Goal: Task Accomplishment & Management: Manage account settings

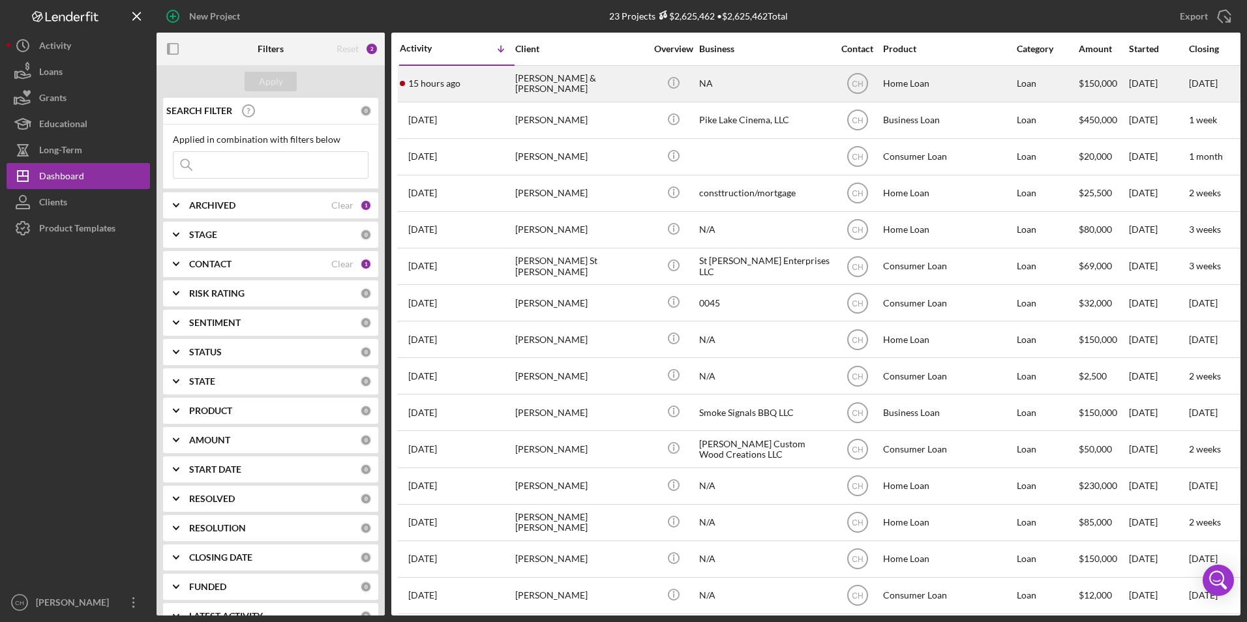
click at [563, 78] on div "[PERSON_NAME] & [PERSON_NAME]" at bounding box center [580, 83] width 130 height 35
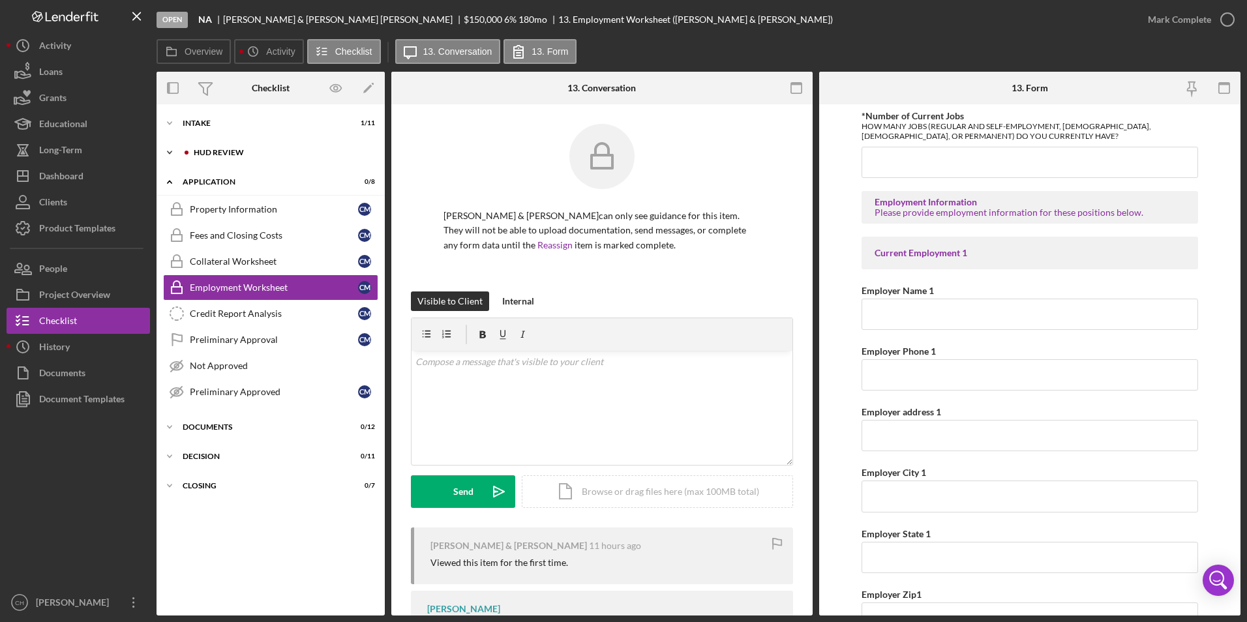
click at [238, 149] on div "HUD Review" at bounding box center [281, 153] width 175 height 8
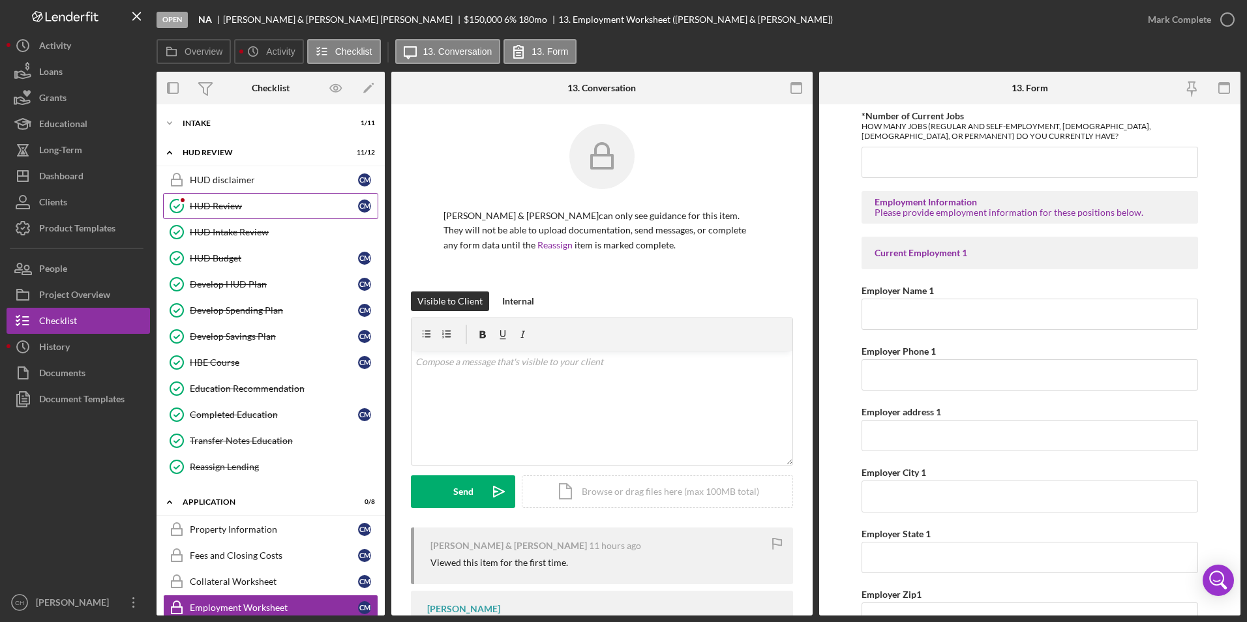
click at [228, 205] on div "HUD Review" at bounding box center [274, 206] width 168 height 10
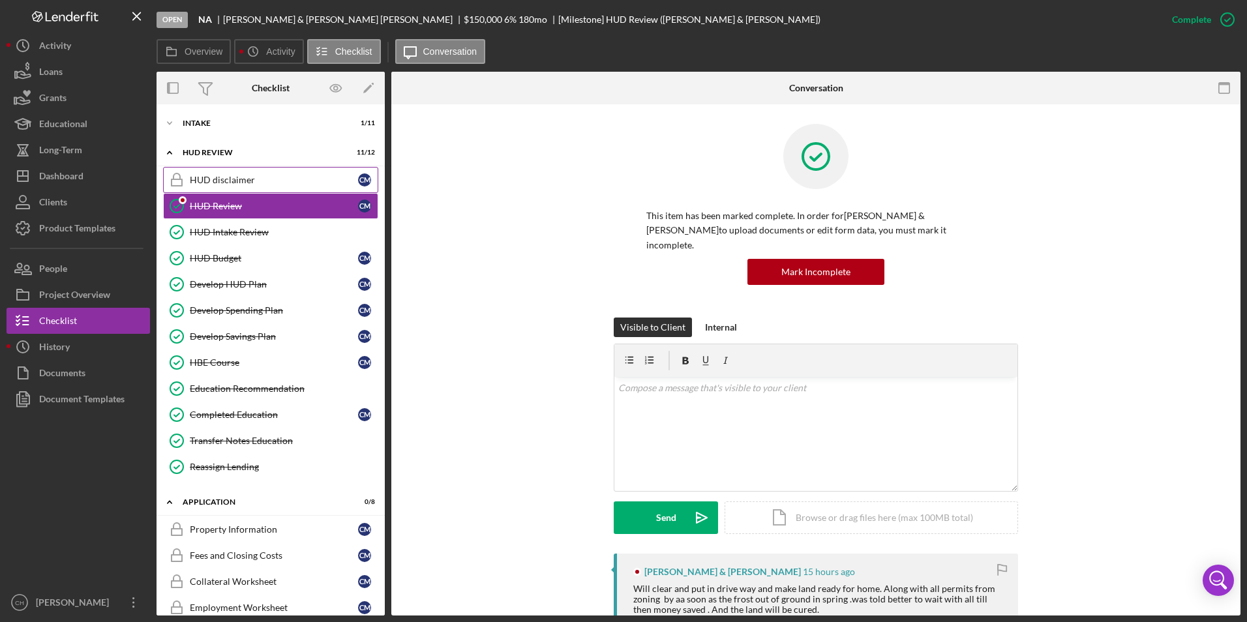
click at [229, 186] on link "HUD disclaimer HUD disclaimer C M" at bounding box center [270, 180] width 215 height 26
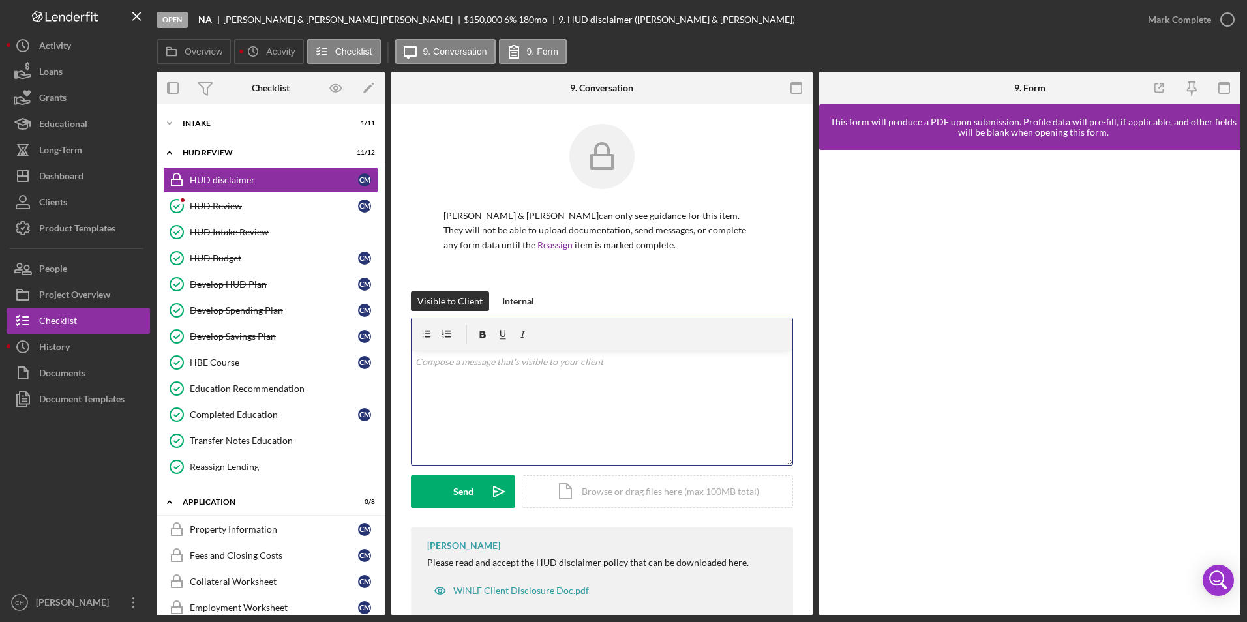
click at [449, 372] on div "v Color teal Color pink Remove color Add row above Add row below Add column bef…" at bounding box center [601, 408] width 381 height 114
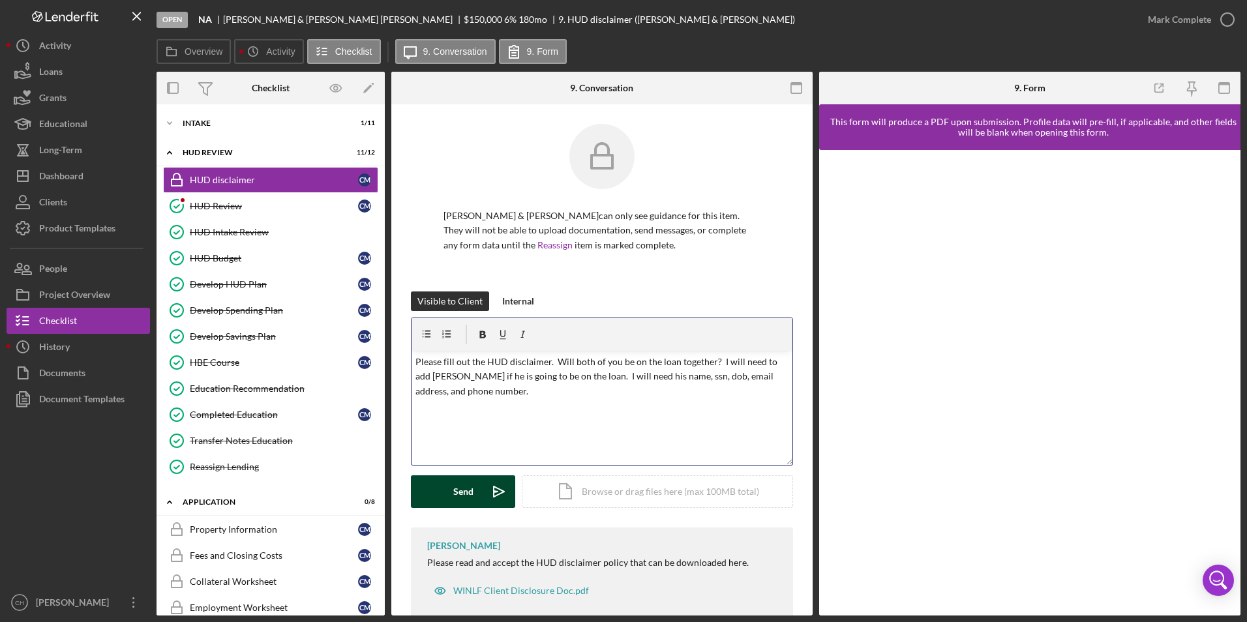
click at [447, 492] on button "Send Icon/icon-invite-send" at bounding box center [463, 491] width 104 height 33
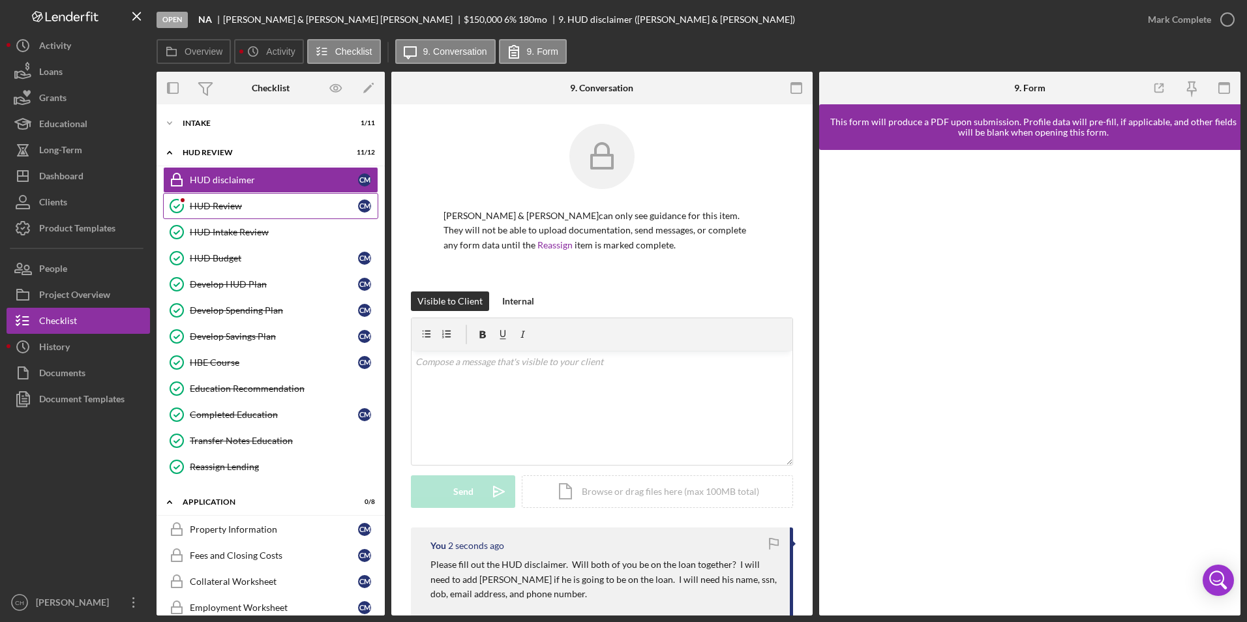
click at [238, 205] on div "HUD Review" at bounding box center [274, 206] width 168 height 10
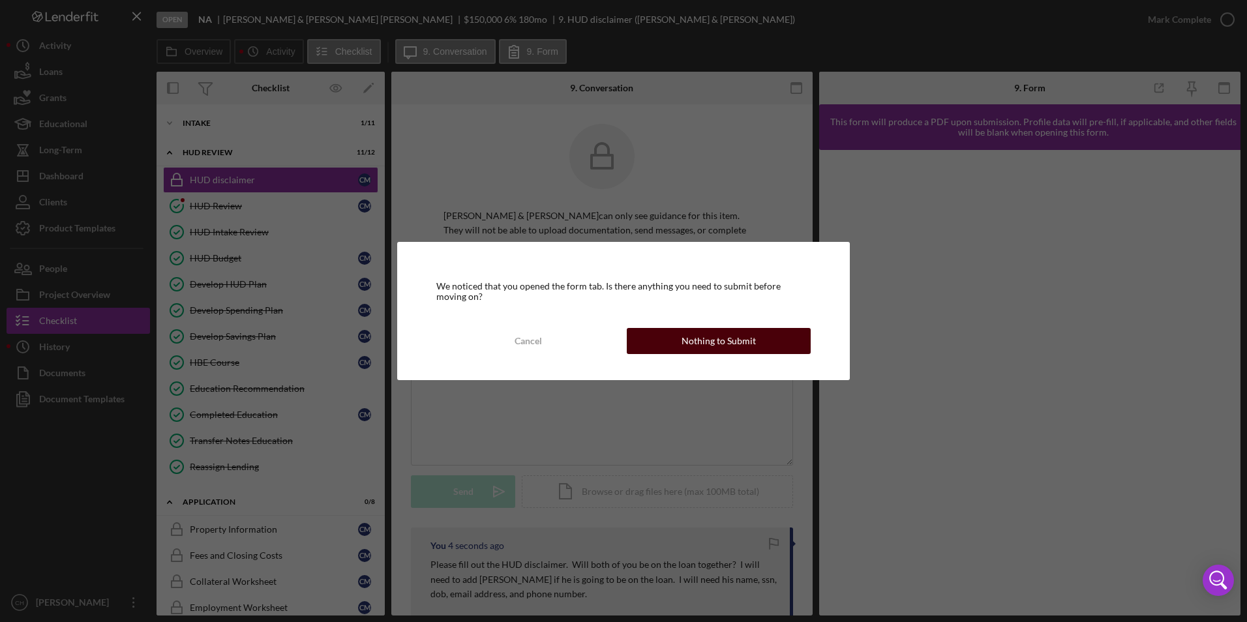
click at [690, 338] on div "Nothing to Submit" at bounding box center [718, 341] width 74 height 26
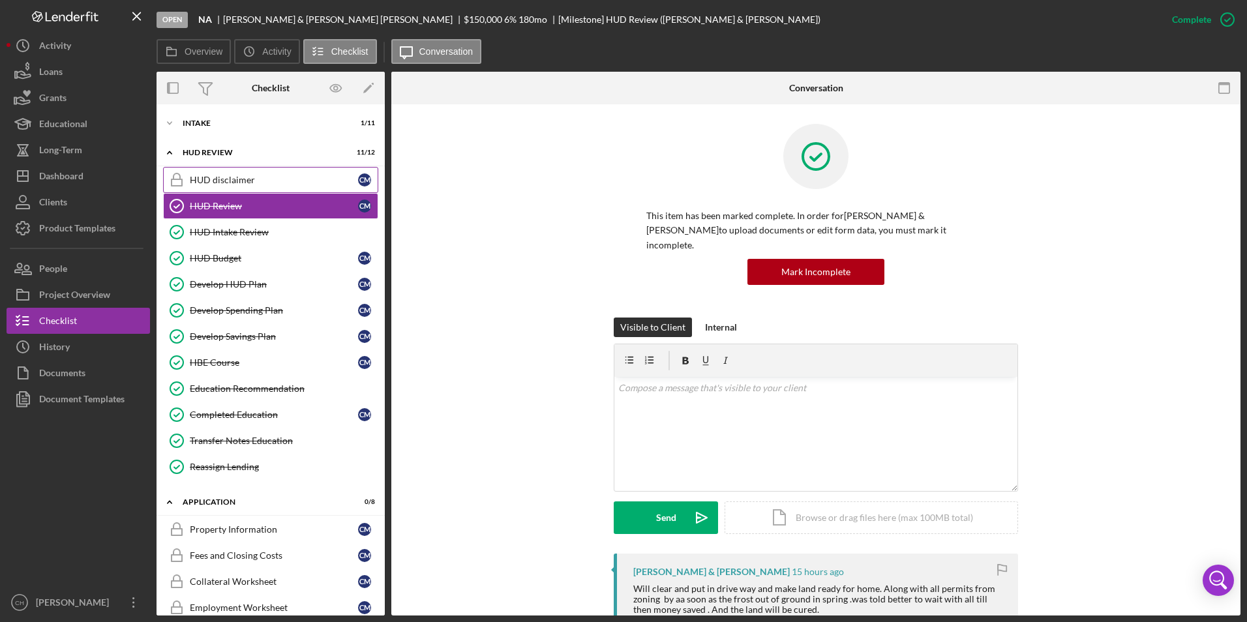
click at [224, 179] on div "HUD disclaimer" at bounding box center [274, 180] width 168 height 10
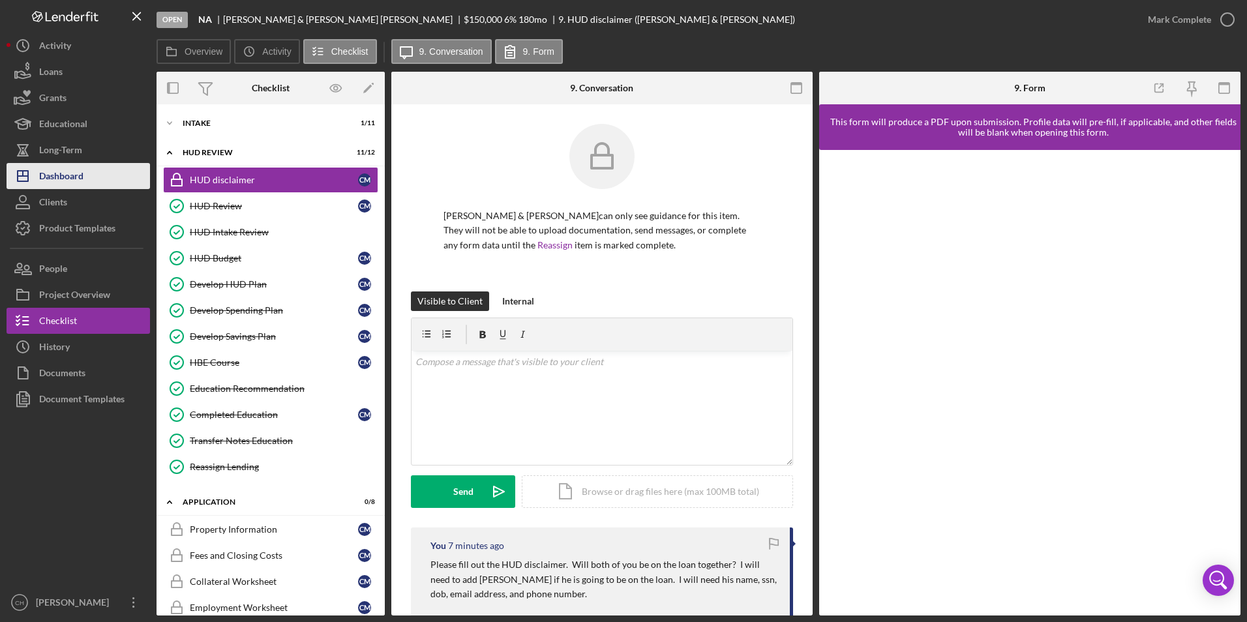
click at [85, 183] on button "Icon/Dashboard Dashboard" at bounding box center [78, 176] width 143 height 26
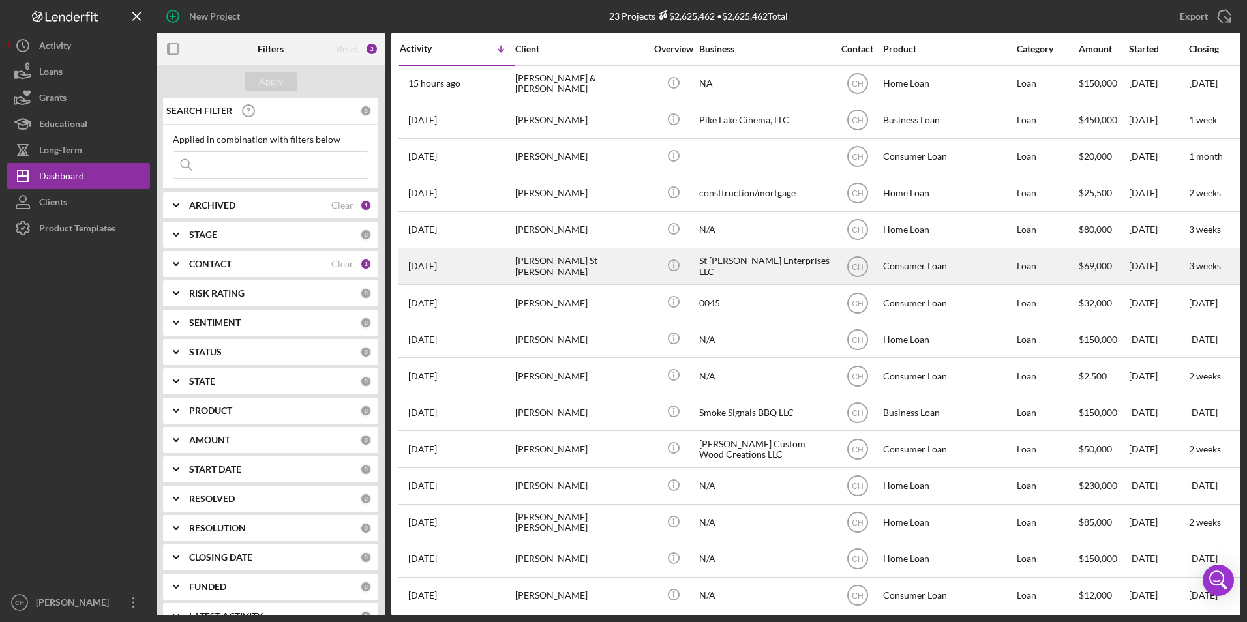
click at [568, 260] on div "[PERSON_NAME] St [PERSON_NAME]" at bounding box center [580, 266] width 130 height 35
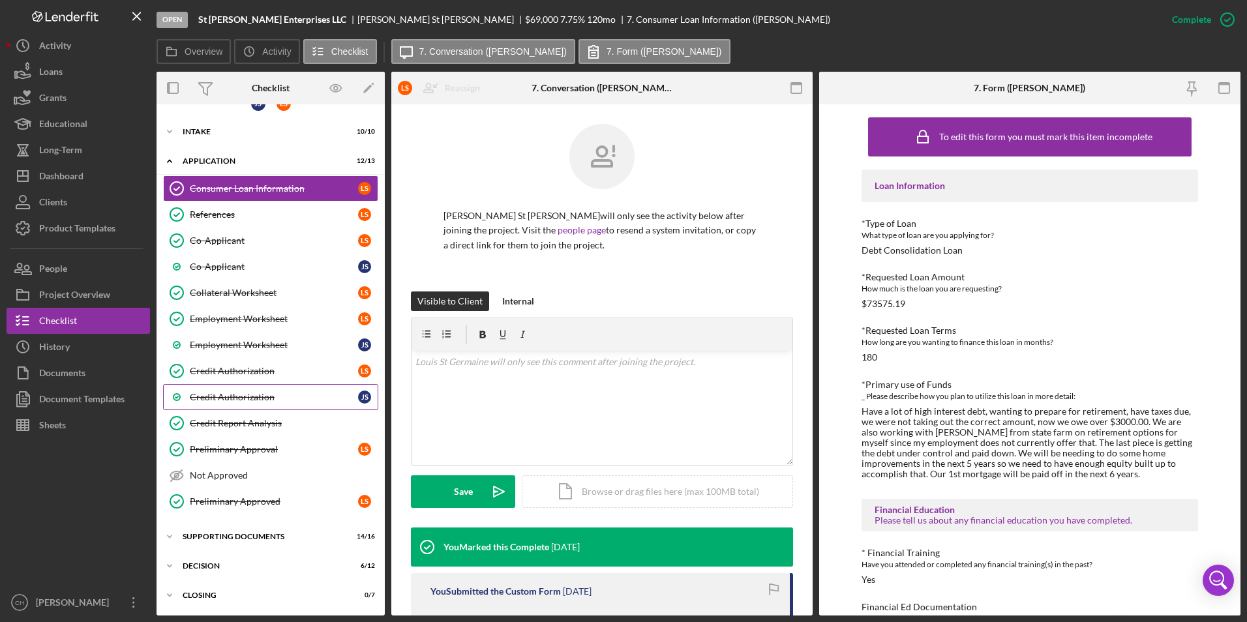
scroll to position [20, 0]
click at [226, 591] on div "Closing" at bounding box center [276, 595] width 186 height 8
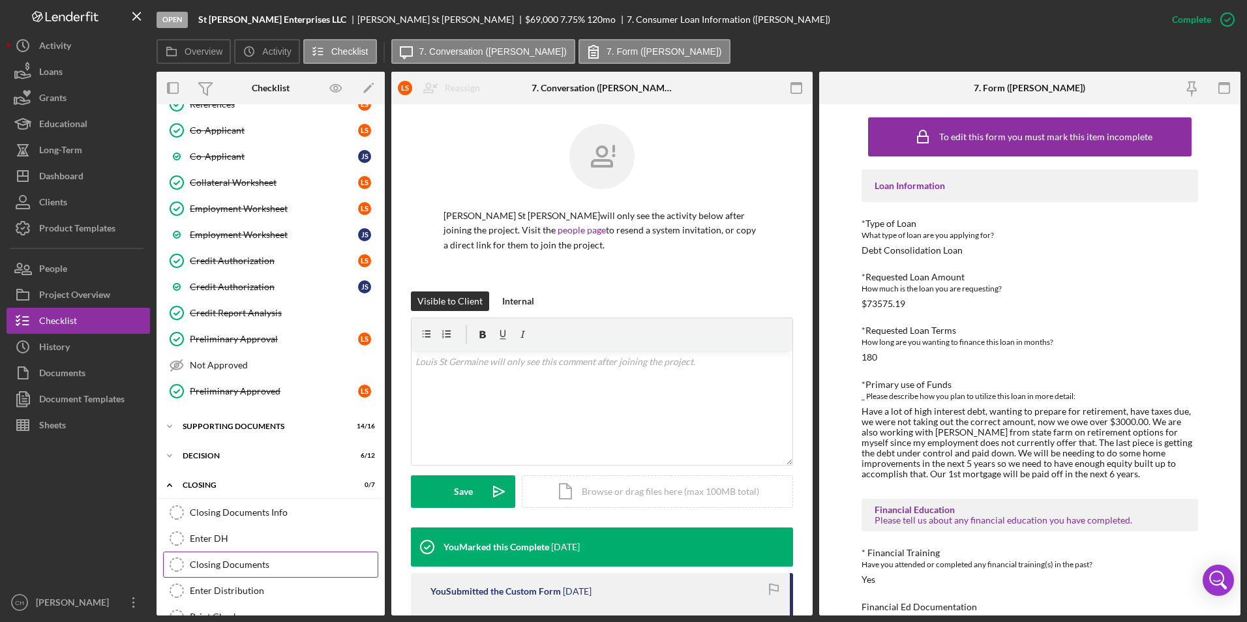
scroll to position [196, 0]
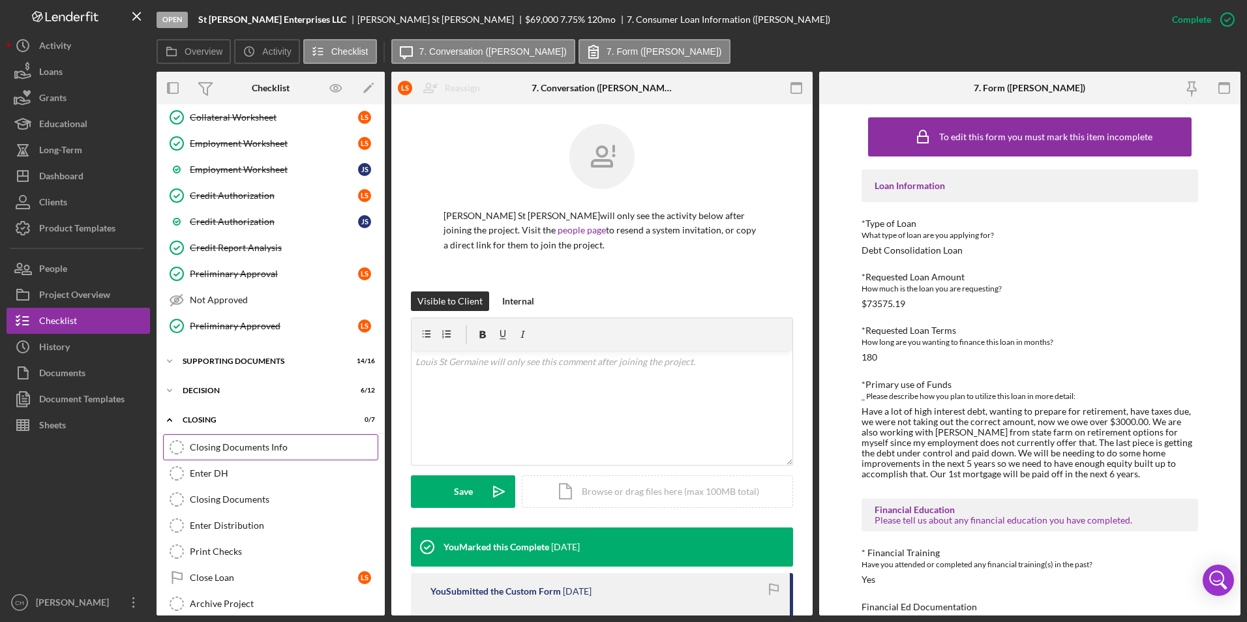
click at [254, 455] on link "Closing Documents Info Closing Documents Info" at bounding box center [270, 447] width 215 height 26
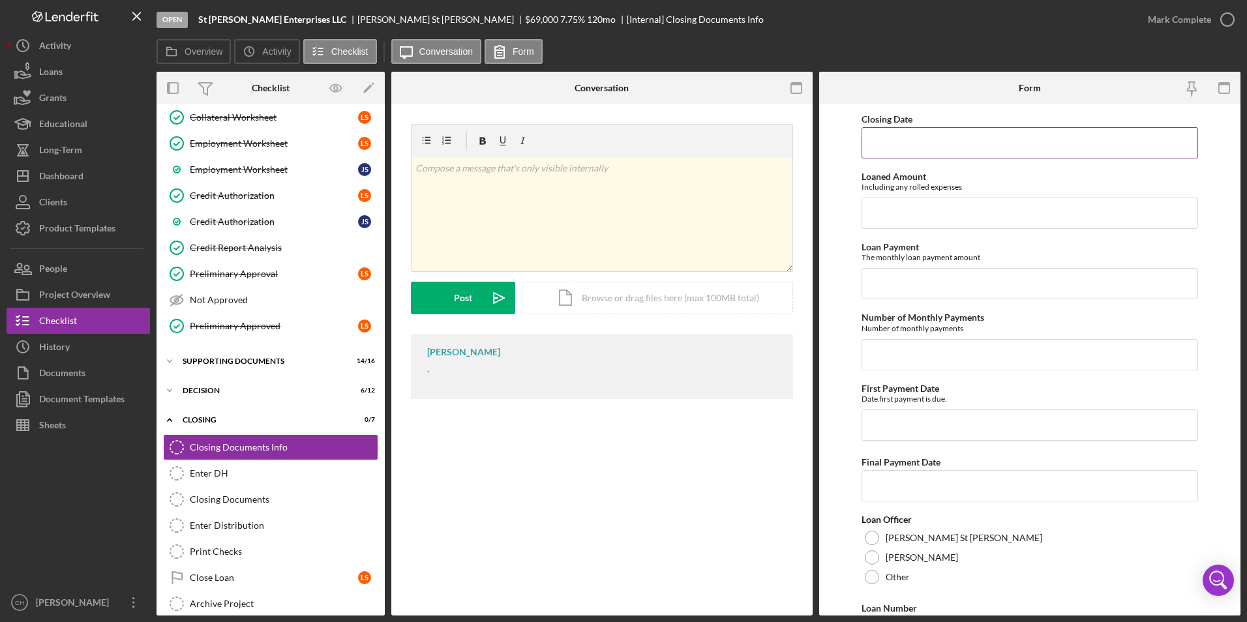
click at [897, 132] on input "Closing Date" at bounding box center [1029, 142] width 337 height 31
type input "[DATE]"
click at [923, 207] on input "Loaned Amount" at bounding box center [1029, 213] width 337 height 31
type input "$73,575.19"
click at [898, 286] on input "Loan Payment" at bounding box center [1029, 283] width 337 height 31
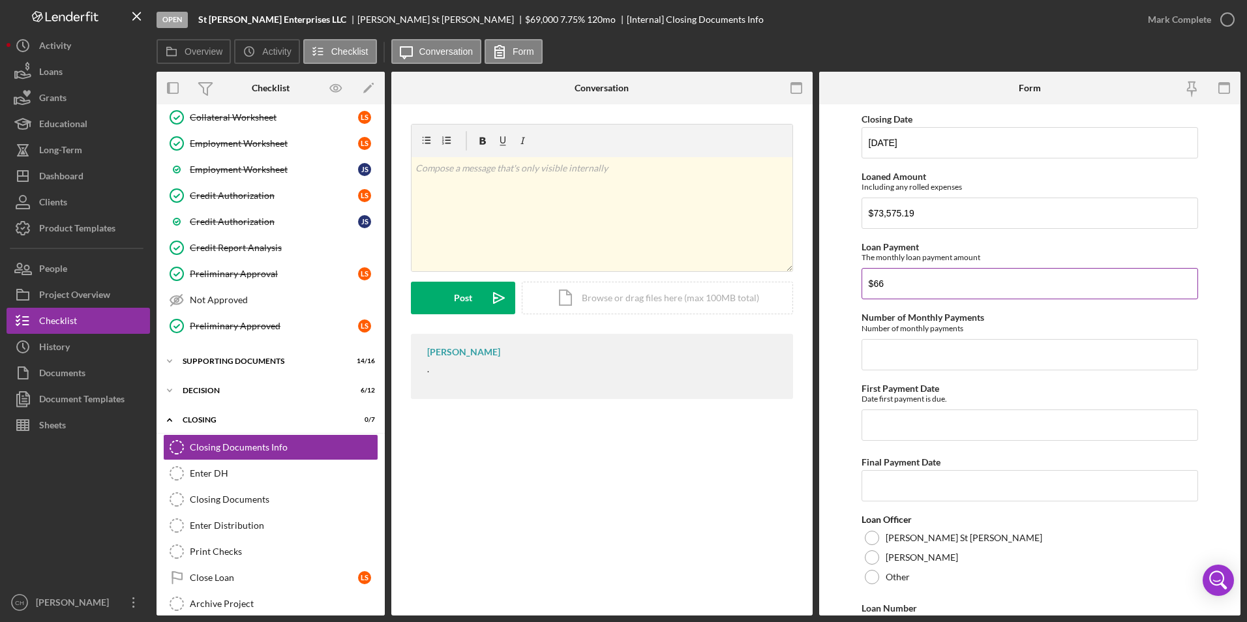
type input "$6"
type input "$1,335.70"
click at [905, 346] on input "Number of Monthly Payments" at bounding box center [1029, 354] width 337 height 31
type input "520"
click at [900, 433] on input "First Payment Date" at bounding box center [1029, 424] width 337 height 31
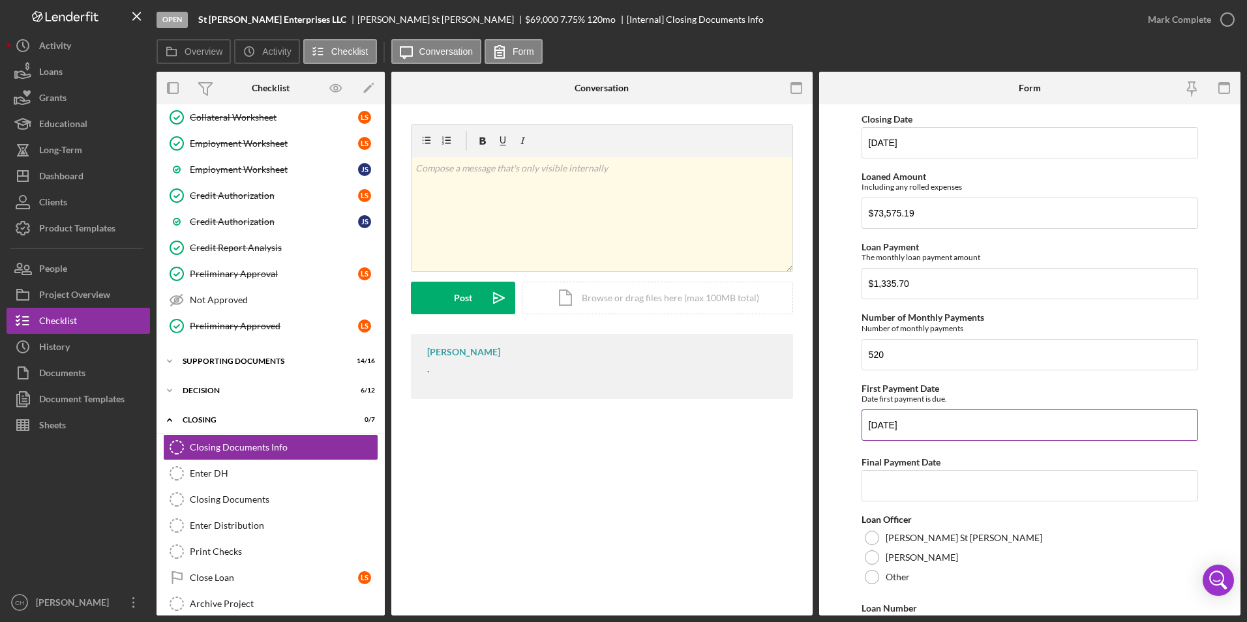
type input "[DATE]"
click at [872, 553] on div at bounding box center [871, 557] width 14 height 14
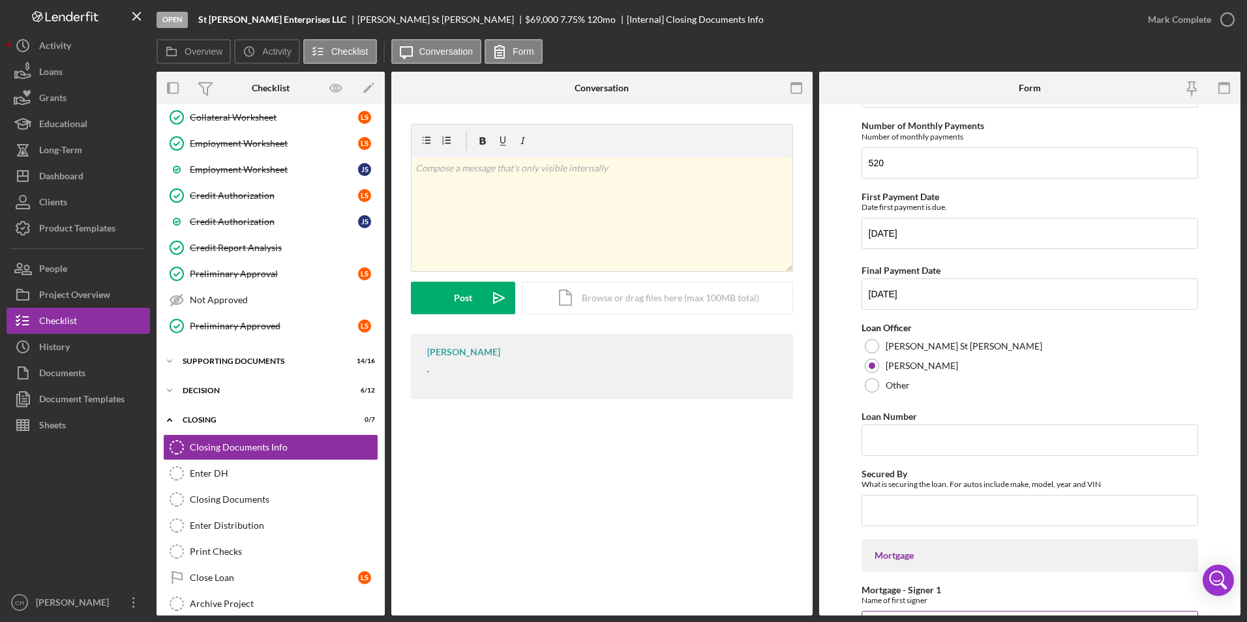
scroll to position [261, 0]
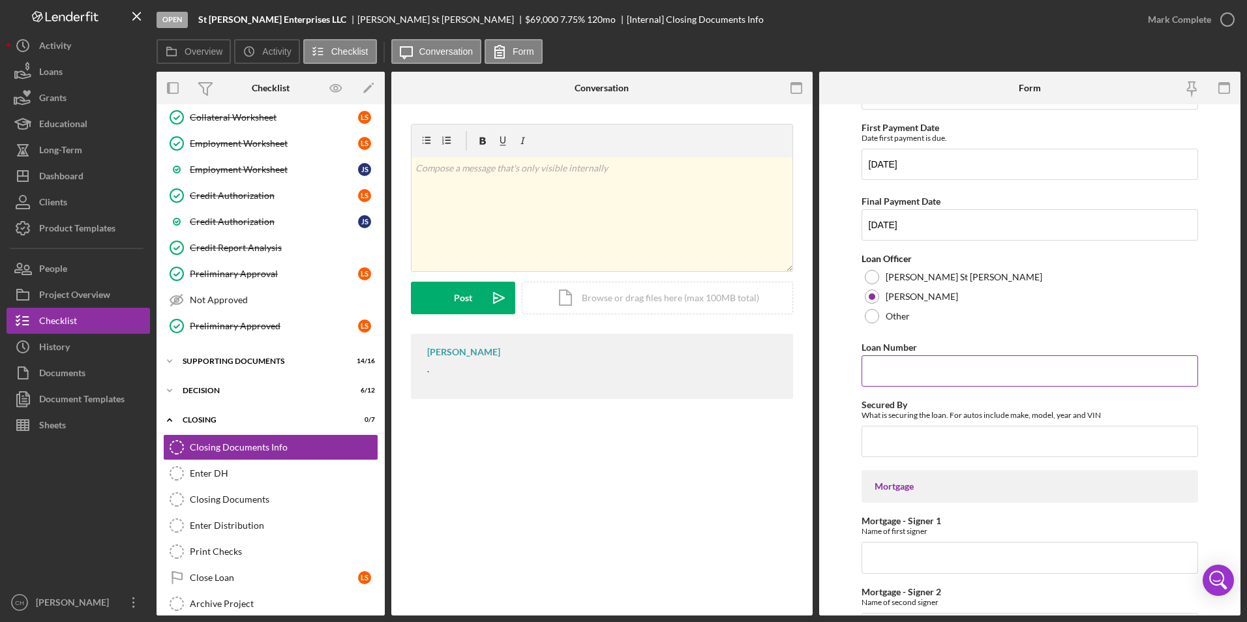
click at [891, 368] on input "Loan Number" at bounding box center [1029, 370] width 337 height 31
type input "918"
type input "Personal Home"
type input "[PERSON_NAME]. [PERSON_NAME]"
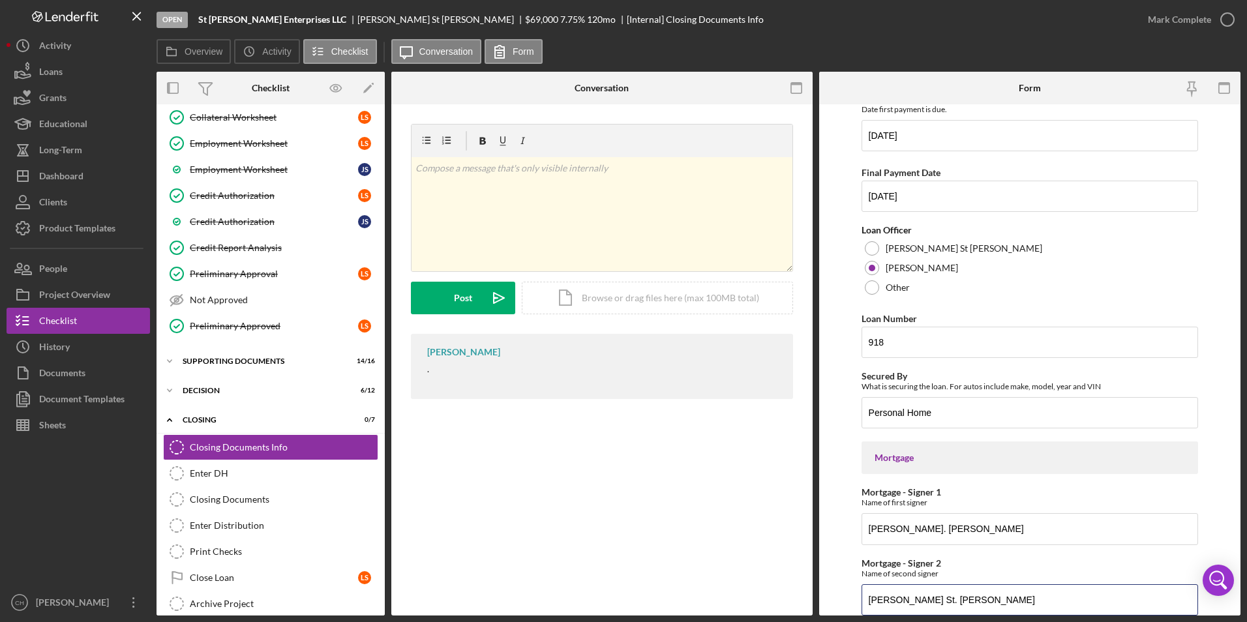
type input "[PERSON_NAME] St. [PERSON_NAME]"
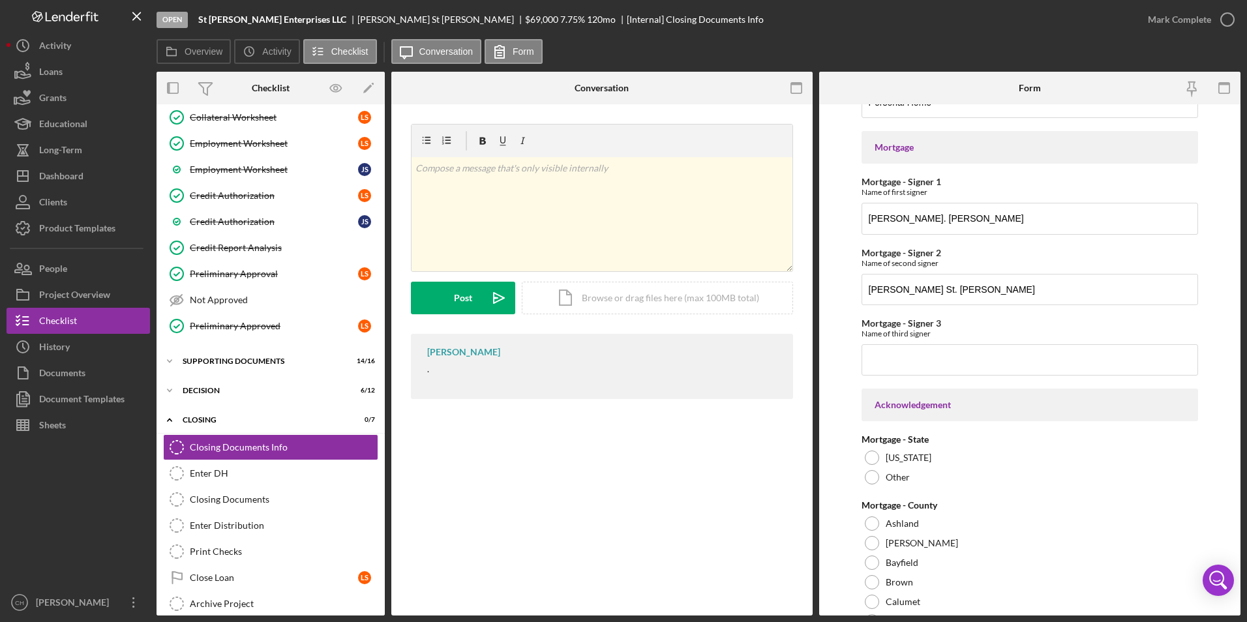
scroll to position [917, 0]
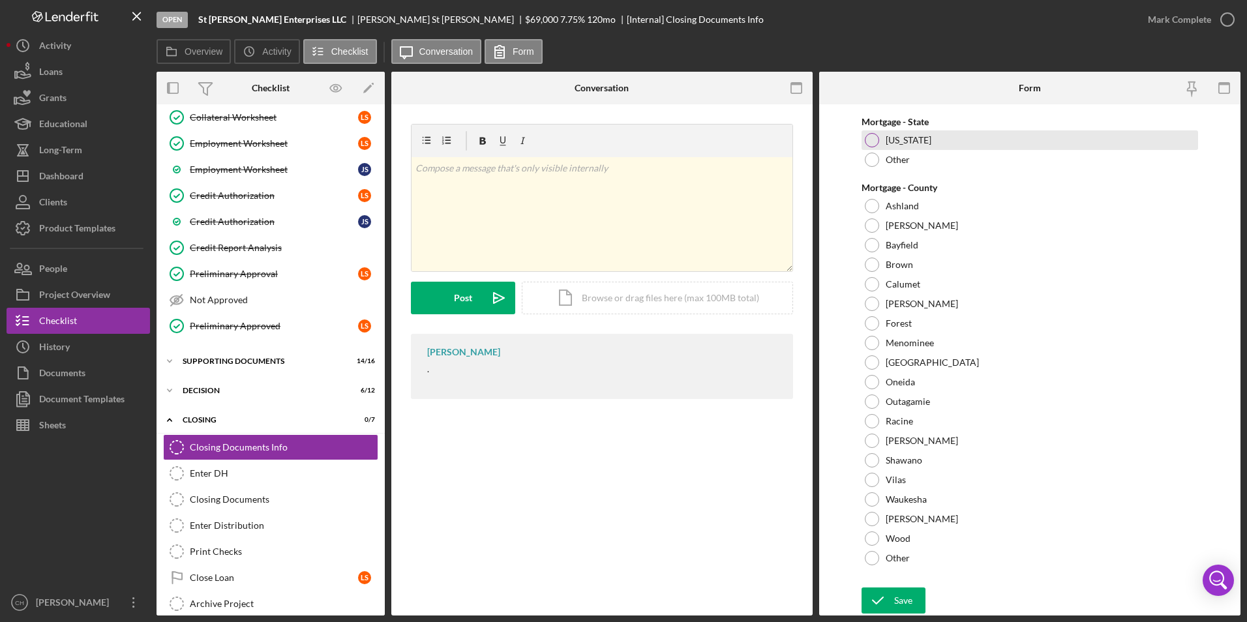
click at [884, 140] on div "[US_STATE]" at bounding box center [1029, 140] width 337 height 20
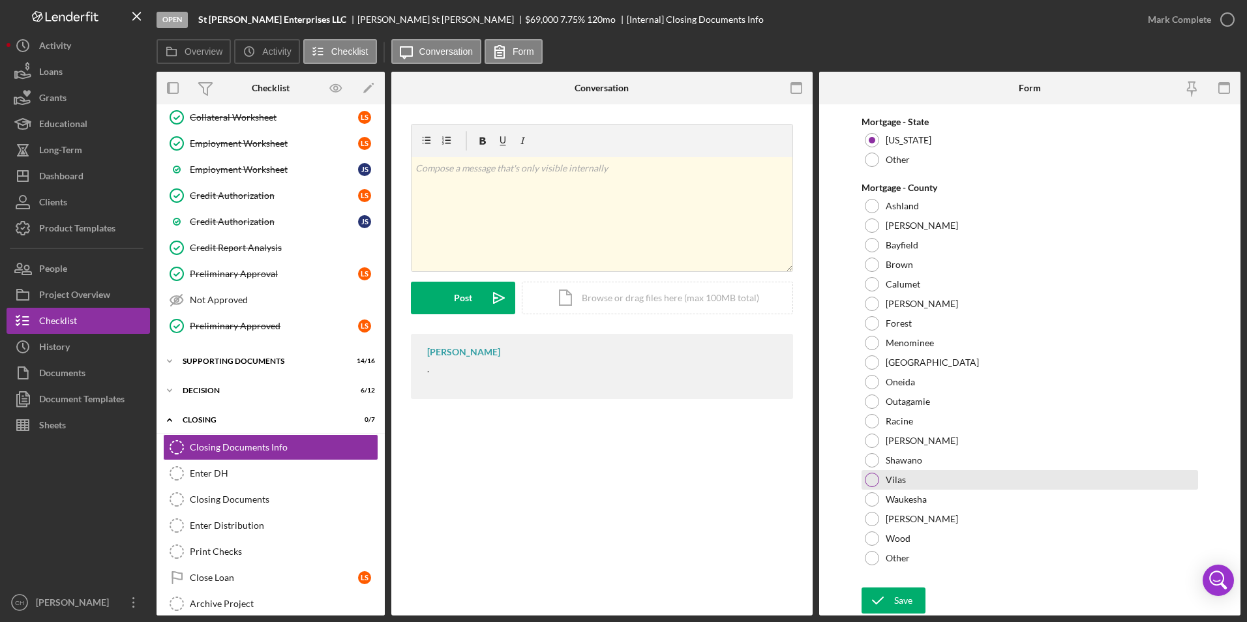
click at [876, 480] on div at bounding box center [871, 480] width 14 height 14
click at [889, 597] on icon "submit" at bounding box center [877, 600] width 33 height 33
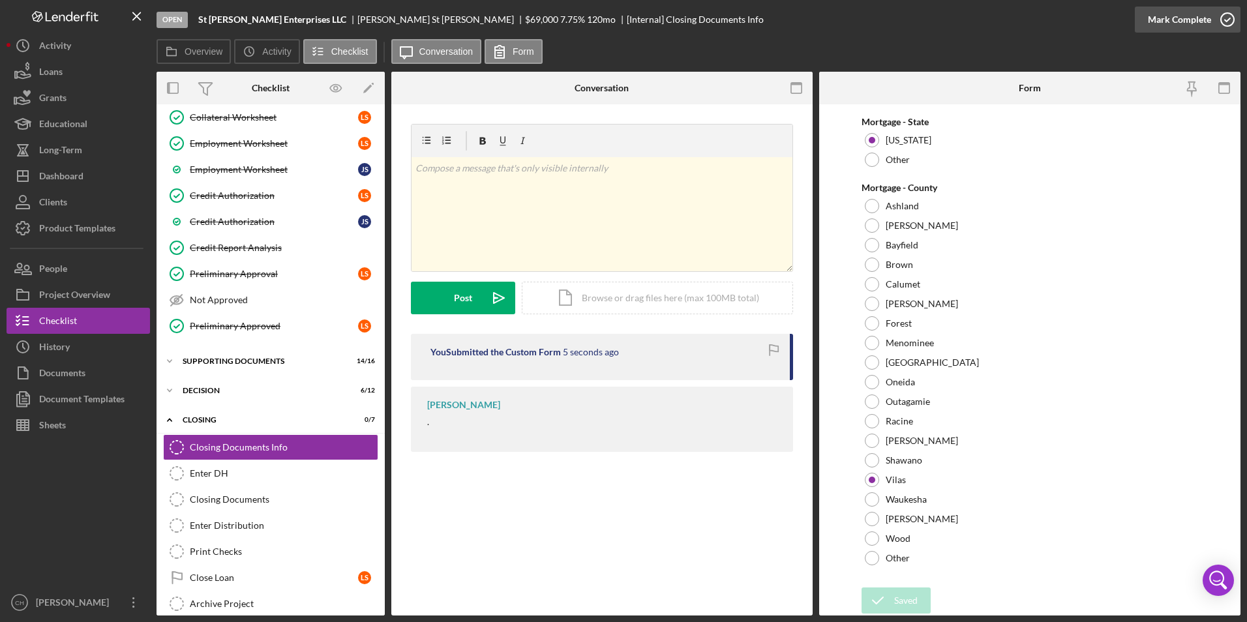
click at [1185, 21] on div "Mark Complete" at bounding box center [1178, 20] width 63 height 26
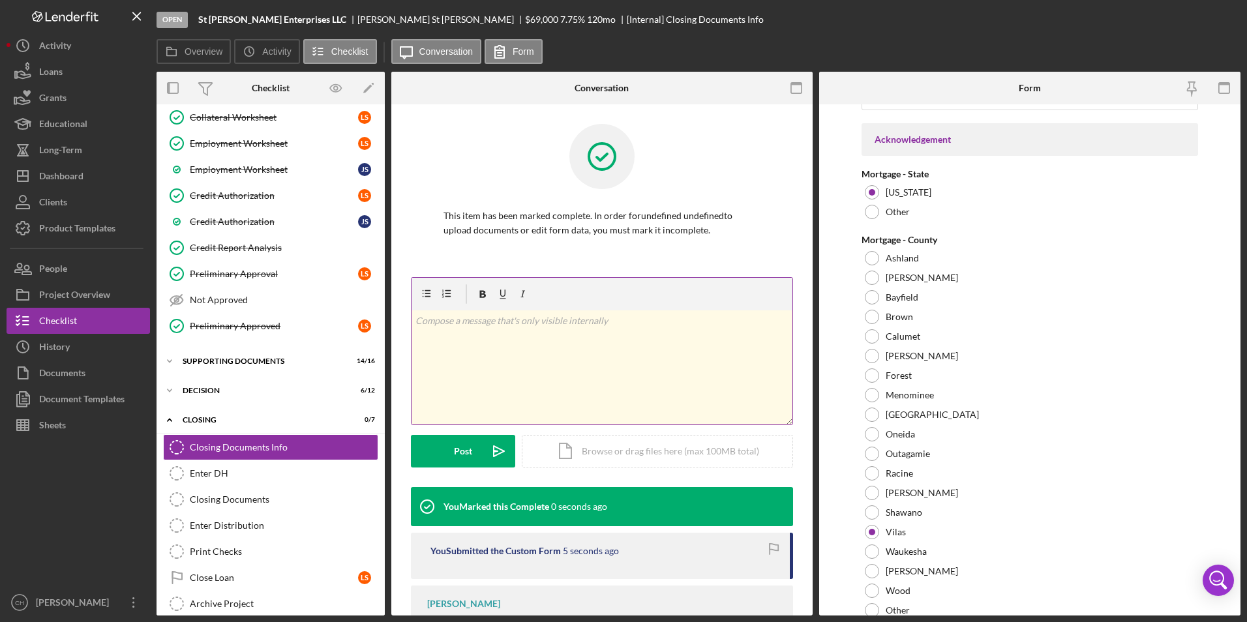
scroll to position [969, 0]
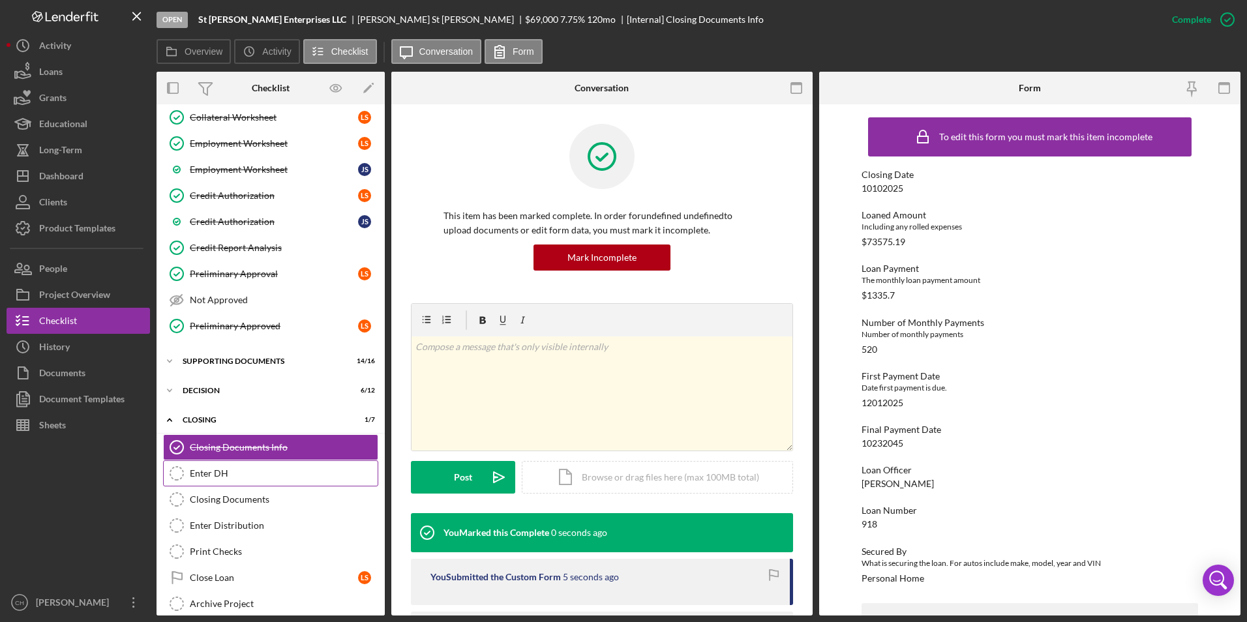
click at [237, 465] on link "Enter DH Enter DH" at bounding box center [270, 473] width 215 height 26
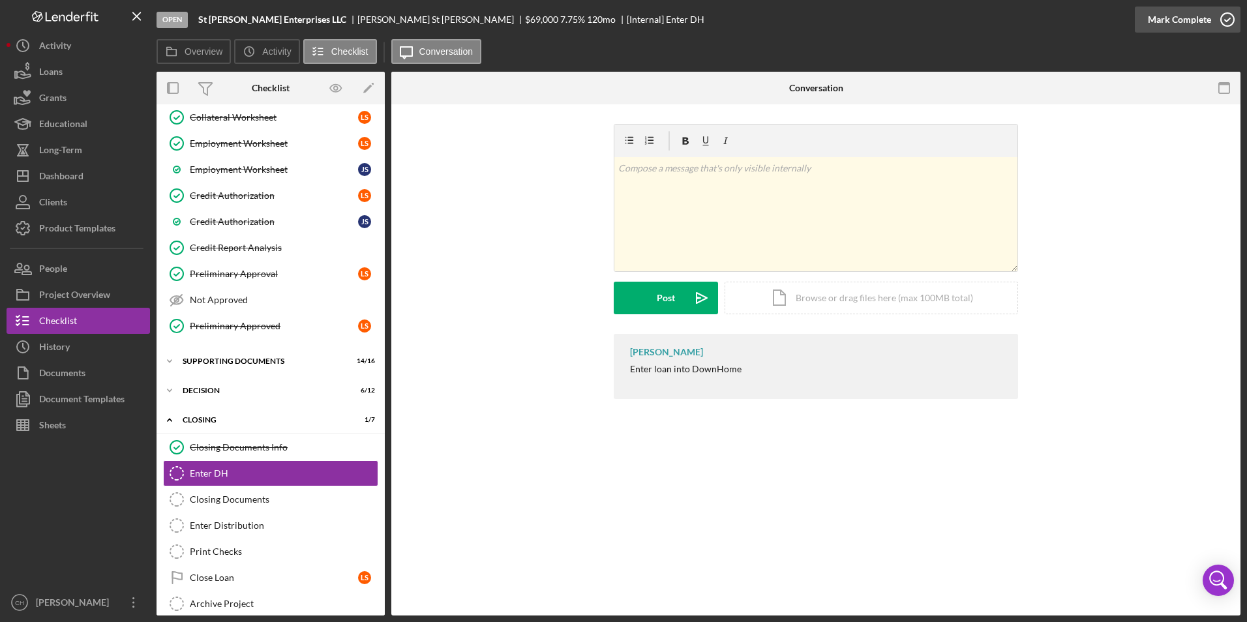
click at [1157, 18] on div "Mark Complete" at bounding box center [1178, 20] width 63 height 26
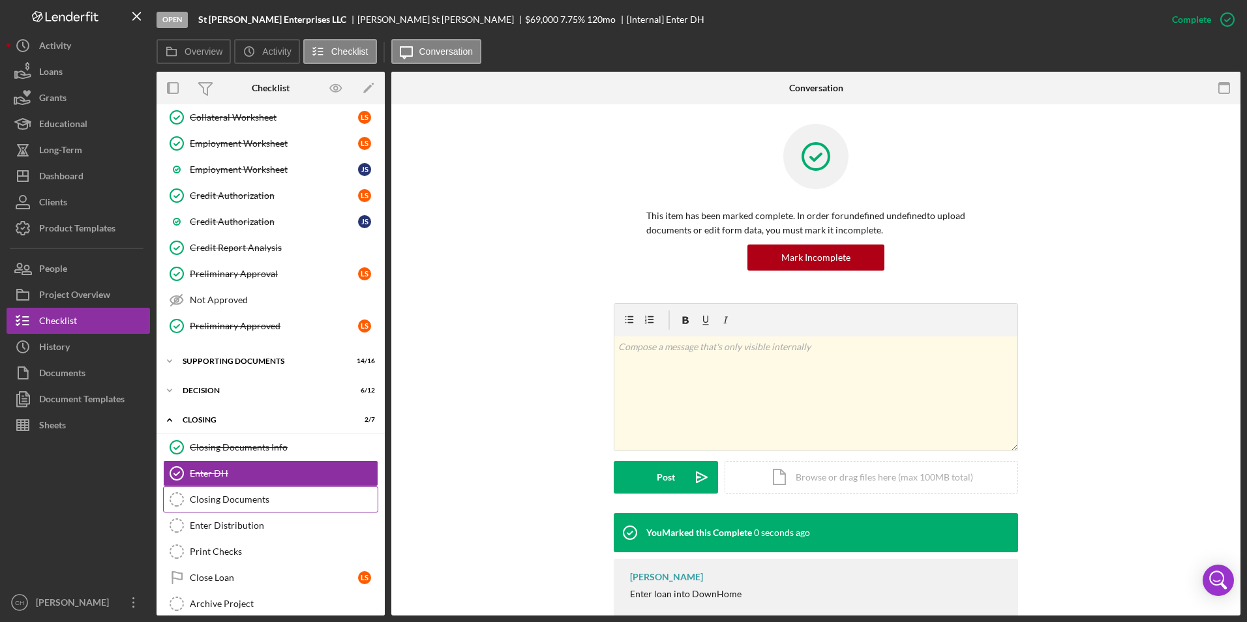
click at [229, 507] on link "Closing Documents Closing Documents" at bounding box center [270, 499] width 215 height 26
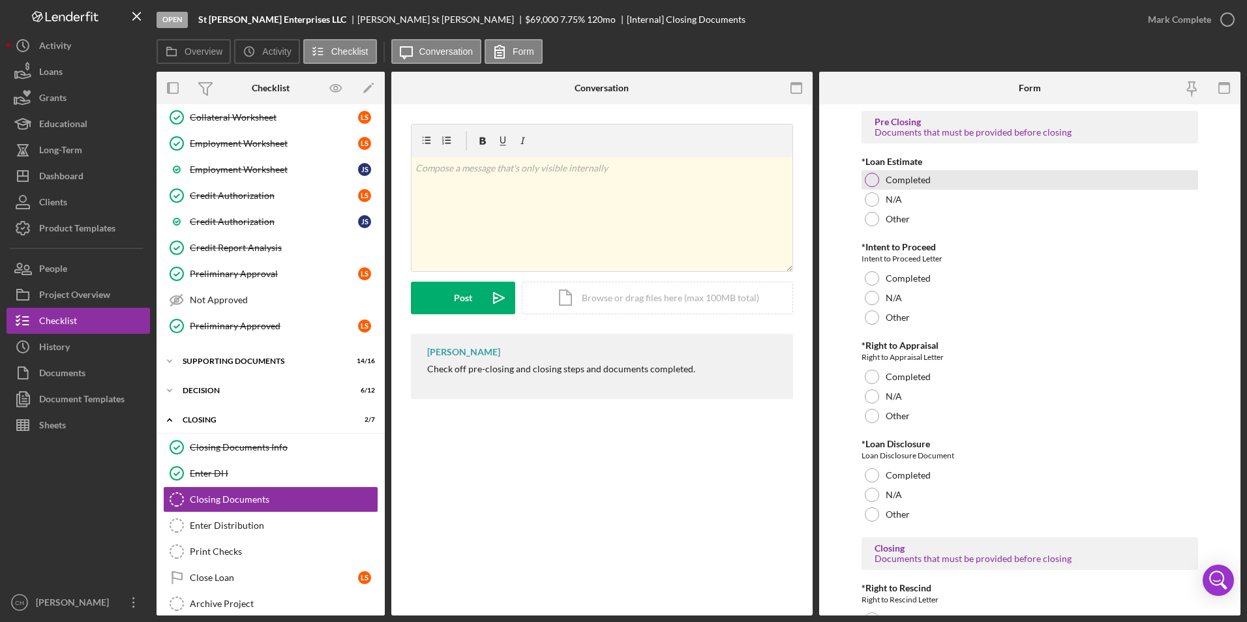
click at [872, 181] on div at bounding box center [871, 180] width 14 height 14
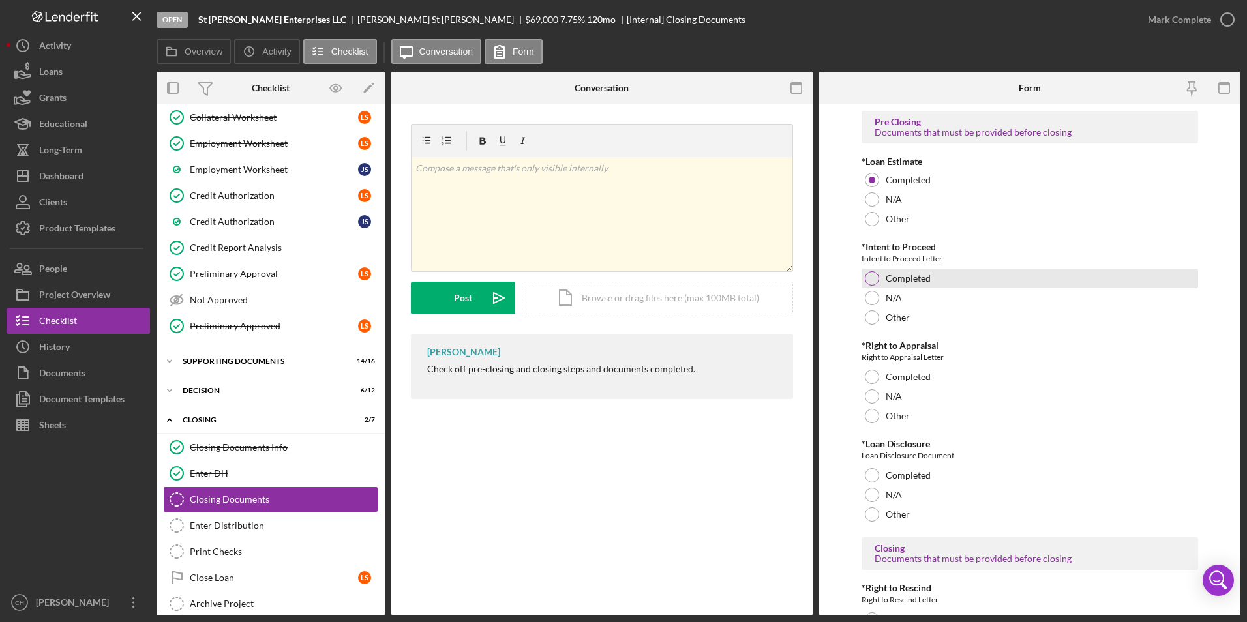
click at [874, 276] on div at bounding box center [871, 278] width 14 height 14
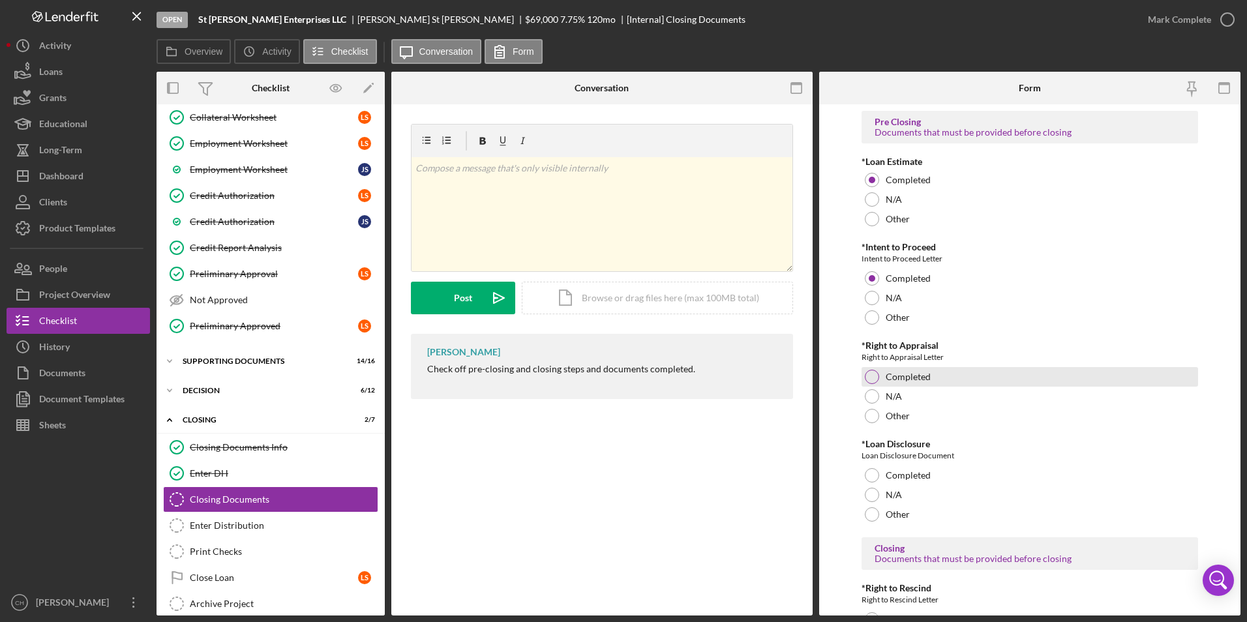
click at [865, 375] on div at bounding box center [871, 377] width 14 height 14
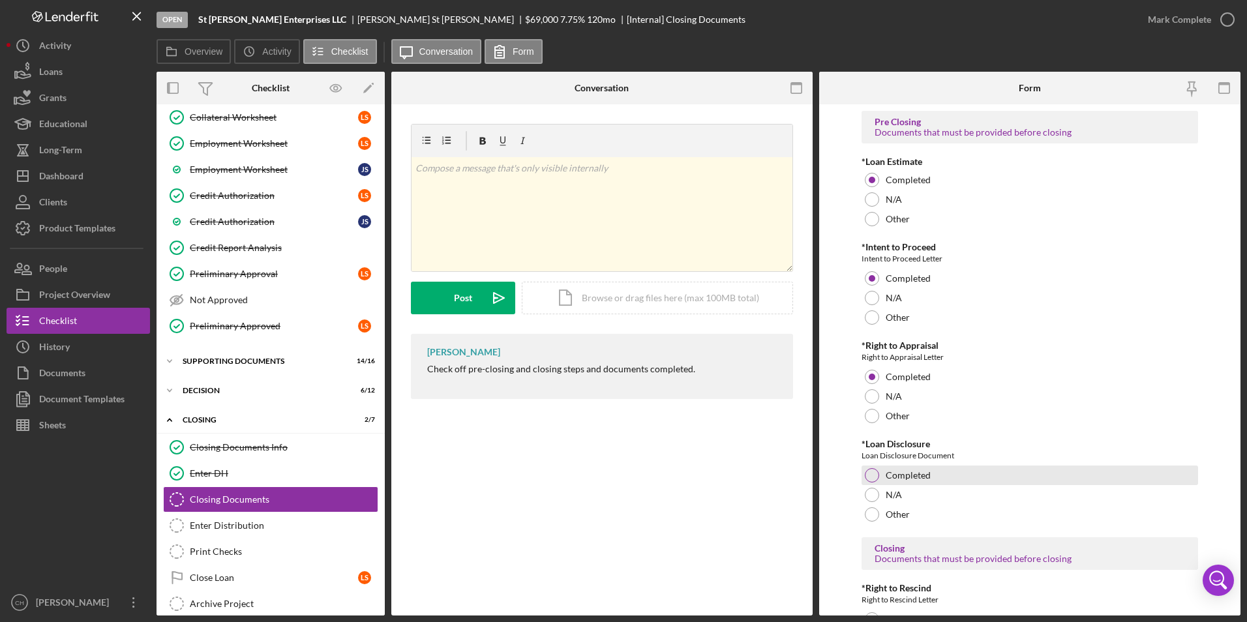
click at [872, 478] on div at bounding box center [871, 475] width 14 height 14
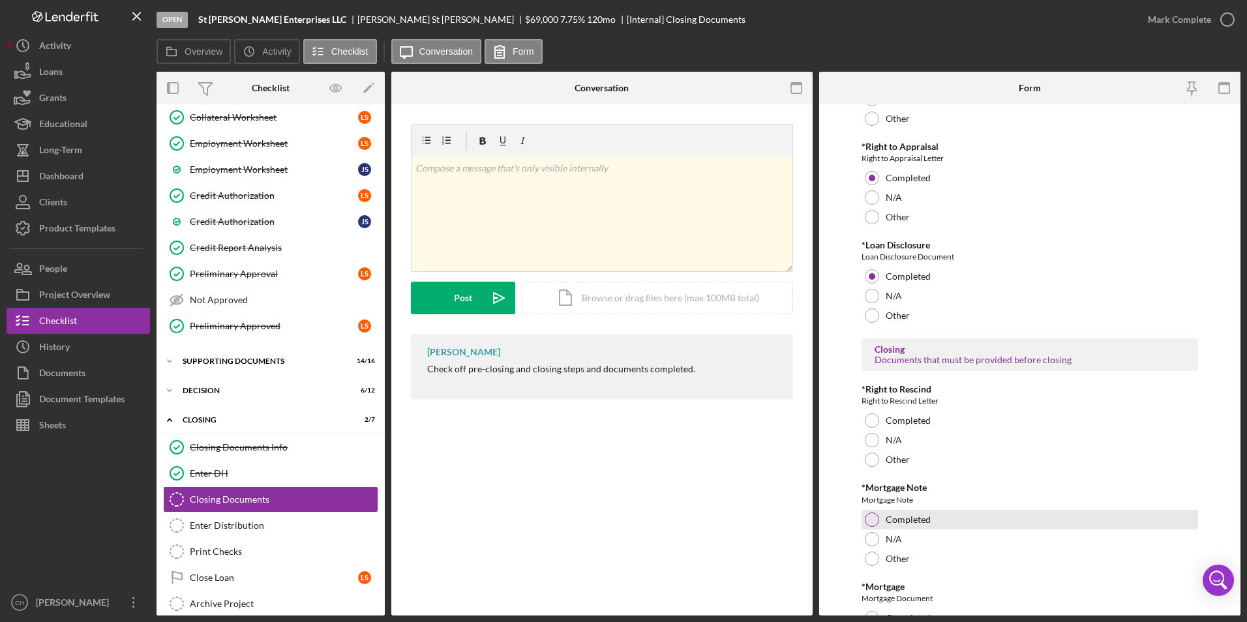
scroll to position [298, 0]
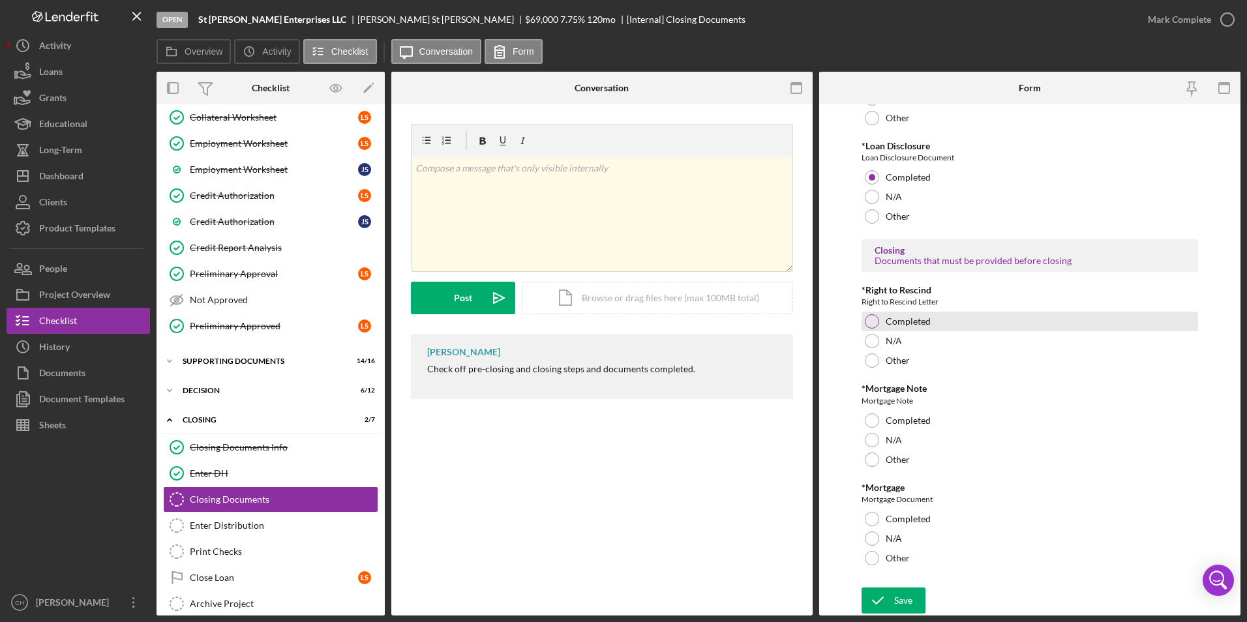
click at [872, 323] on div at bounding box center [871, 321] width 14 height 14
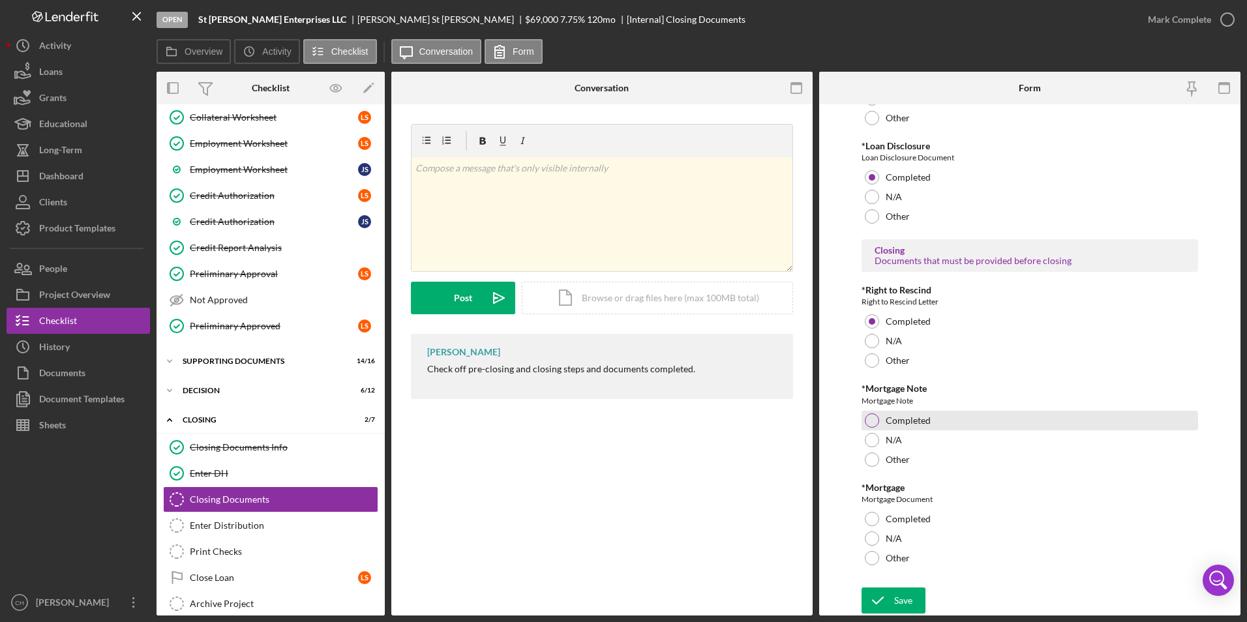
click at [872, 427] on div at bounding box center [871, 420] width 14 height 14
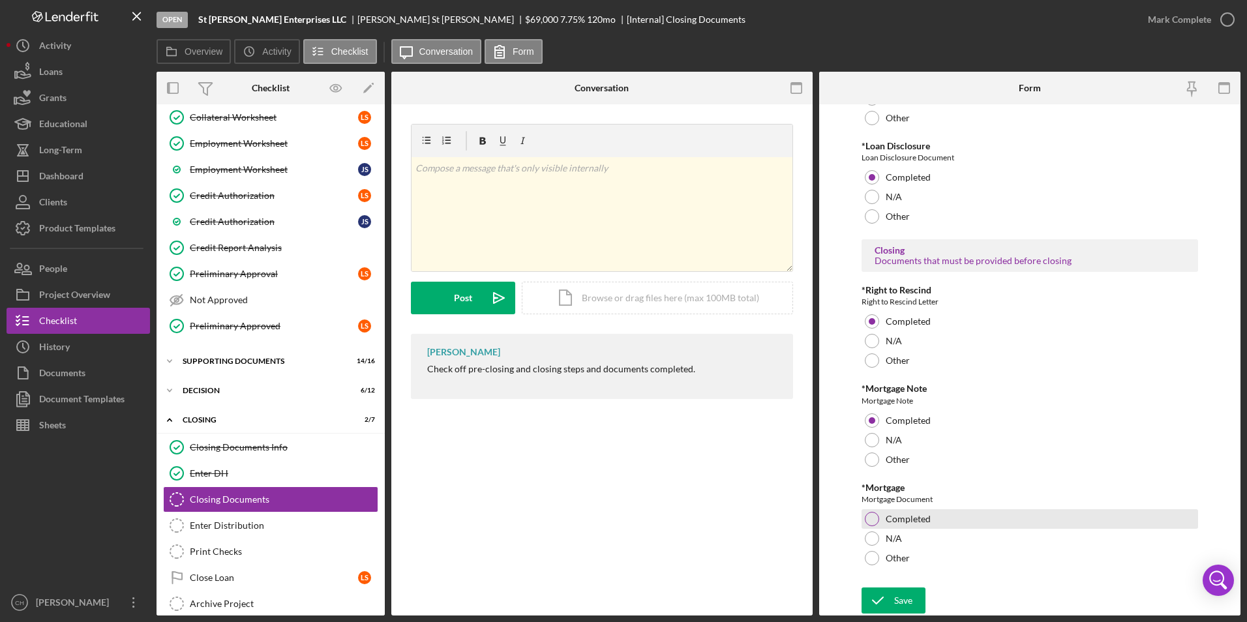
click at [872, 516] on div at bounding box center [871, 519] width 14 height 14
click at [889, 594] on icon "submit" at bounding box center [877, 600] width 33 height 33
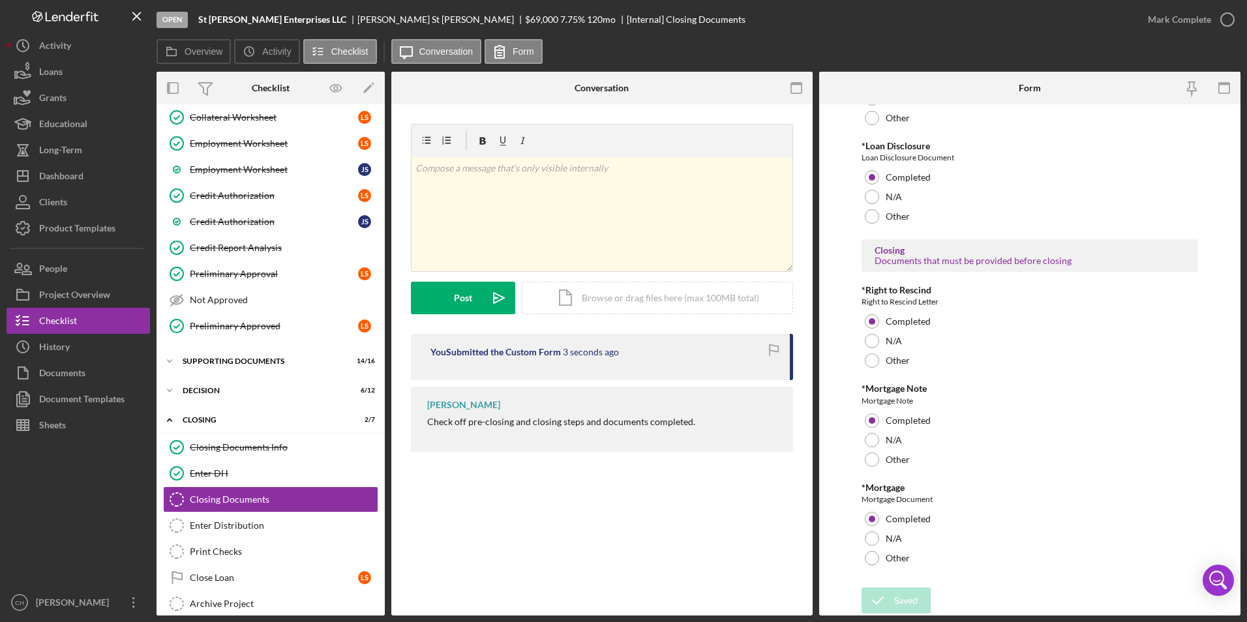
click at [1179, 20] on div "Open St [PERSON_NAME] Enterprises LLC [PERSON_NAME] St [PERSON_NAME] $69,000 $6…" at bounding box center [623, 311] width 1247 height 622
click at [1164, 18] on div "Mark Complete" at bounding box center [1178, 20] width 63 height 26
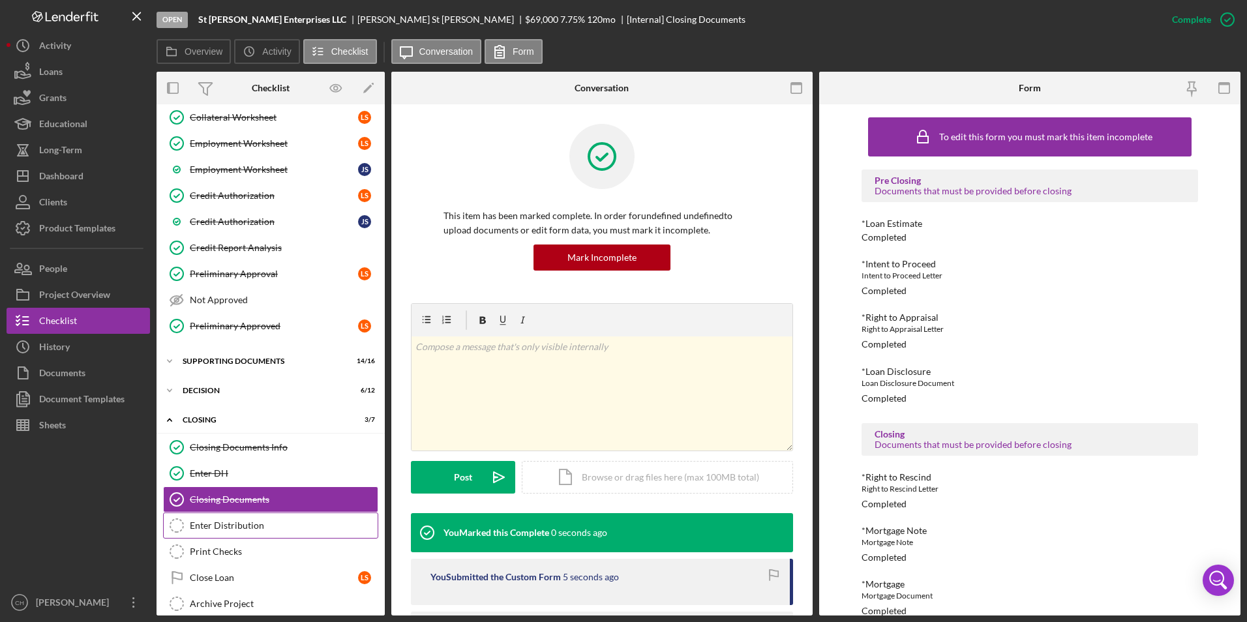
click at [239, 533] on link "Enter Distribution Enter Distribution" at bounding box center [270, 525] width 215 height 26
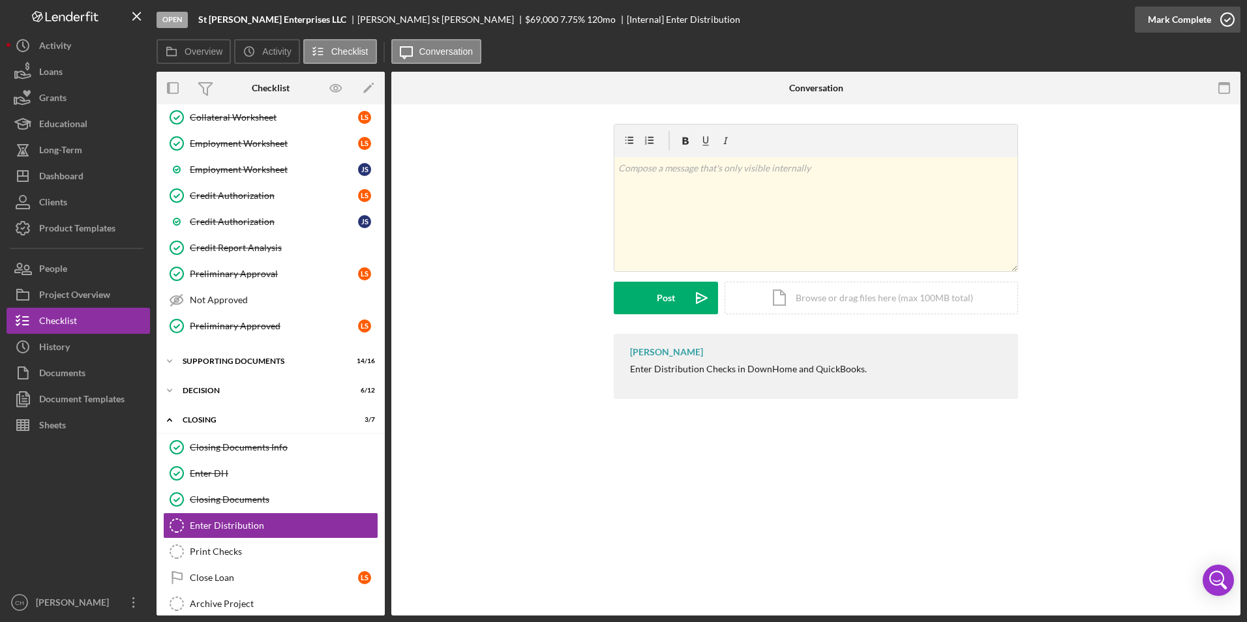
drag, startPoint x: 1183, startPoint y: 14, endPoint x: 1177, endPoint y: 20, distance: 7.4
click at [1182, 14] on div "Mark Complete" at bounding box center [1178, 20] width 63 height 26
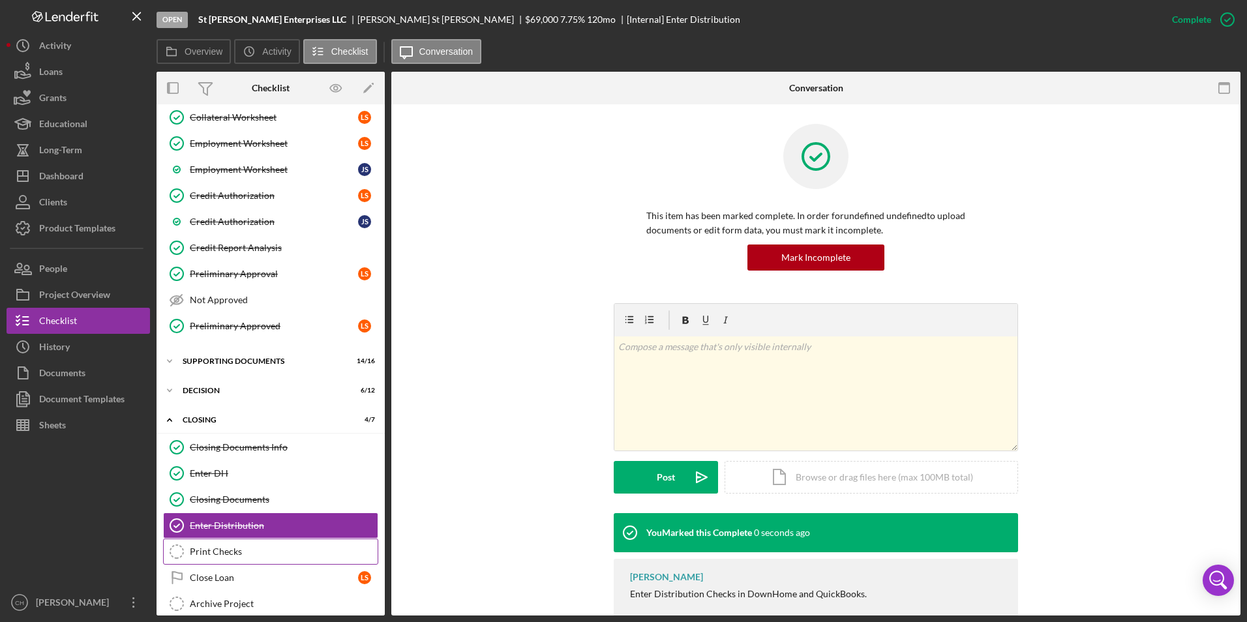
click at [201, 549] on div "Print Checks" at bounding box center [284, 551] width 188 height 10
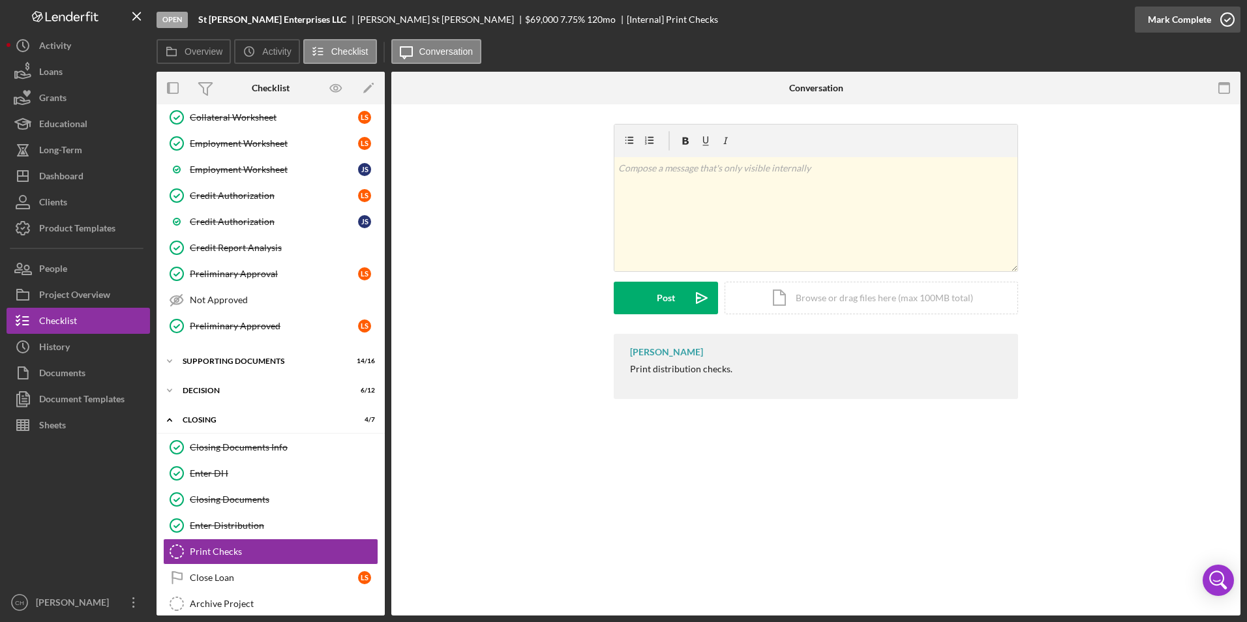
click at [1198, 11] on div "Mark Complete" at bounding box center [1178, 20] width 63 height 26
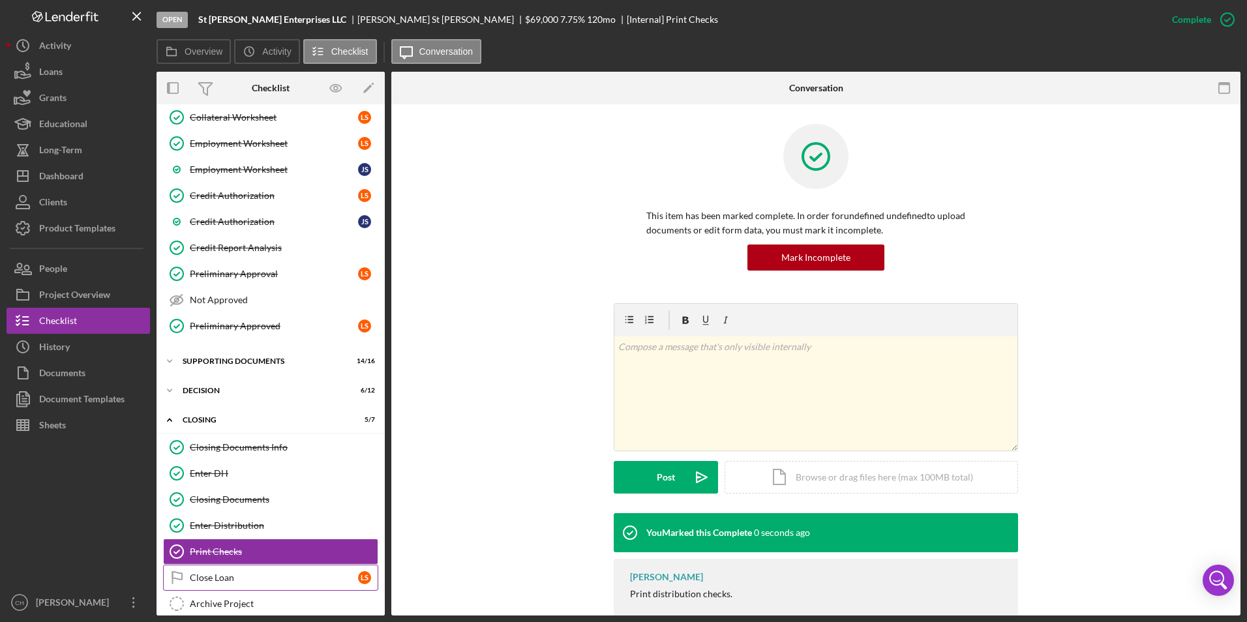
click at [196, 579] on div "Close Loan" at bounding box center [274, 577] width 168 height 10
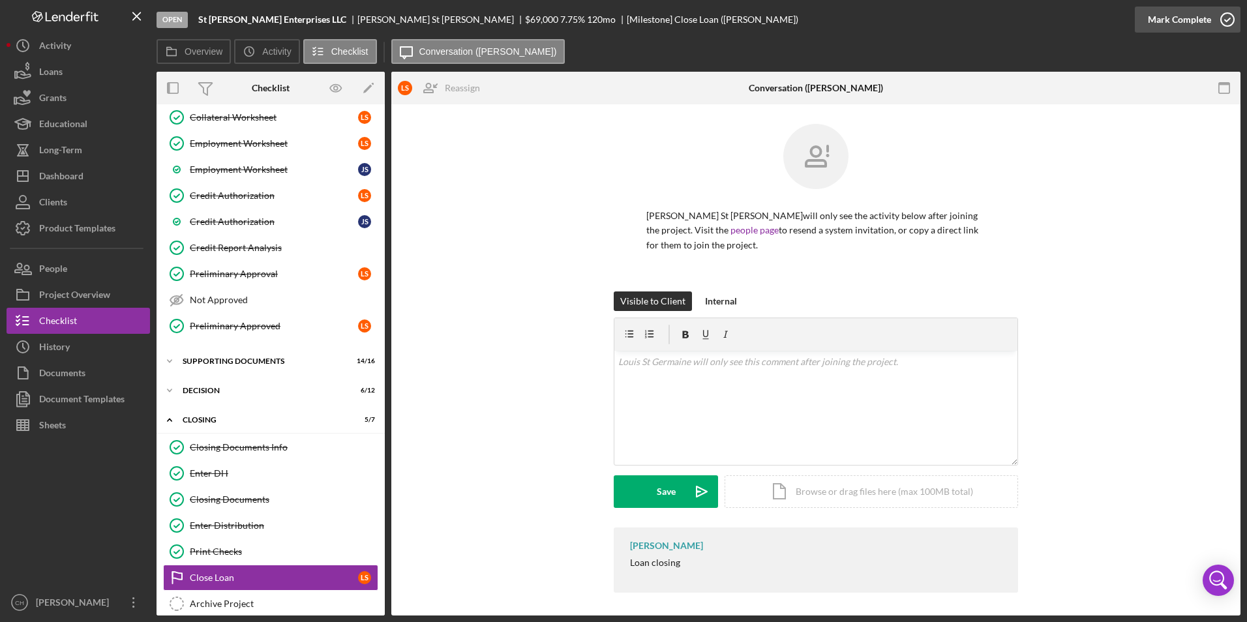
click at [1191, 21] on div "Mark Complete" at bounding box center [1178, 20] width 63 height 26
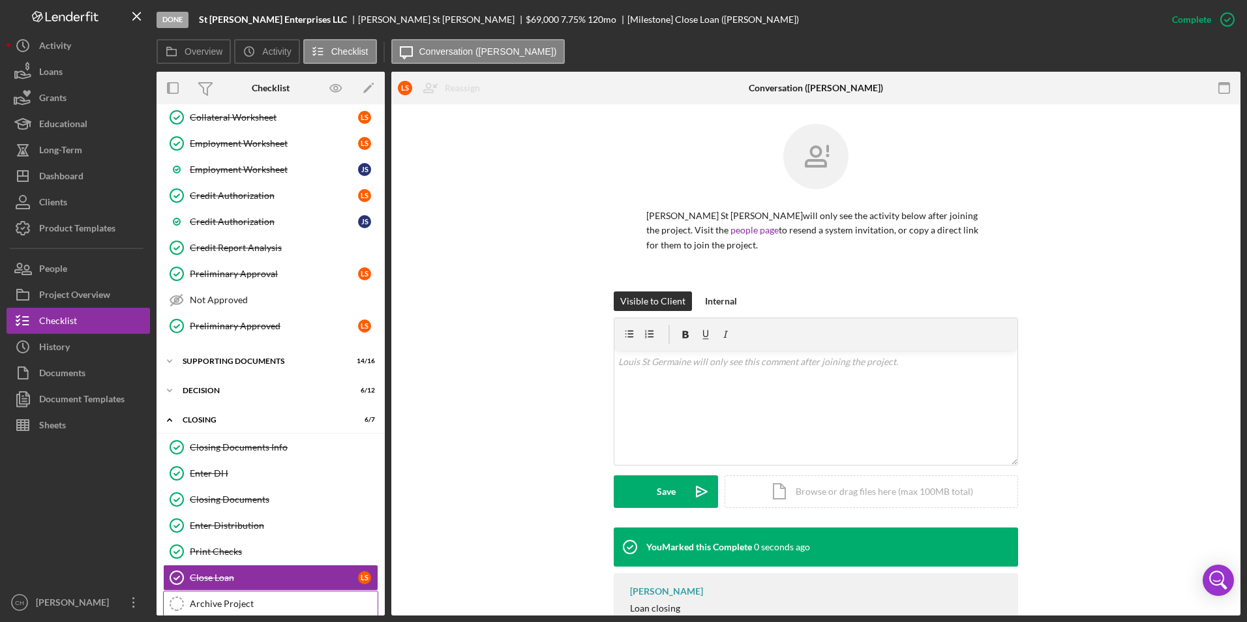
click at [193, 602] on div "Archive Project" at bounding box center [284, 603] width 188 height 10
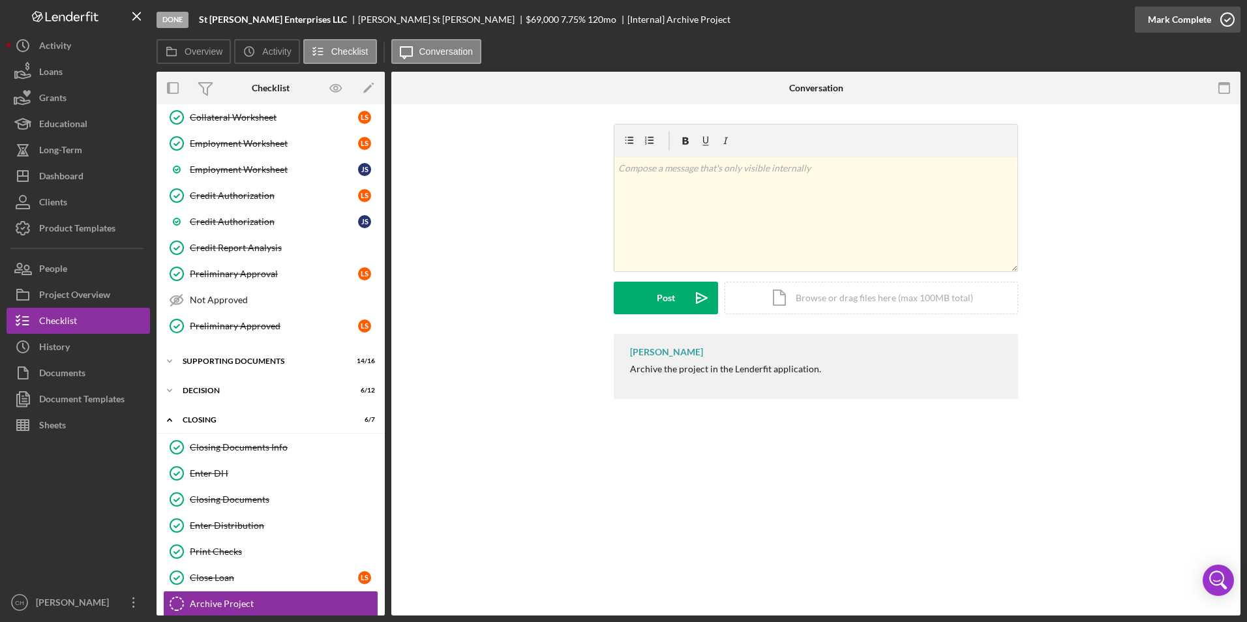
click at [1186, 23] on div "Mark Complete" at bounding box center [1178, 20] width 63 height 26
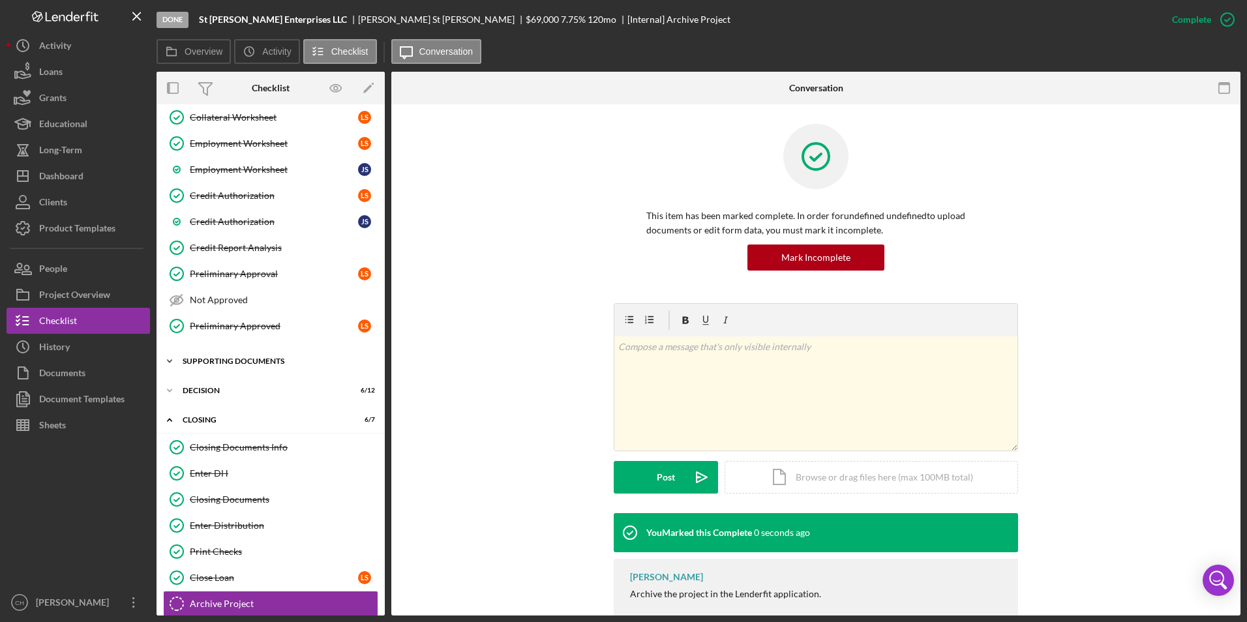
scroll to position [210, 0]
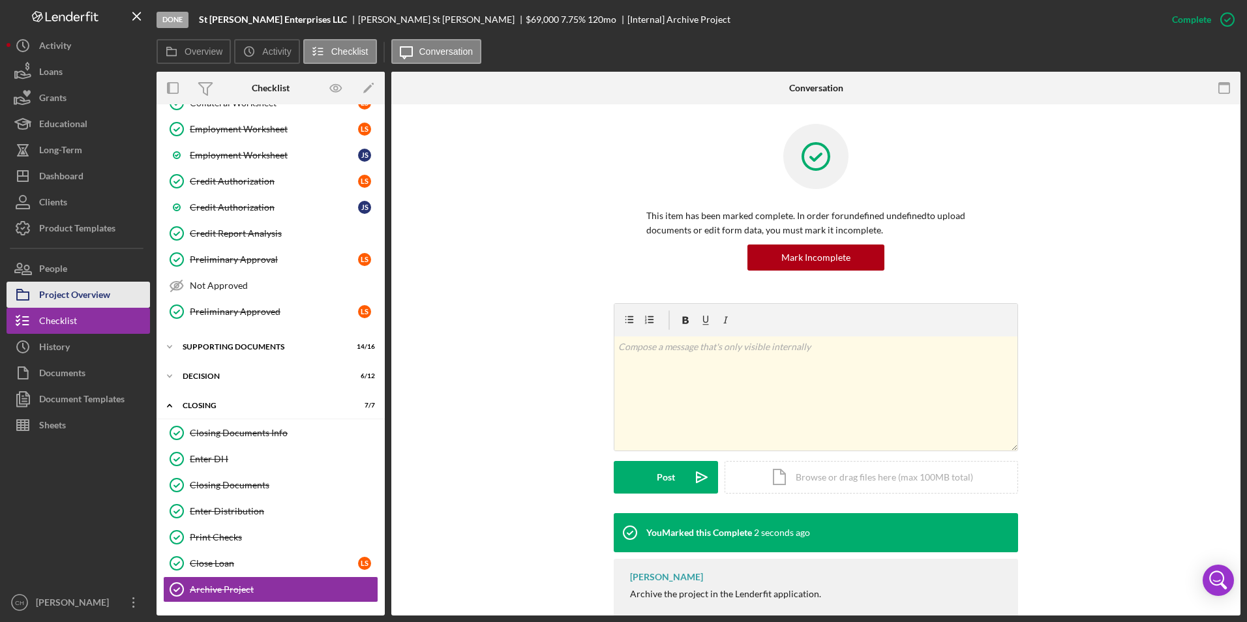
click at [93, 295] on div "Project Overview" at bounding box center [74, 296] width 71 height 29
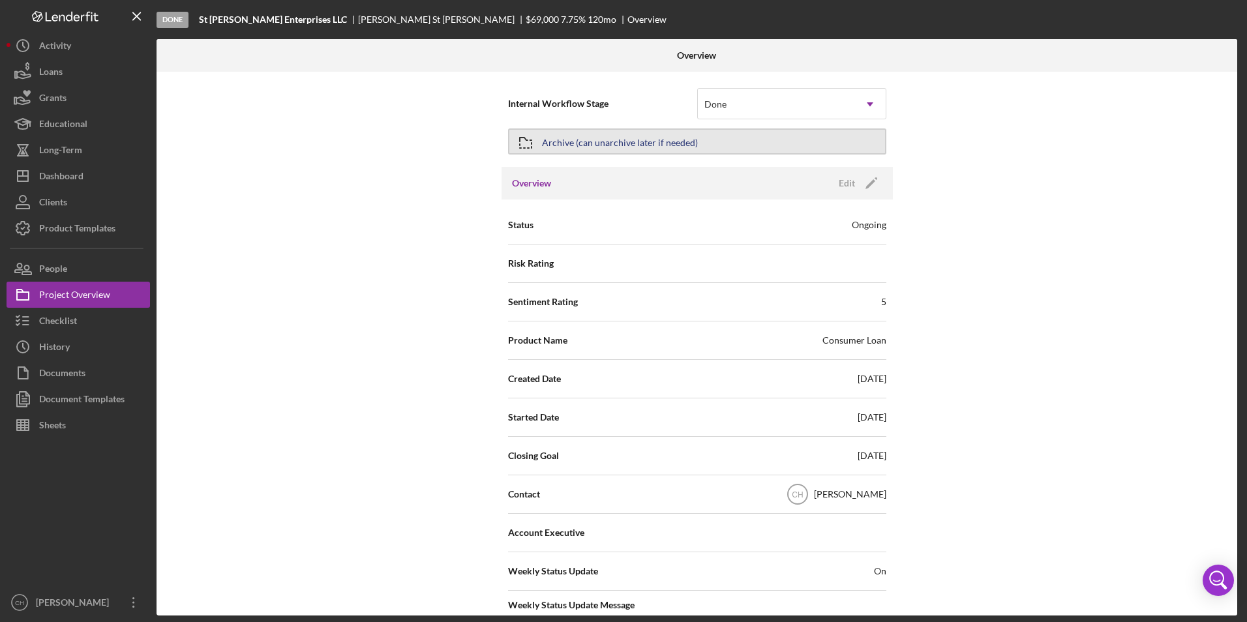
click at [679, 136] on div "Archive (can unarchive later if needed)" at bounding box center [620, 141] width 156 height 23
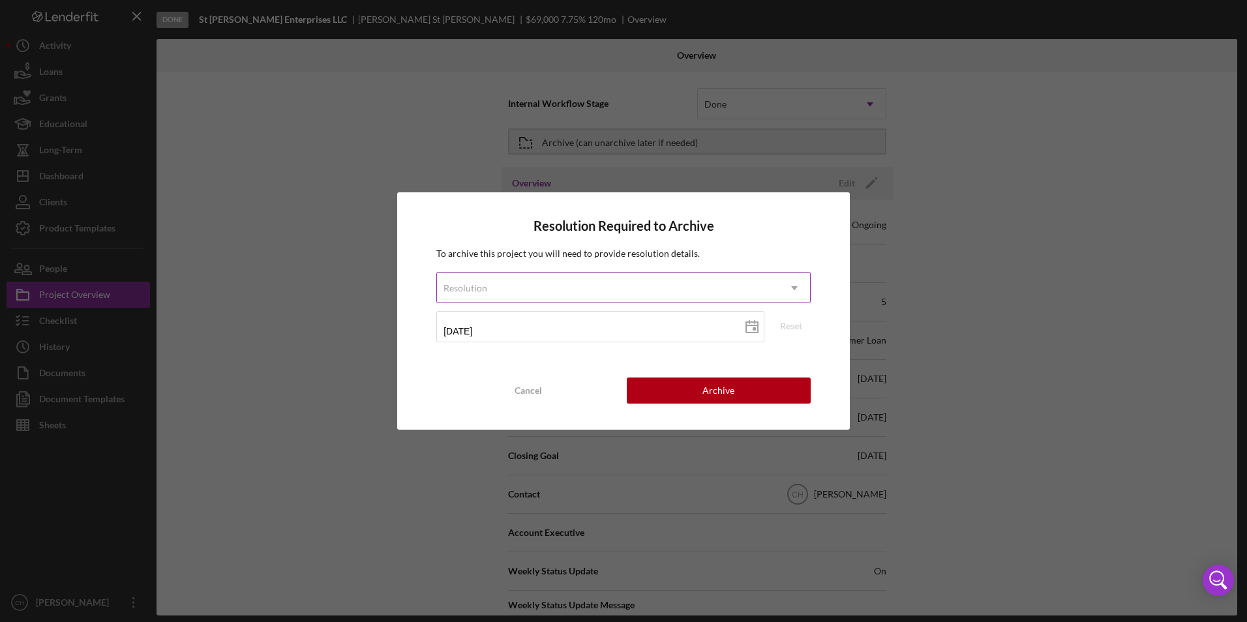
click at [536, 284] on div "Resolution" at bounding box center [608, 288] width 342 height 30
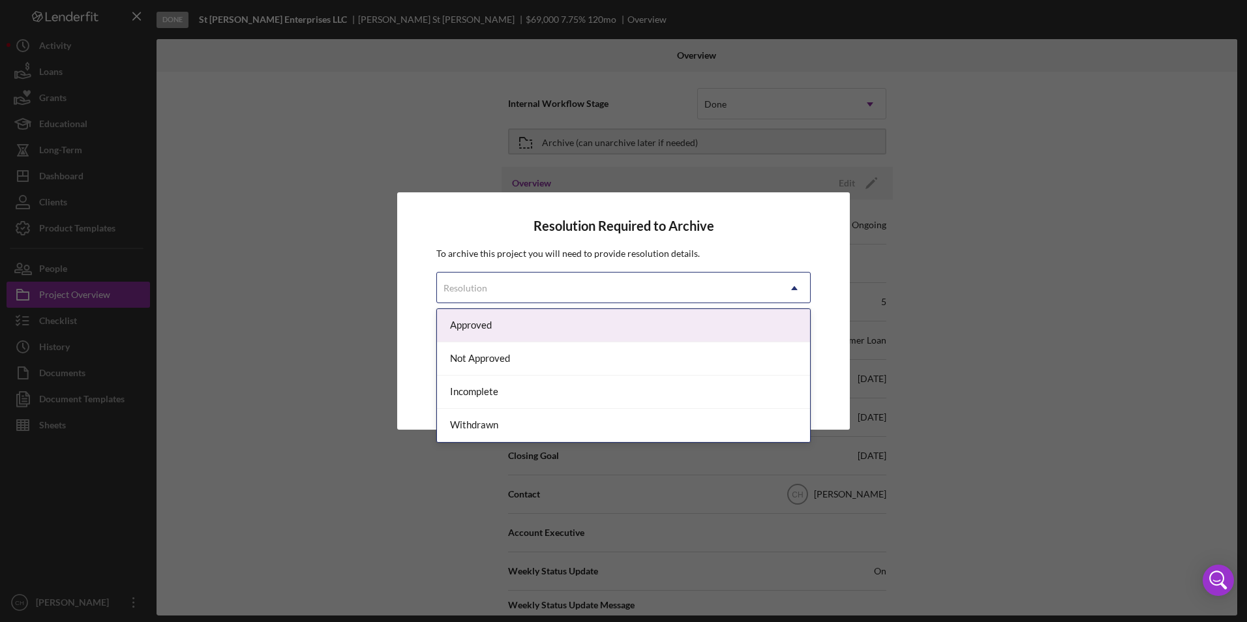
click at [518, 331] on div "Approved" at bounding box center [623, 325] width 373 height 33
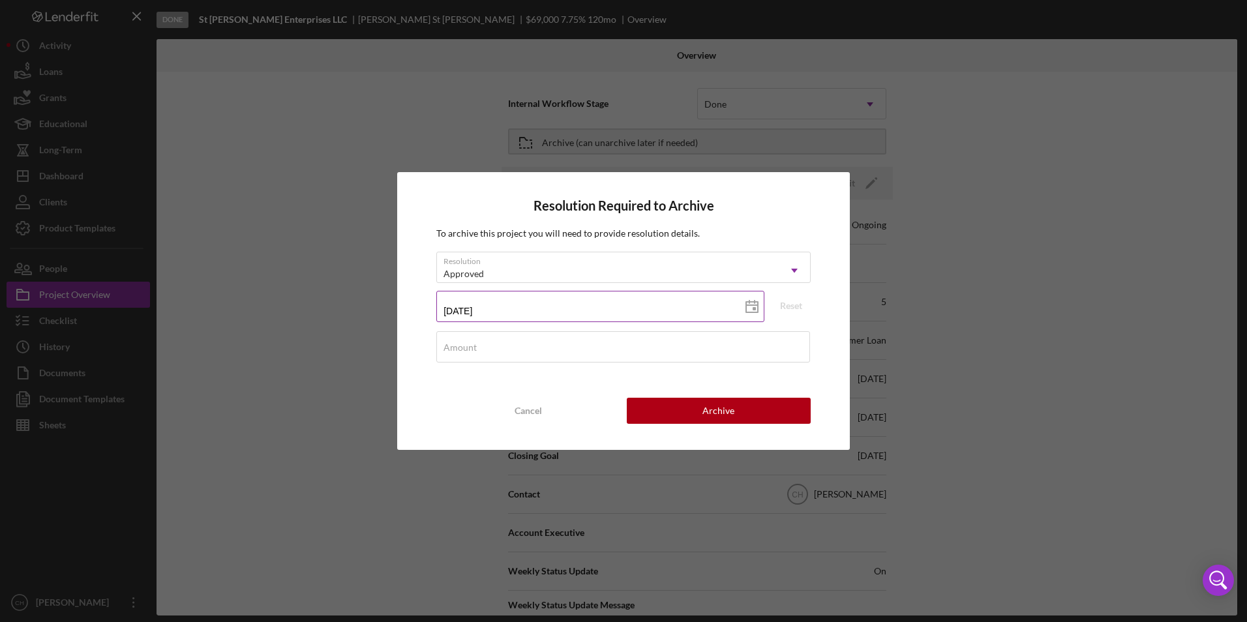
click at [512, 318] on input "[DATE]" at bounding box center [600, 306] width 328 height 31
type input "10/15/202y"
type input "10/15/20yy"
type input "10/15/2yyy"
type input "10/15/yyyy"
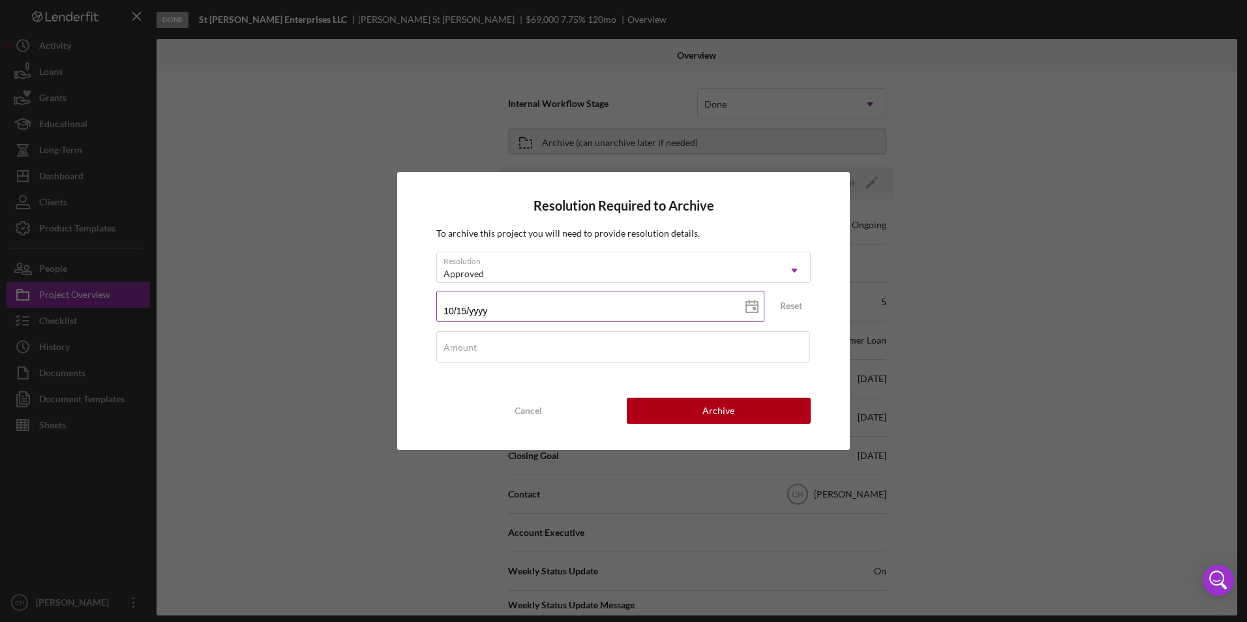
type input "10/1d/yyyy"
type input "10/10/yyyy"
type input "10/10/2yyy"
type input "10/10/20yy"
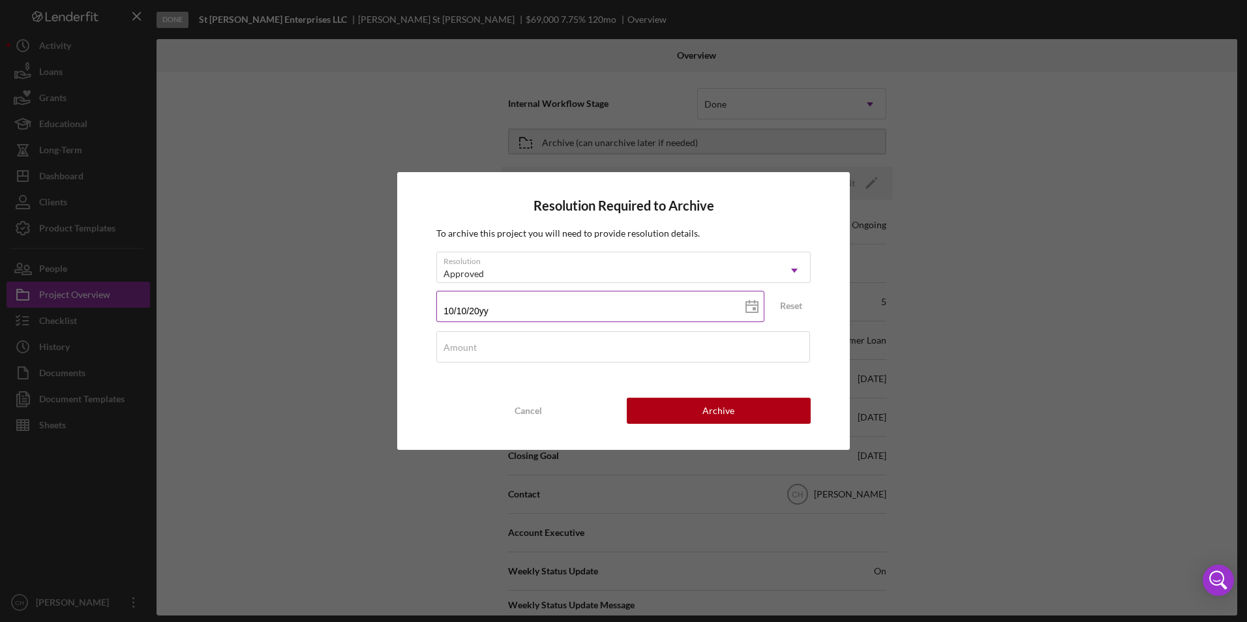
type input "10/10/202y"
type input "[DATE]"
click at [494, 352] on input "Amount" at bounding box center [623, 346] width 374 height 31
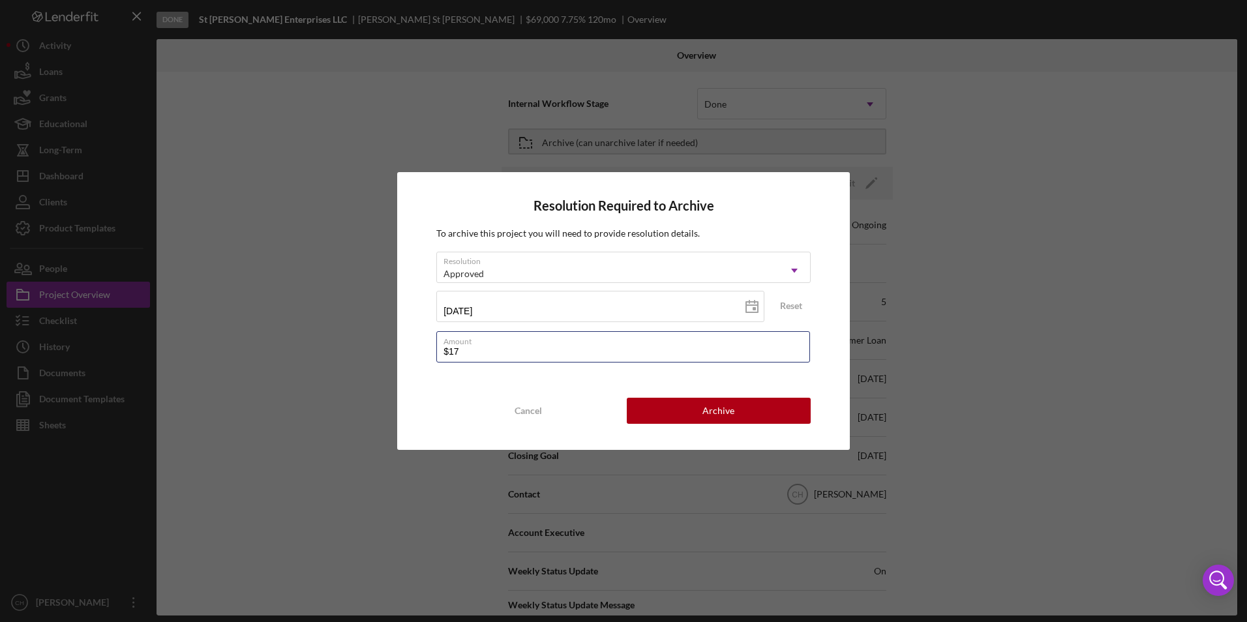
type input "$1"
type input "$73,575"
click at [686, 404] on button "Archive" at bounding box center [719, 411] width 184 height 26
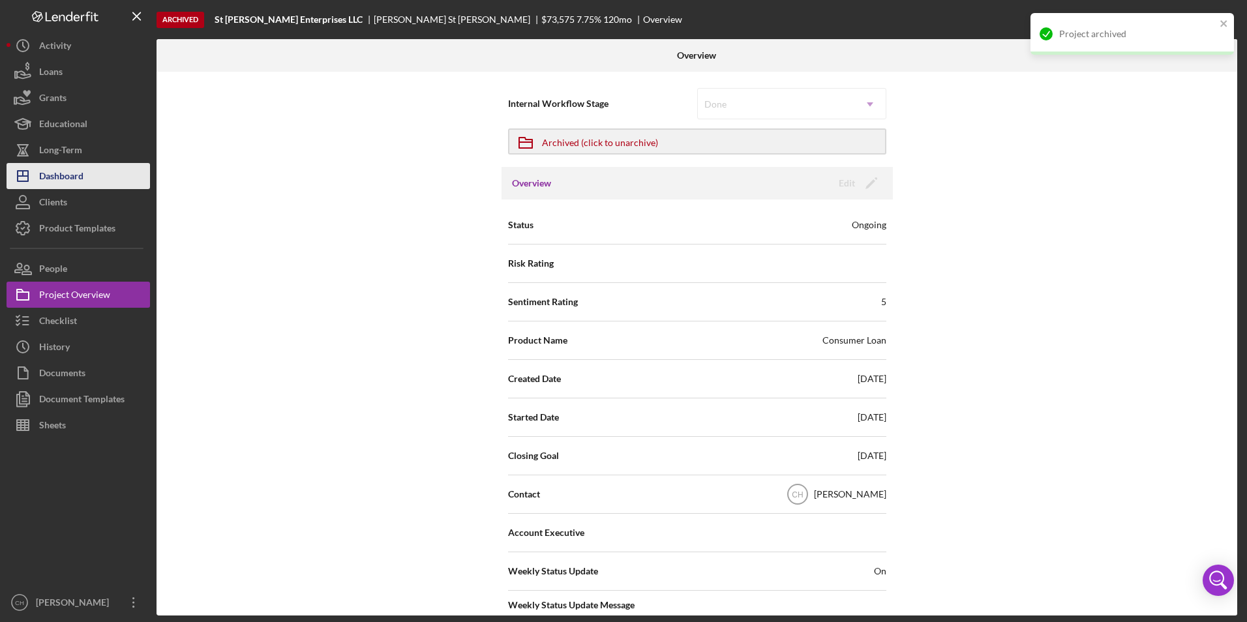
click at [66, 179] on div "Dashboard" at bounding box center [61, 177] width 44 height 29
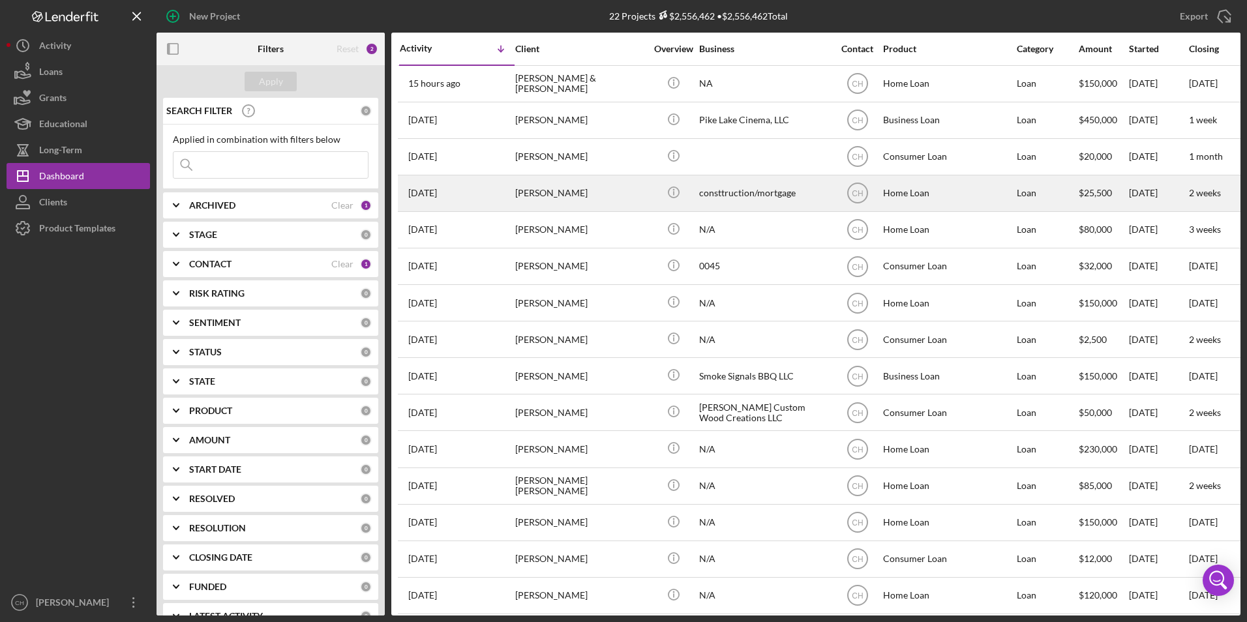
click at [557, 192] on div "[PERSON_NAME]" at bounding box center [580, 193] width 130 height 35
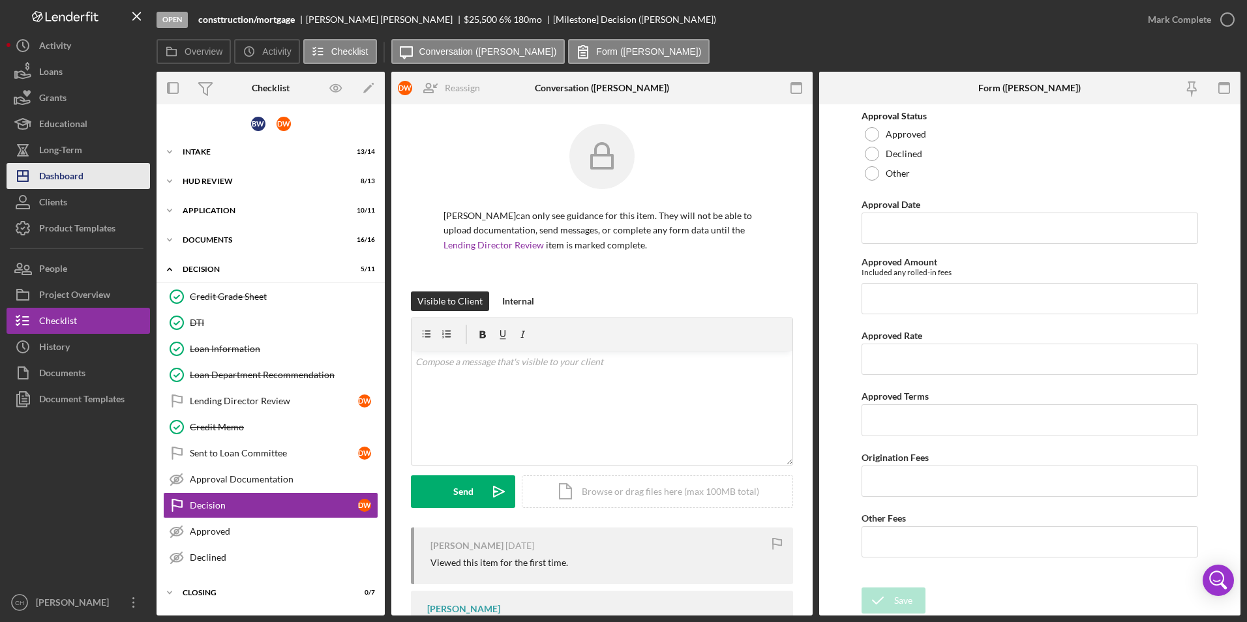
click at [57, 180] on div "Dashboard" at bounding box center [61, 177] width 44 height 29
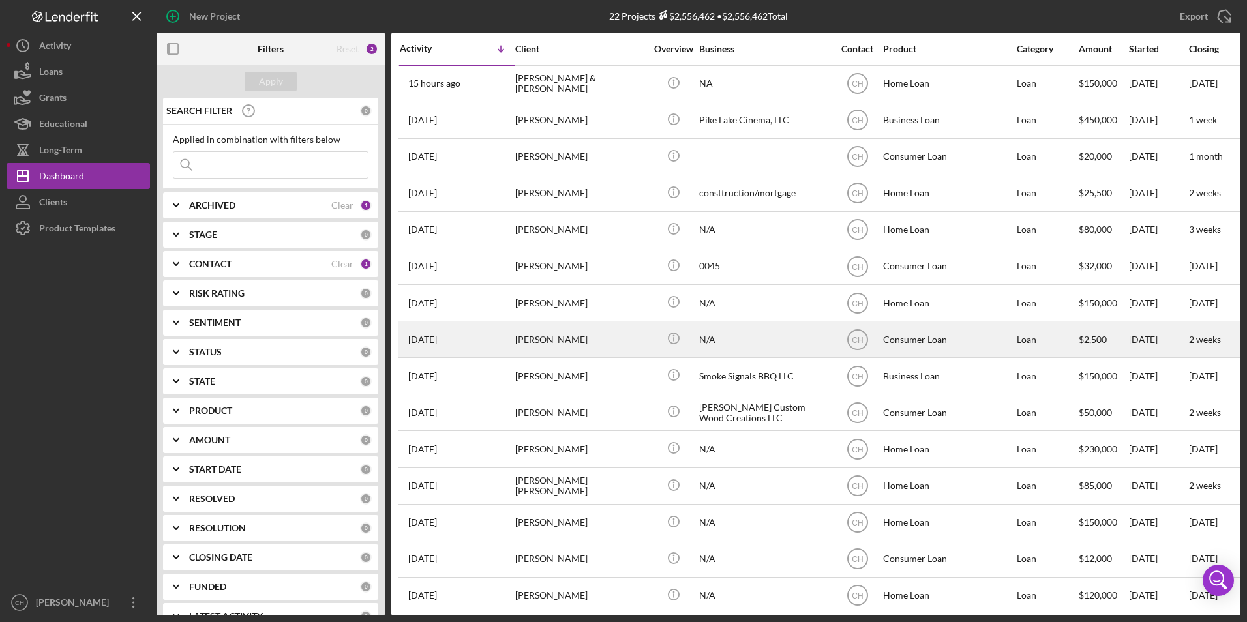
click at [550, 337] on div "[PERSON_NAME]" at bounding box center [580, 339] width 130 height 35
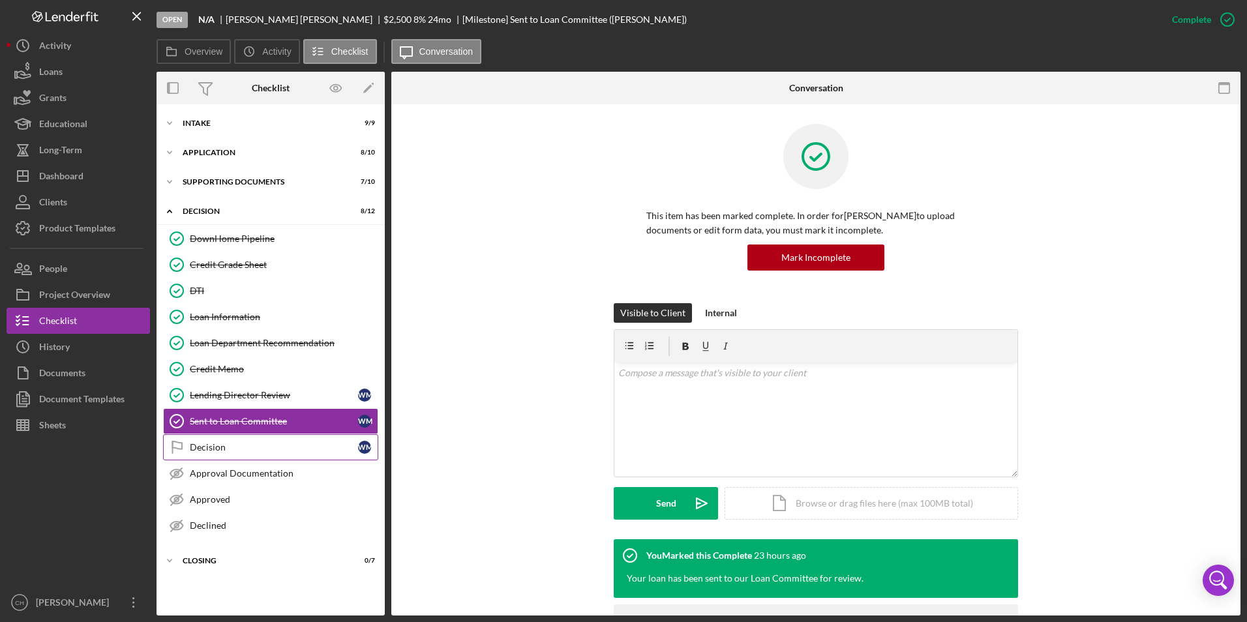
click at [223, 452] on div "Decision" at bounding box center [274, 447] width 168 height 10
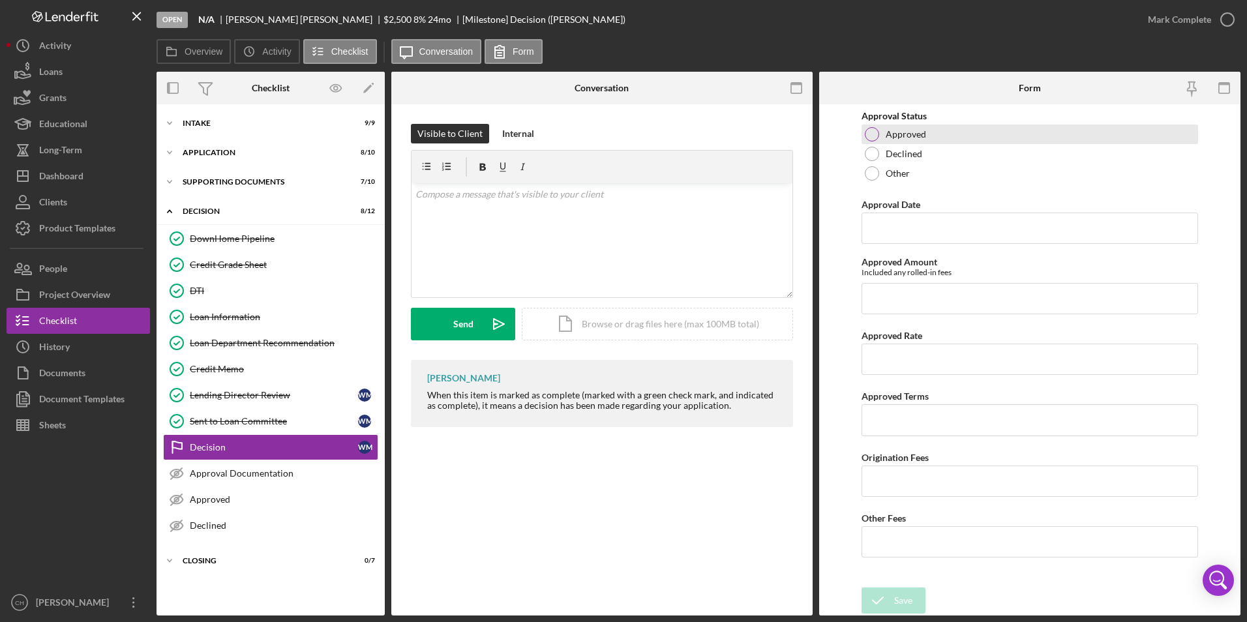
click at [877, 132] on div at bounding box center [871, 134] width 14 height 14
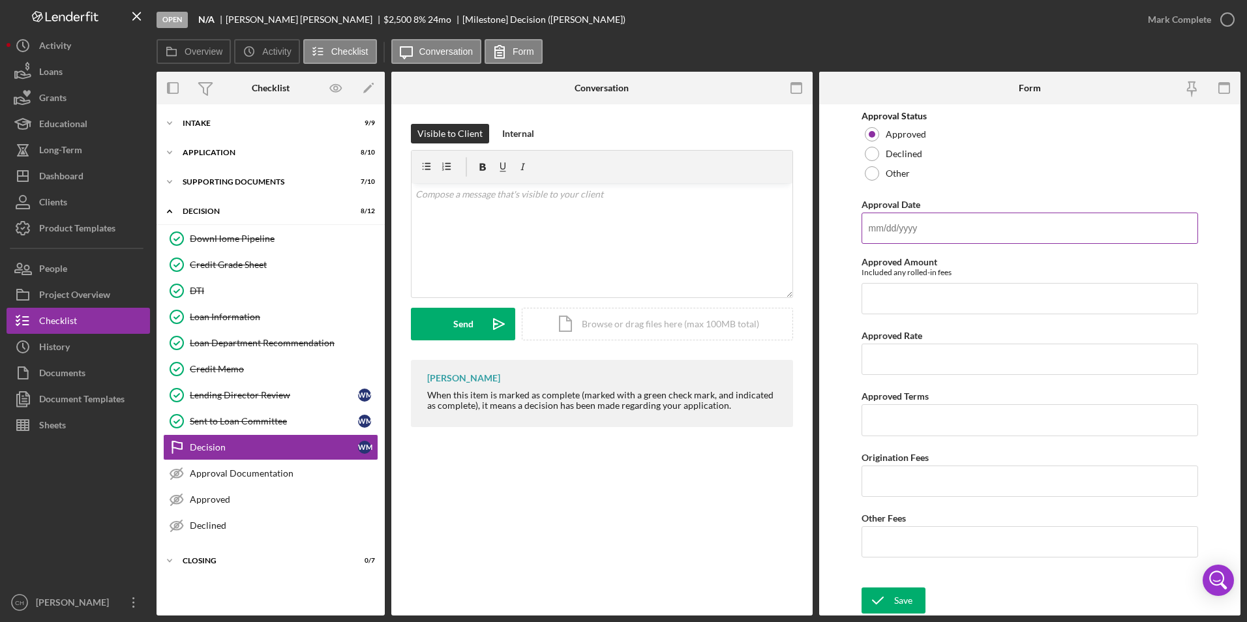
click at [884, 225] on input "Approval Date" at bounding box center [1029, 228] width 337 height 31
type input "[DATE]"
type input "$2,575"
click at [911, 358] on input "Approved Rate" at bounding box center [1029, 359] width 337 height 31
type input "8.00000%"
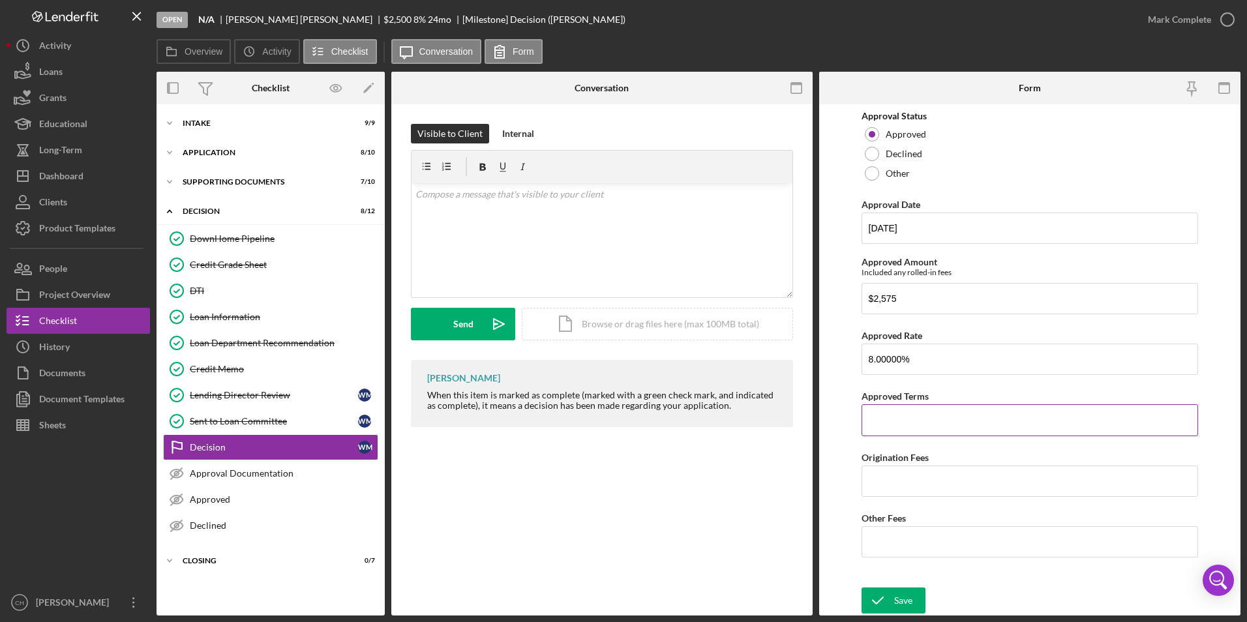
click at [891, 426] on input "Approved Terms" at bounding box center [1029, 419] width 337 height 31
type input "24 months"
type input "$75"
type input "$50"
click at [897, 592] on div "Save" at bounding box center [903, 600] width 18 height 26
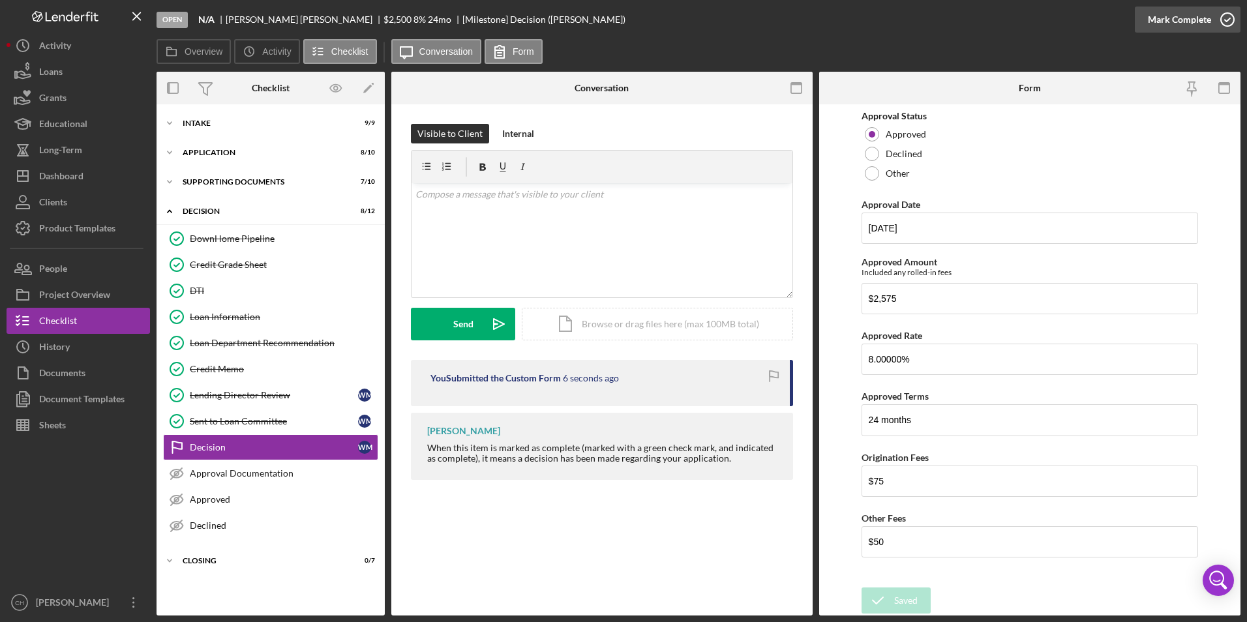
click at [1190, 18] on div "Mark Complete" at bounding box center [1178, 20] width 63 height 26
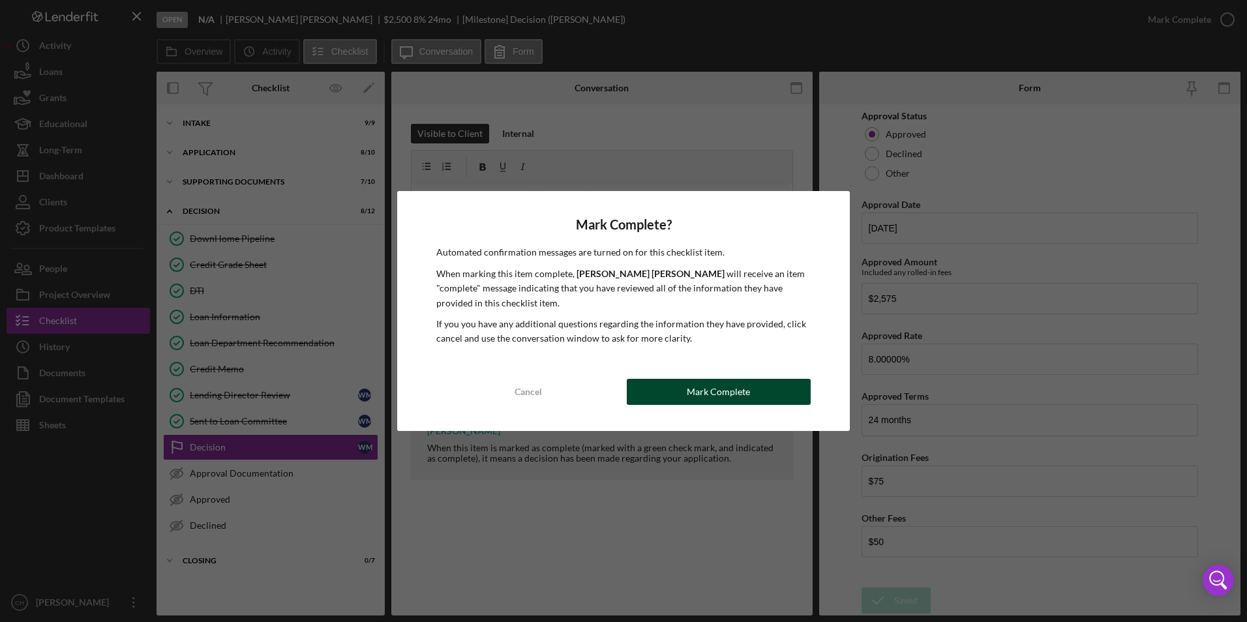
click at [663, 383] on button "Mark Complete" at bounding box center [719, 392] width 184 height 26
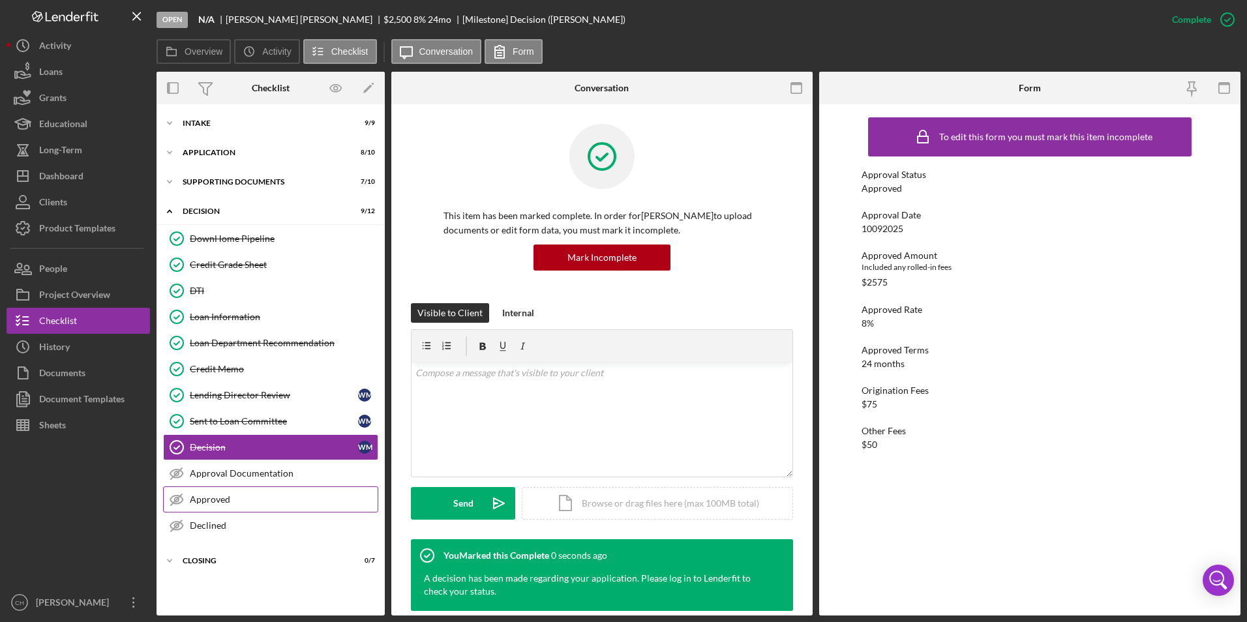
click at [197, 504] on div "Approved" at bounding box center [284, 499] width 188 height 10
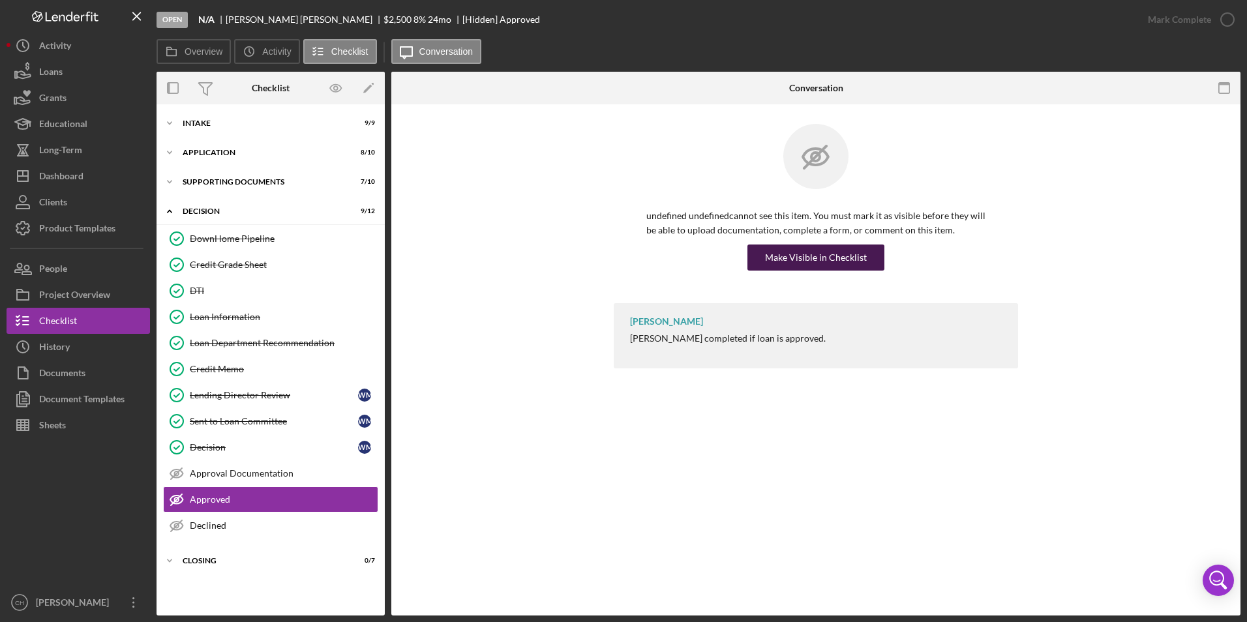
click at [831, 261] on div "Make Visible in Checklist" at bounding box center [816, 257] width 102 height 26
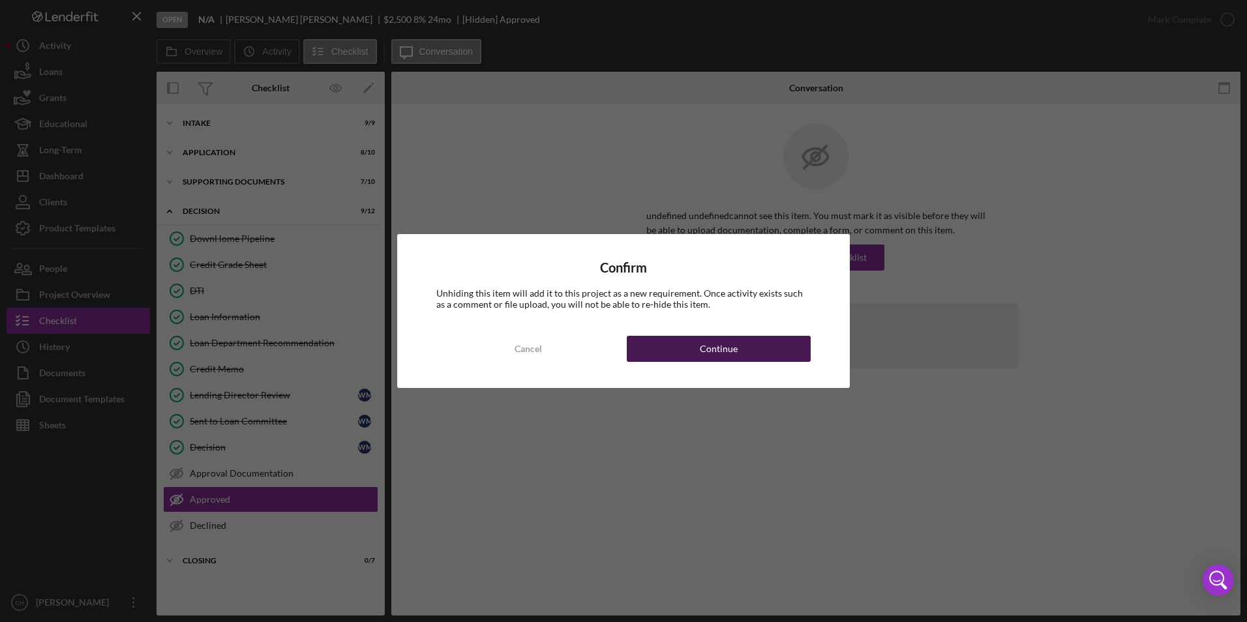
click at [717, 359] on div "Continue" at bounding box center [719, 349] width 38 height 26
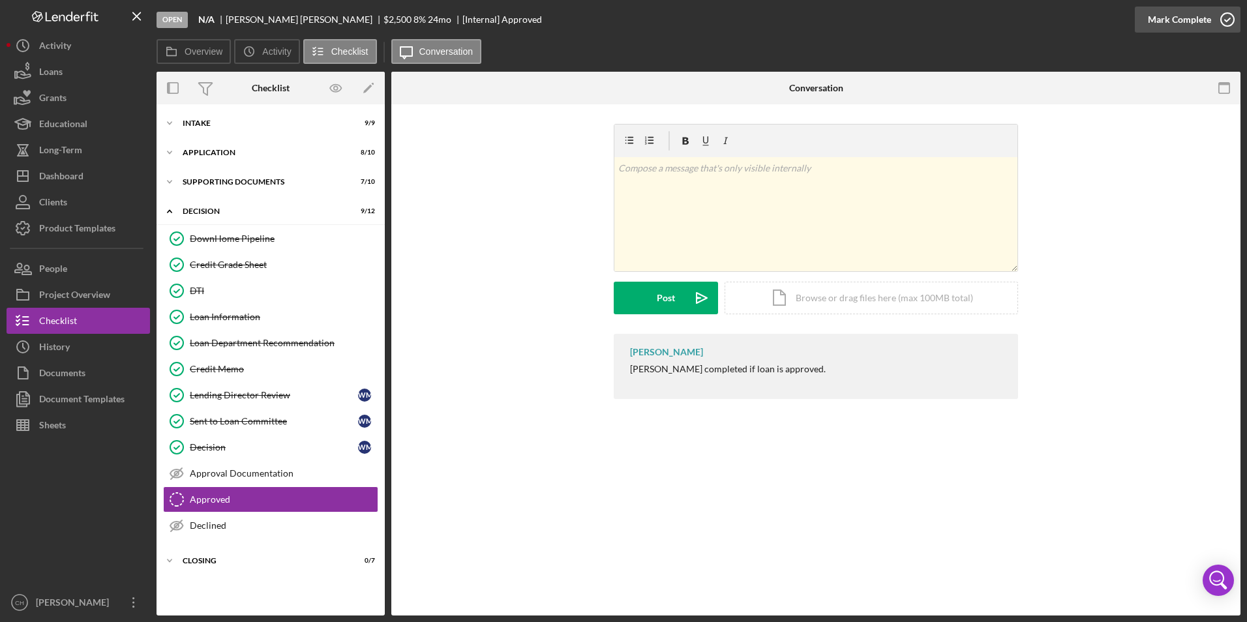
click at [1167, 19] on div "Mark Complete" at bounding box center [1178, 20] width 63 height 26
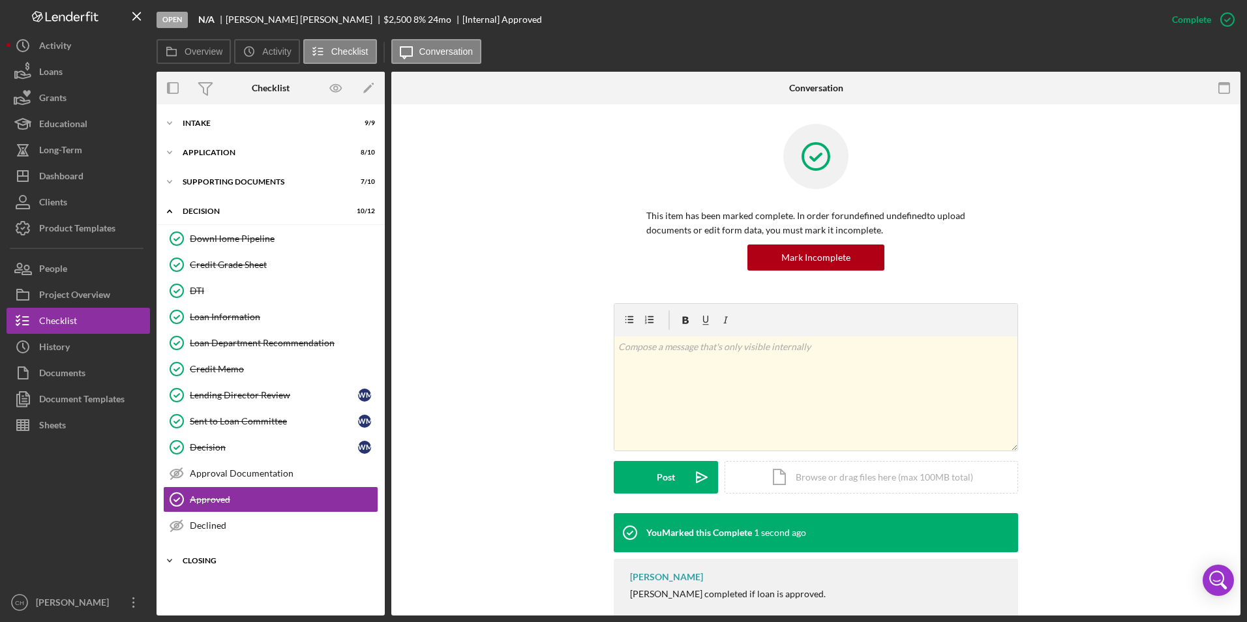
click at [183, 561] on div "Closing" at bounding box center [276, 561] width 186 height 8
click at [199, 582] on link "Closing Documents Info Closing Documents Info" at bounding box center [270, 588] width 215 height 26
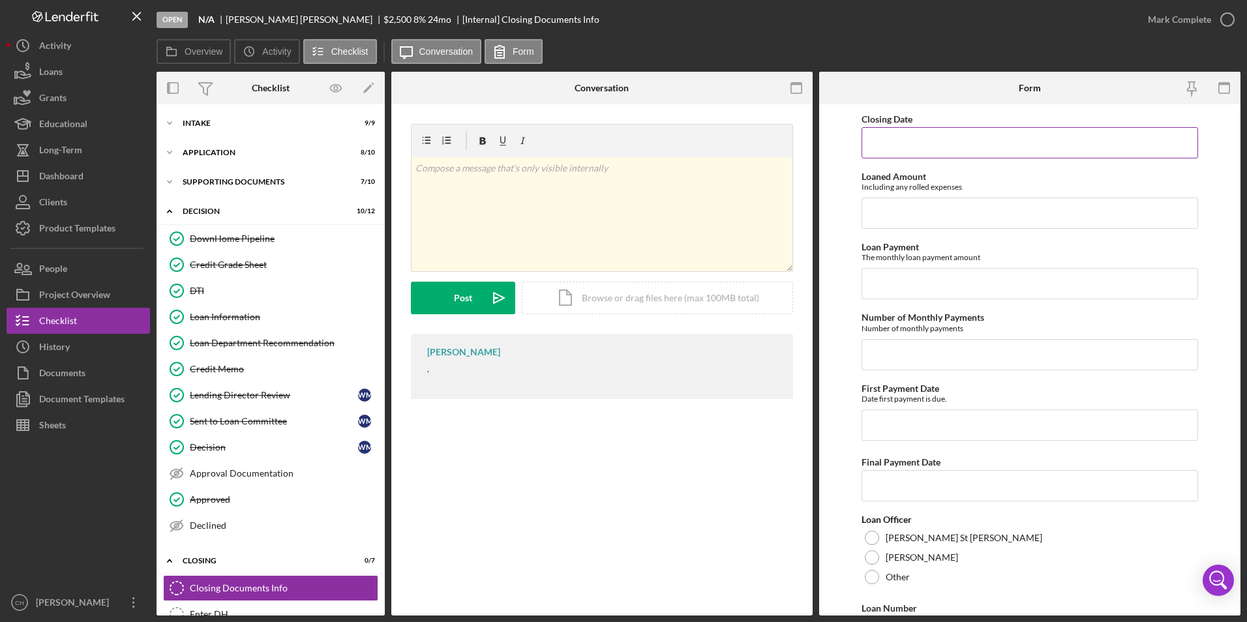
click at [915, 141] on input "Closing Date" at bounding box center [1029, 142] width 337 height 31
type input "[DATE]"
type input "$2,575"
type input "$116.46"
type input "24"
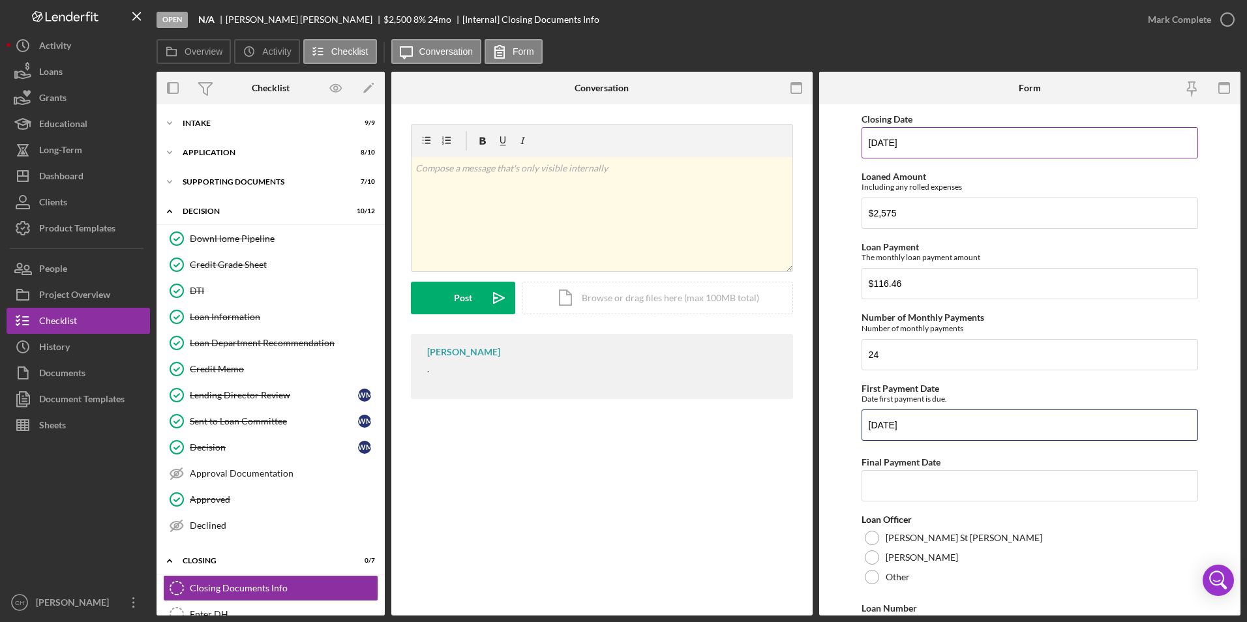
type input "[DATE]"
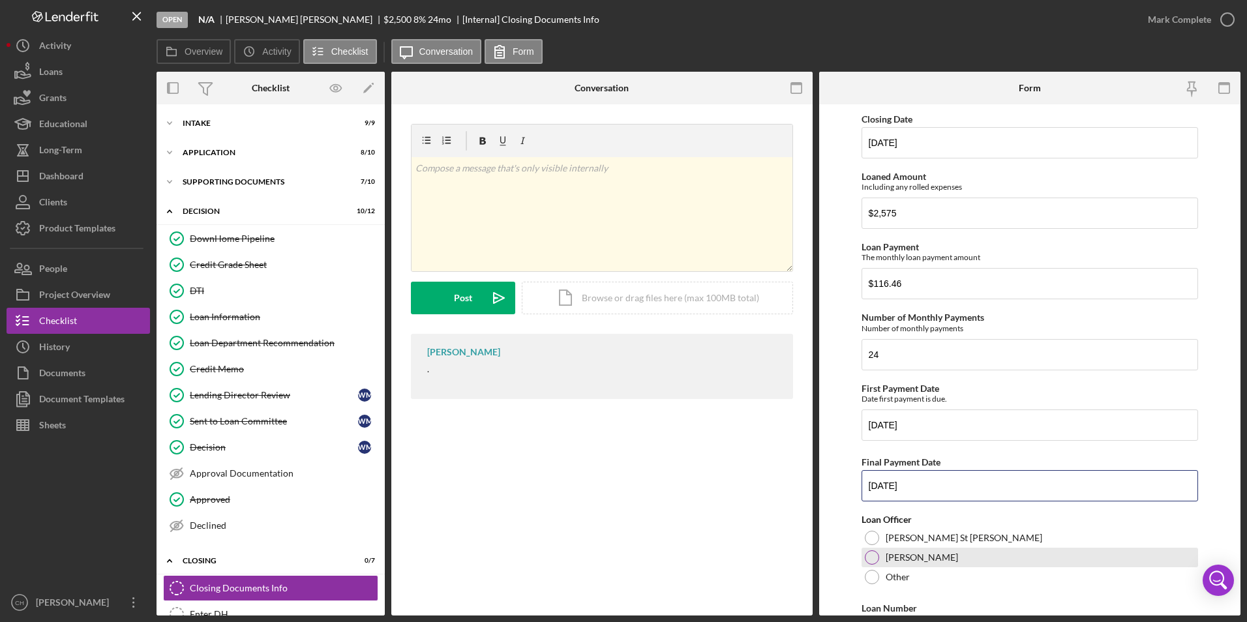
type input "[DATE]"
click at [874, 555] on div at bounding box center [871, 557] width 14 height 14
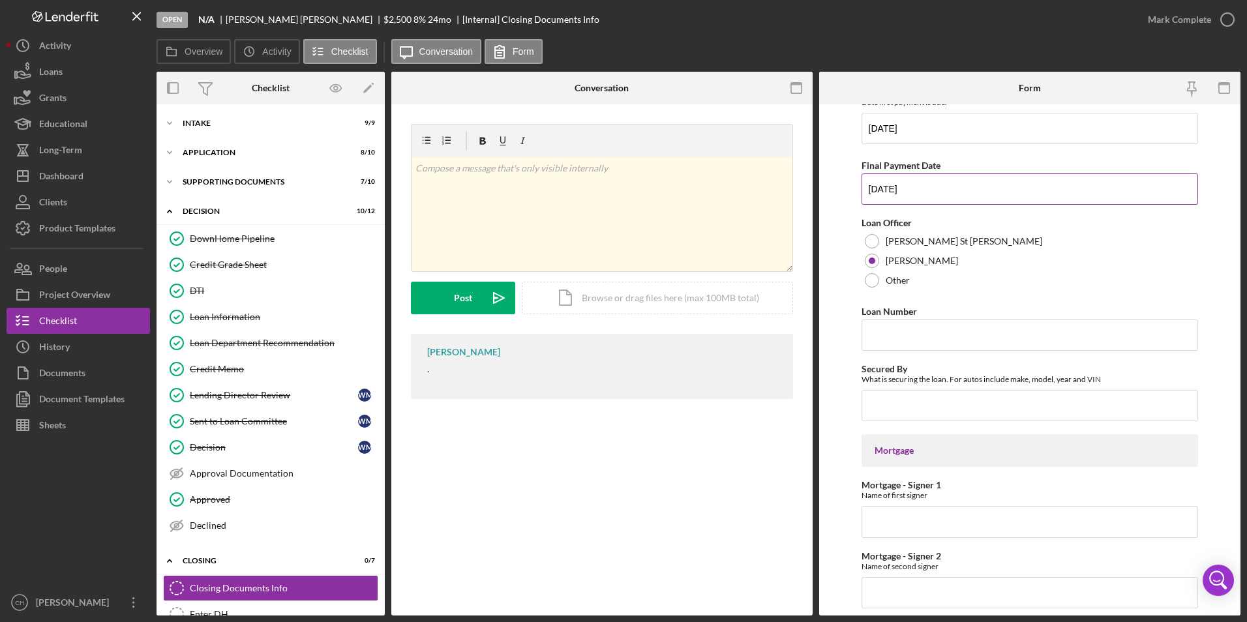
scroll to position [391, 0]
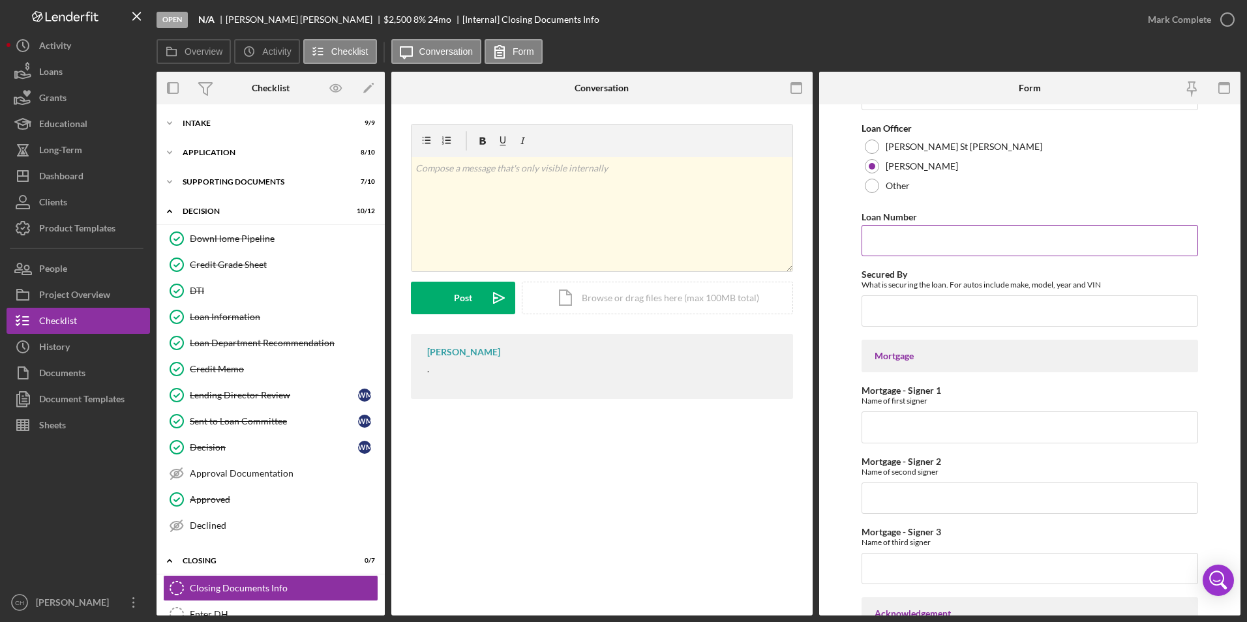
click at [891, 246] on input "Loan Number" at bounding box center [1029, 240] width 337 height 31
type input "917"
click at [888, 305] on input "Secured By" at bounding box center [1029, 310] width 337 height 31
type input "Plow"
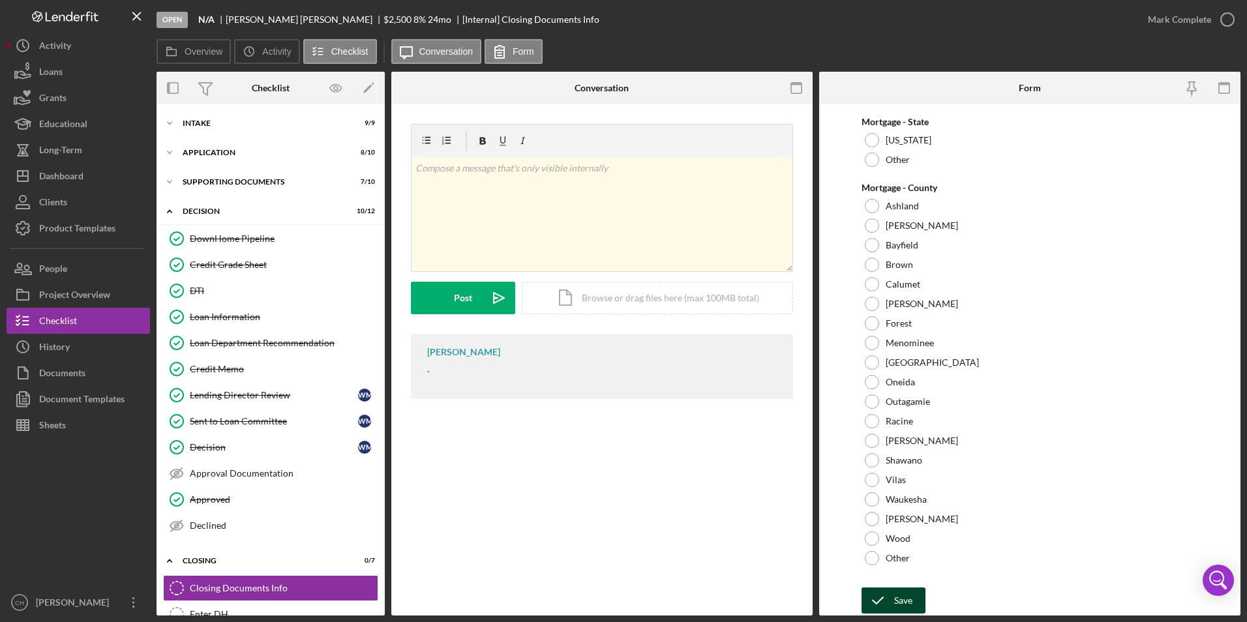
click at [894, 596] on div "Save" at bounding box center [903, 600] width 18 height 26
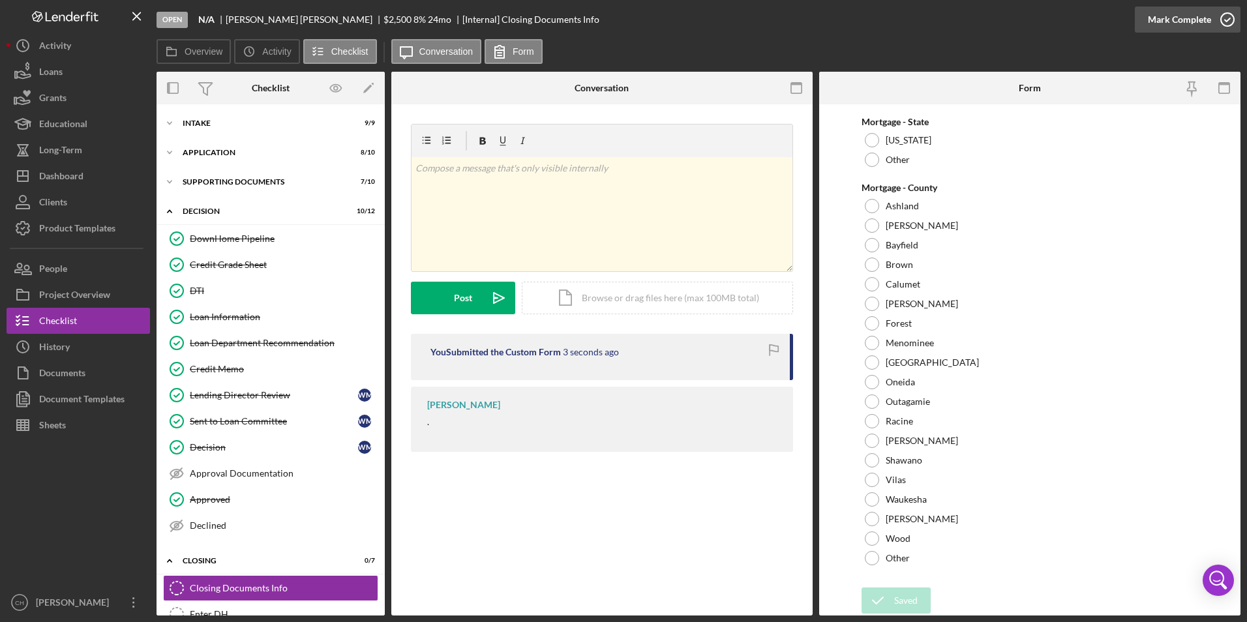
click at [1174, 18] on div "Mark Complete" at bounding box center [1178, 20] width 63 height 26
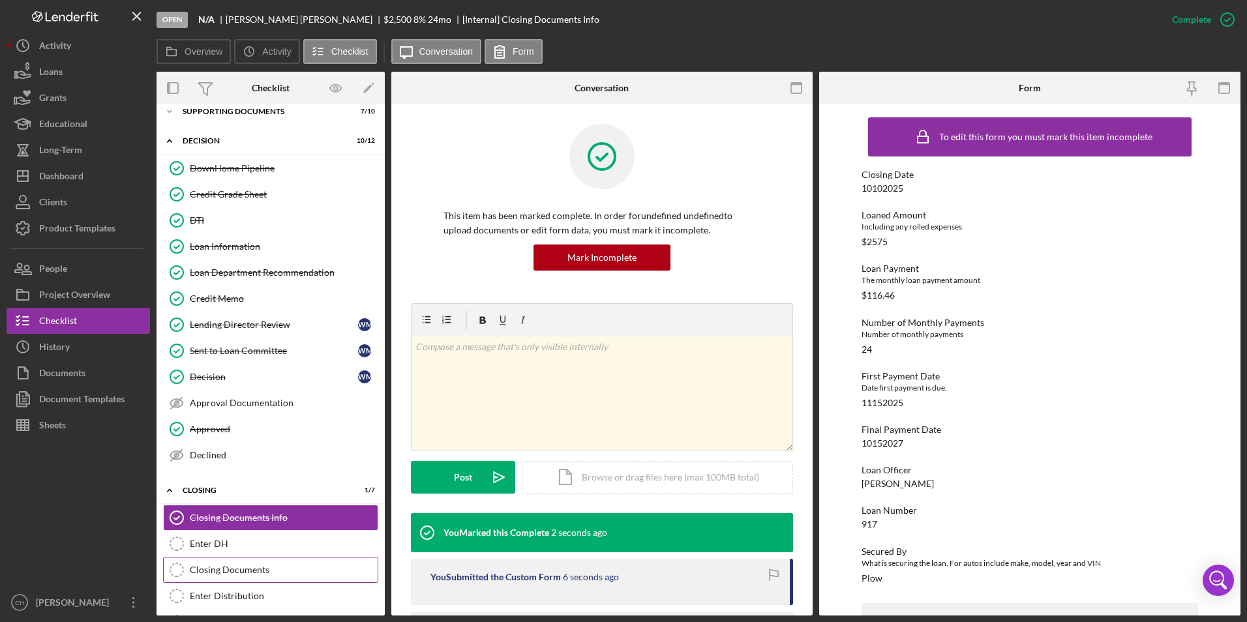
scroll to position [155, 0]
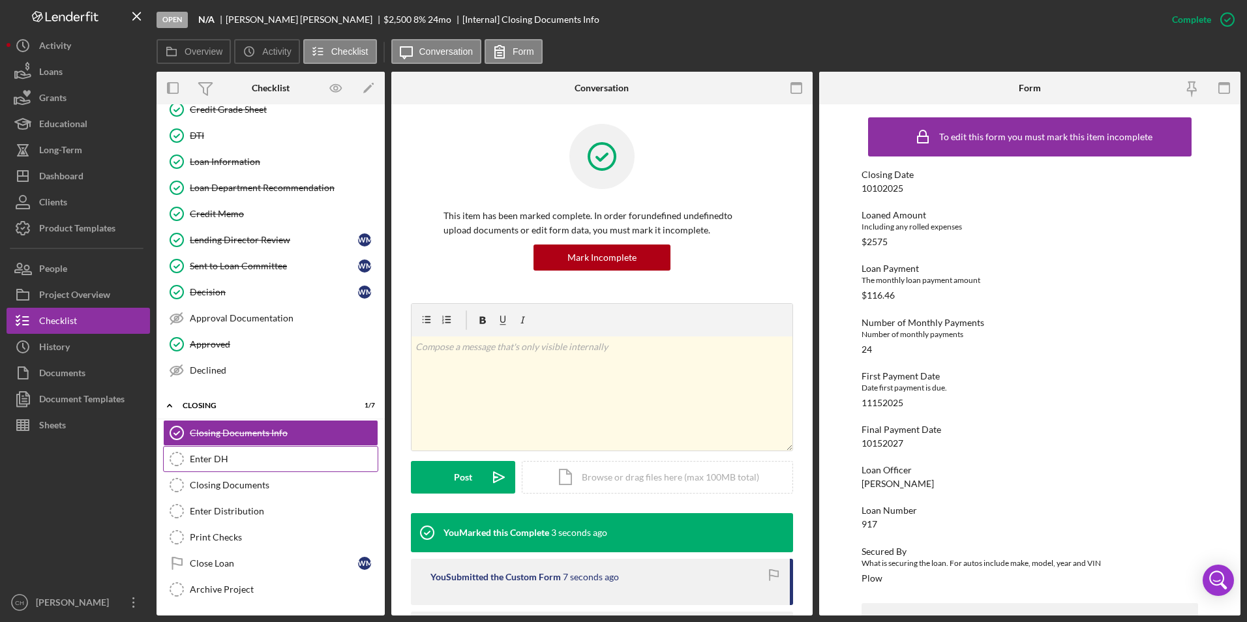
click at [224, 456] on div "Enter DH" at bounding box center [284, 459] width 188 height 10
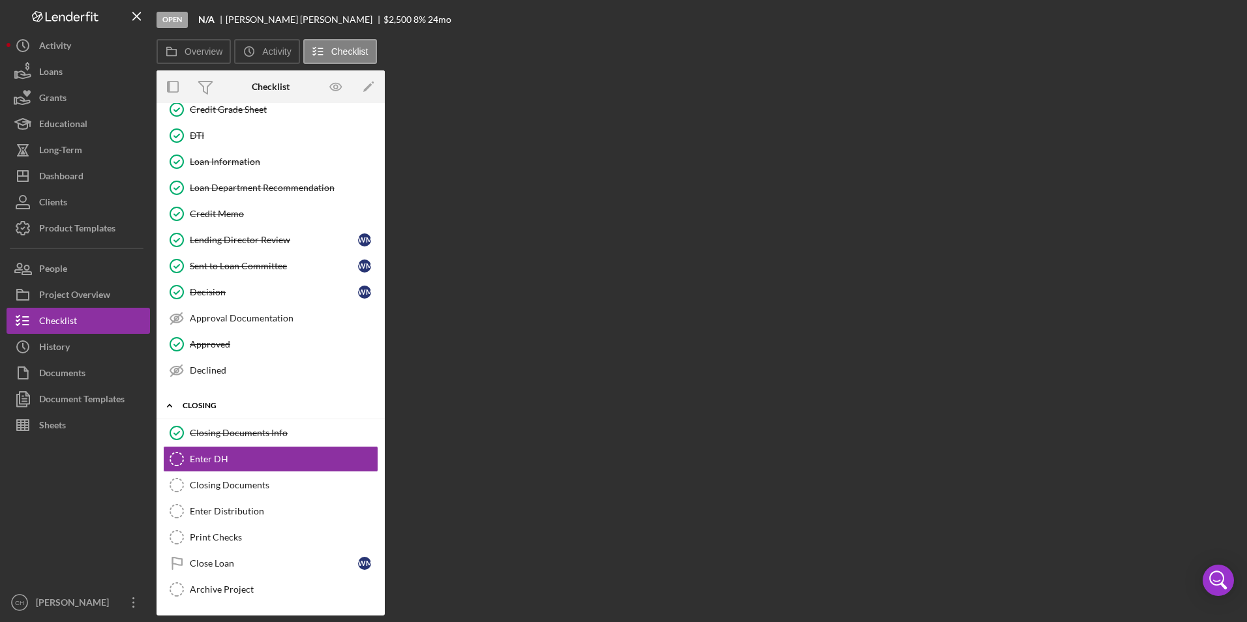
scroll to position [155, 0]
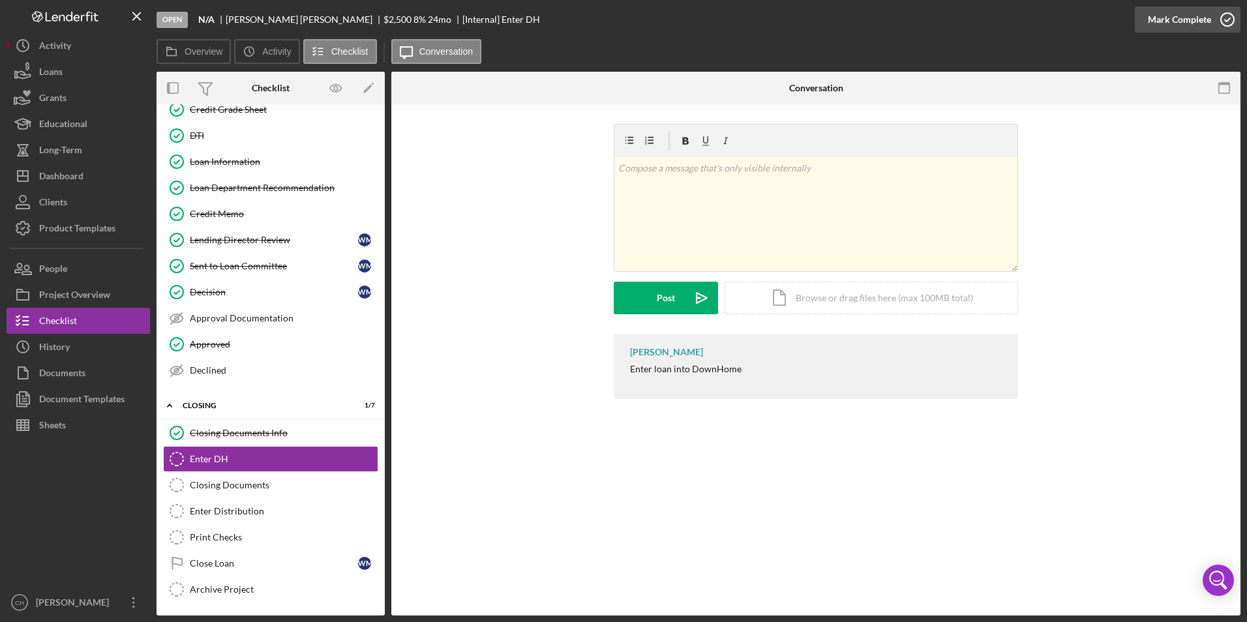
click at [1163, 24] on div "Mark Complete" at bounding box center [1178, 20] width 63 height 26
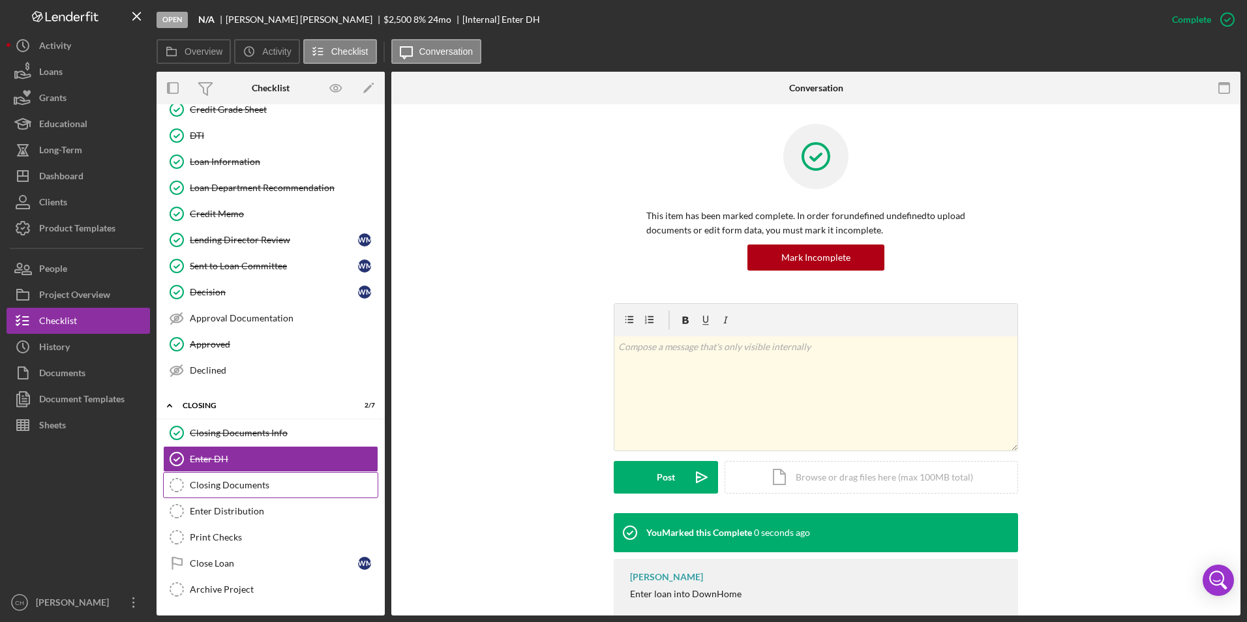
click at [237, 486] on div "Closing Documents" at bounding box center [284, 485] width 188 height 10
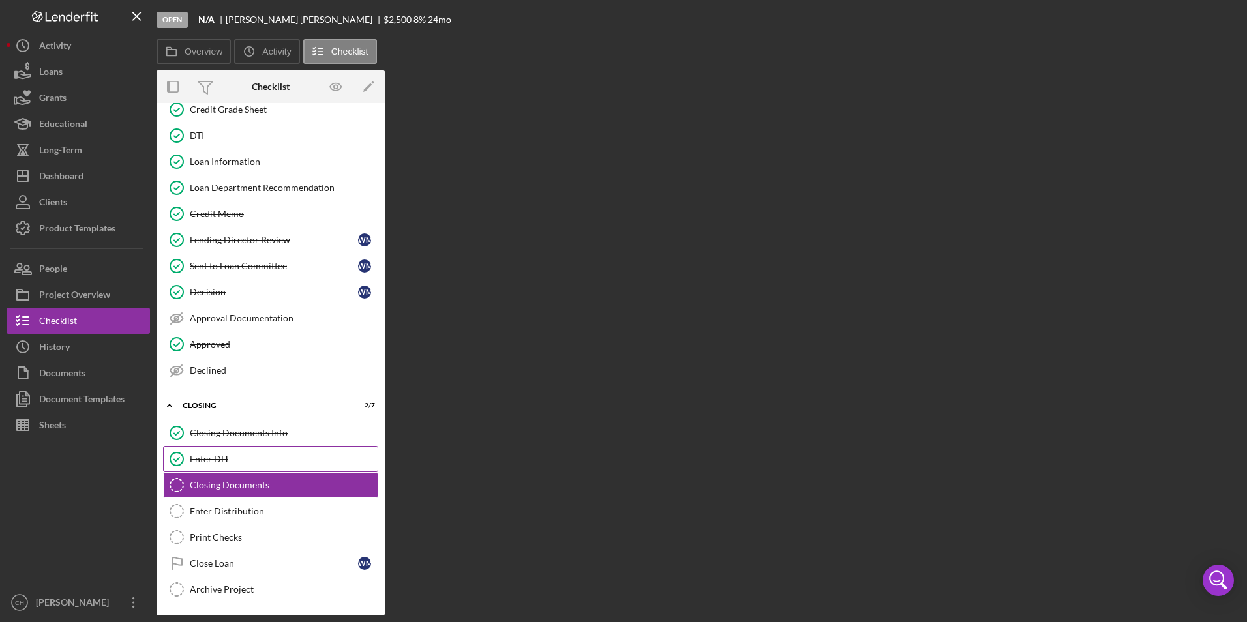
scroll to position [155, 0]
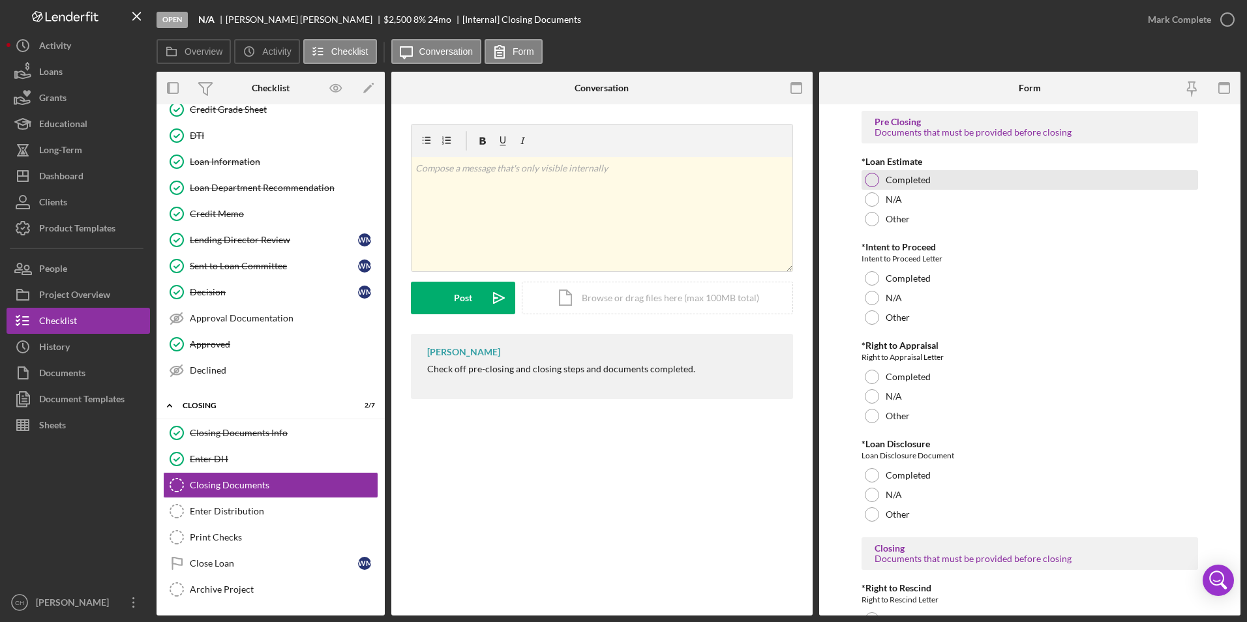
click at [870, 181] on div at bounding box center [871, 180] width 14 height 14
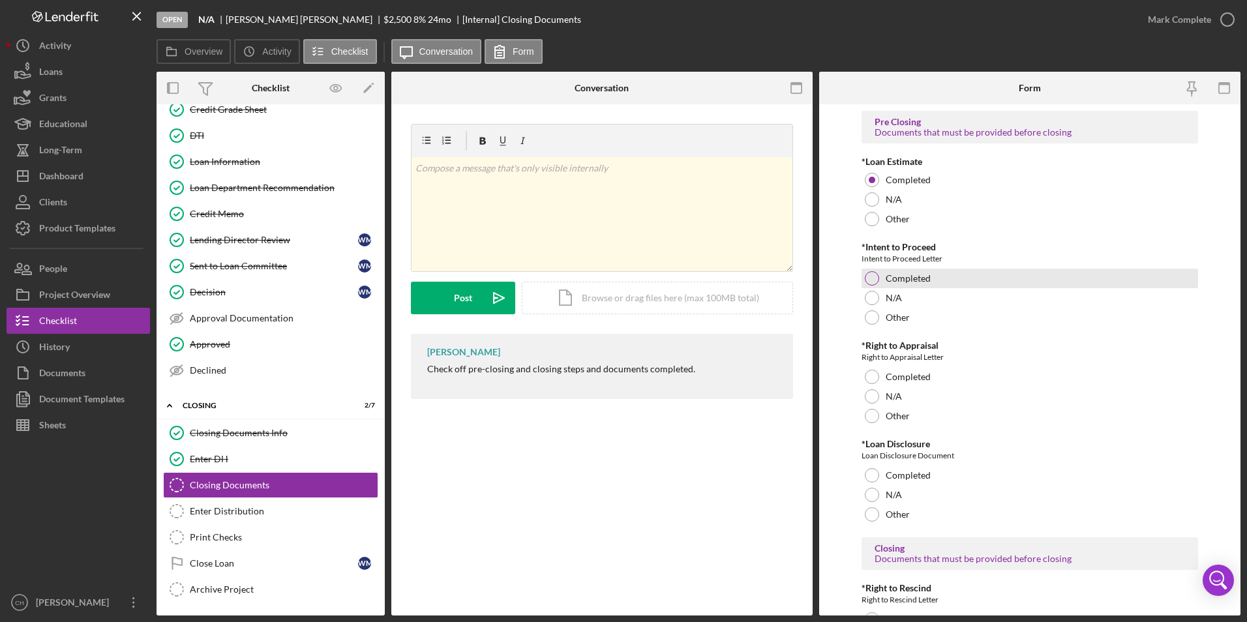
click at [868, 277] on div at bounding box center [871, 278] width 14 height 14
click at [868, 394] on div at bounding box center [871, 396] width 14 height 14
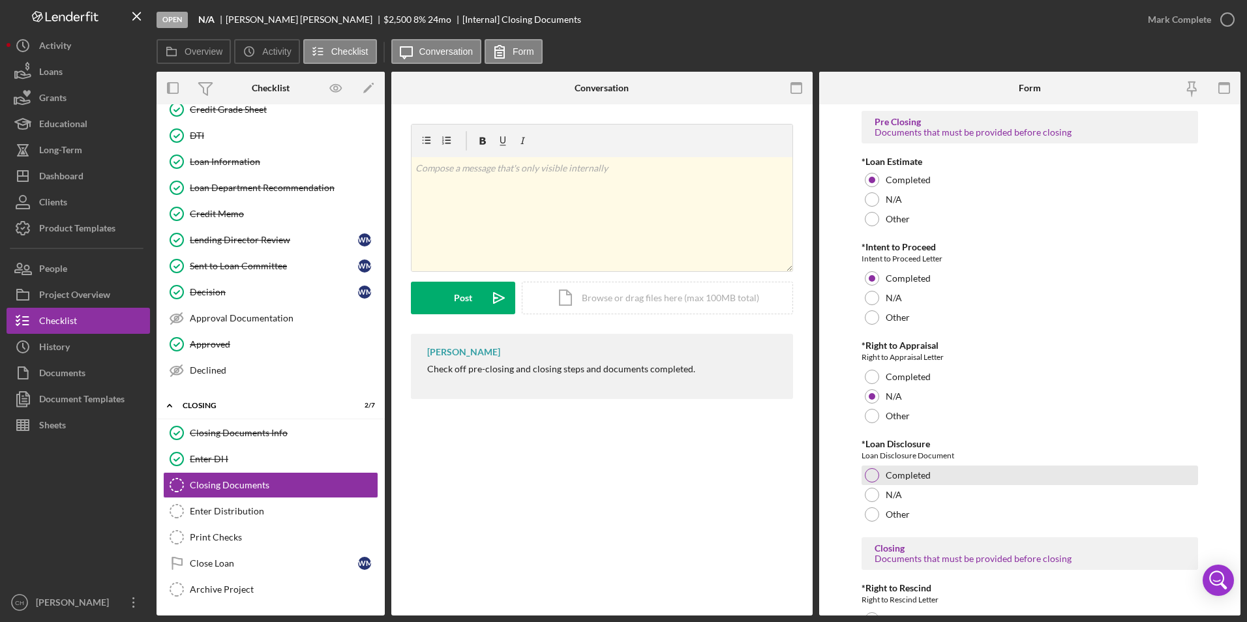
click at [870, 469] on div at bounding box center [871, 475] width 14 height 14
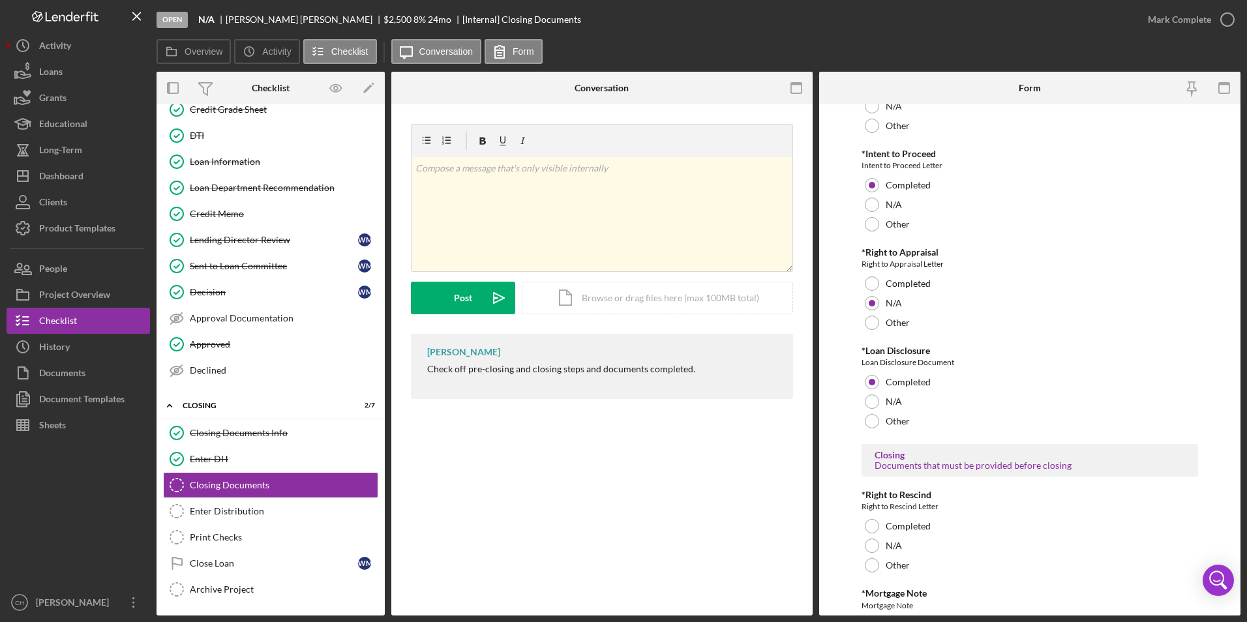
scroll to position [196, 0]
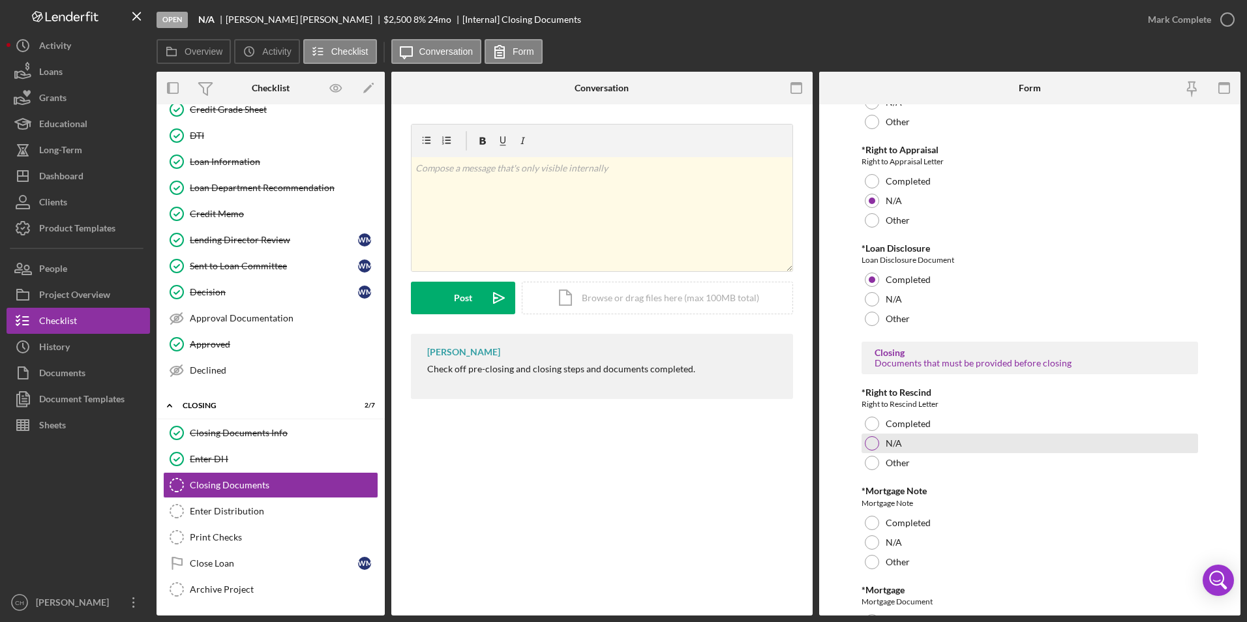
click at [878, 441] on div "N/A" at bounding box center [1029, 444] width 337 height 20
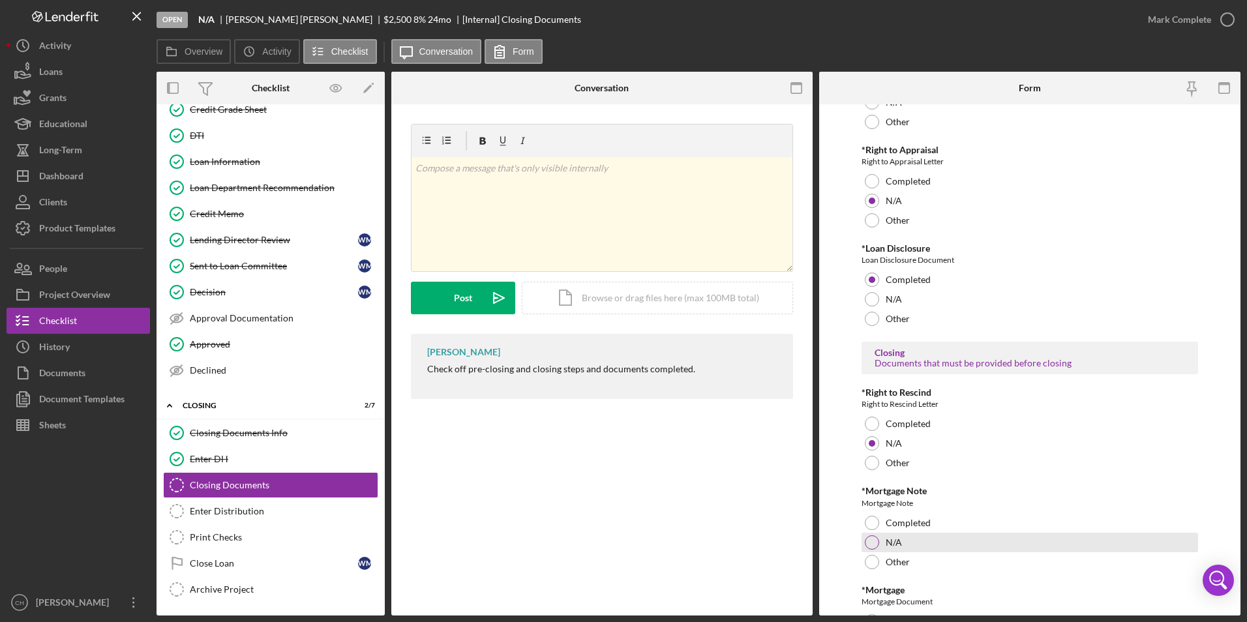
click at [871, 542] on div at bounding box center [871, 542] width 14 height 14
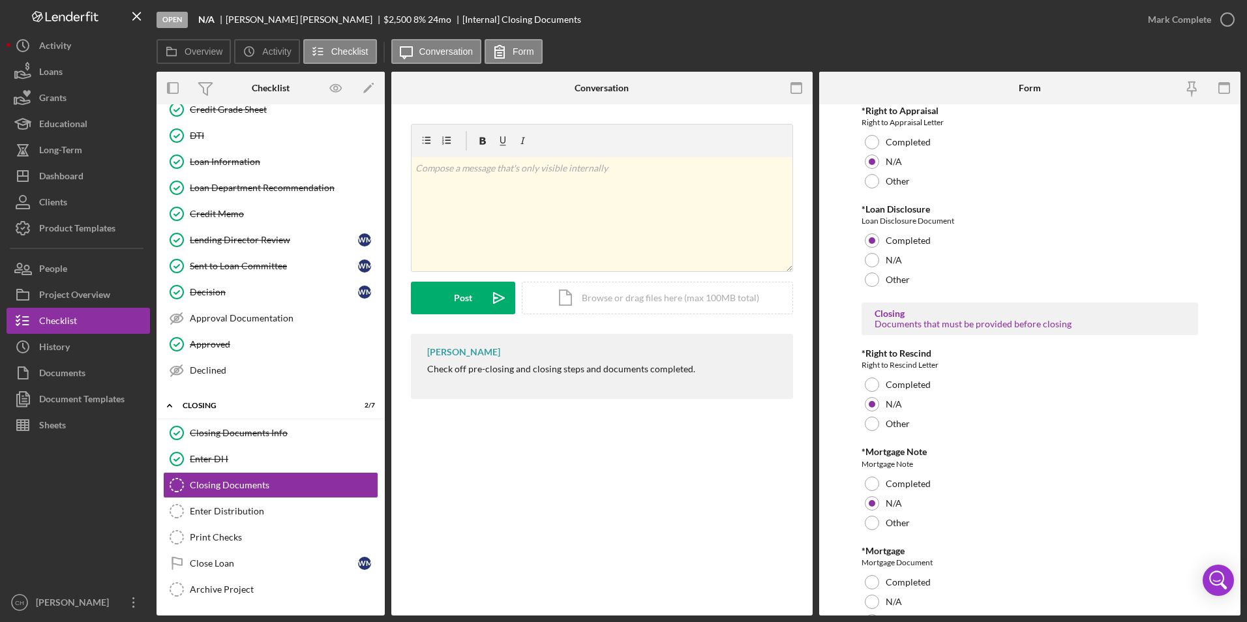
scroll to position [298, 0]
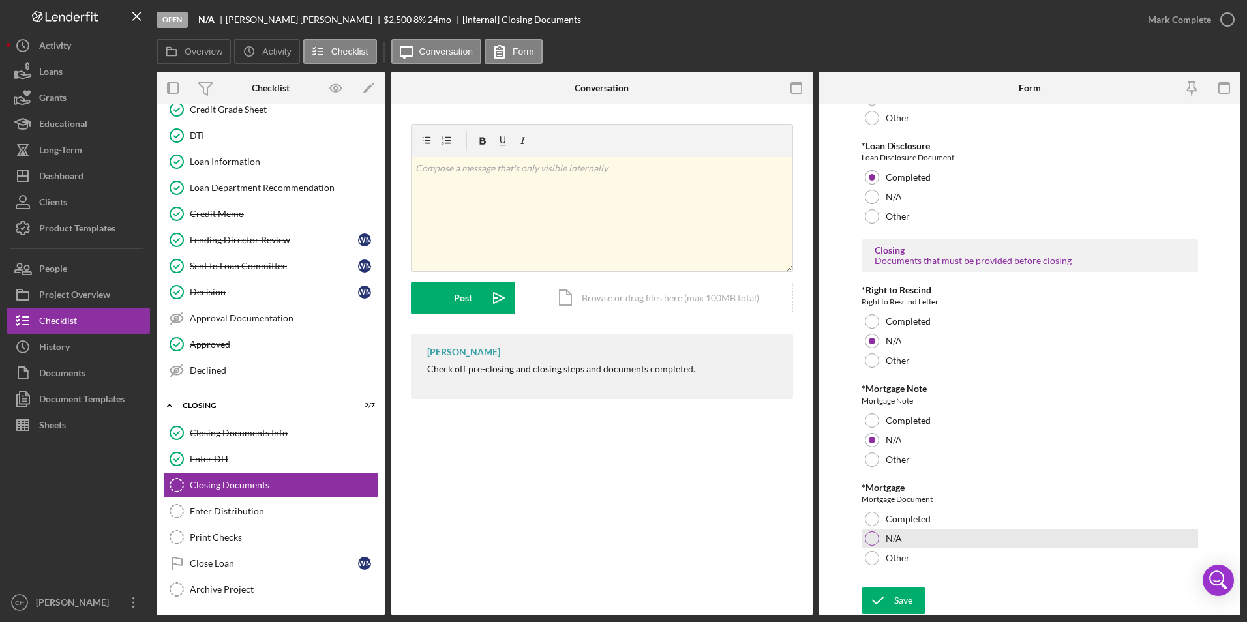
click at [872, 536] on div at bounding box center [871, 538] width 14 height 14
click at [889, 594] on icon "submit" at bounding box center [877, 600] width 33 height 33
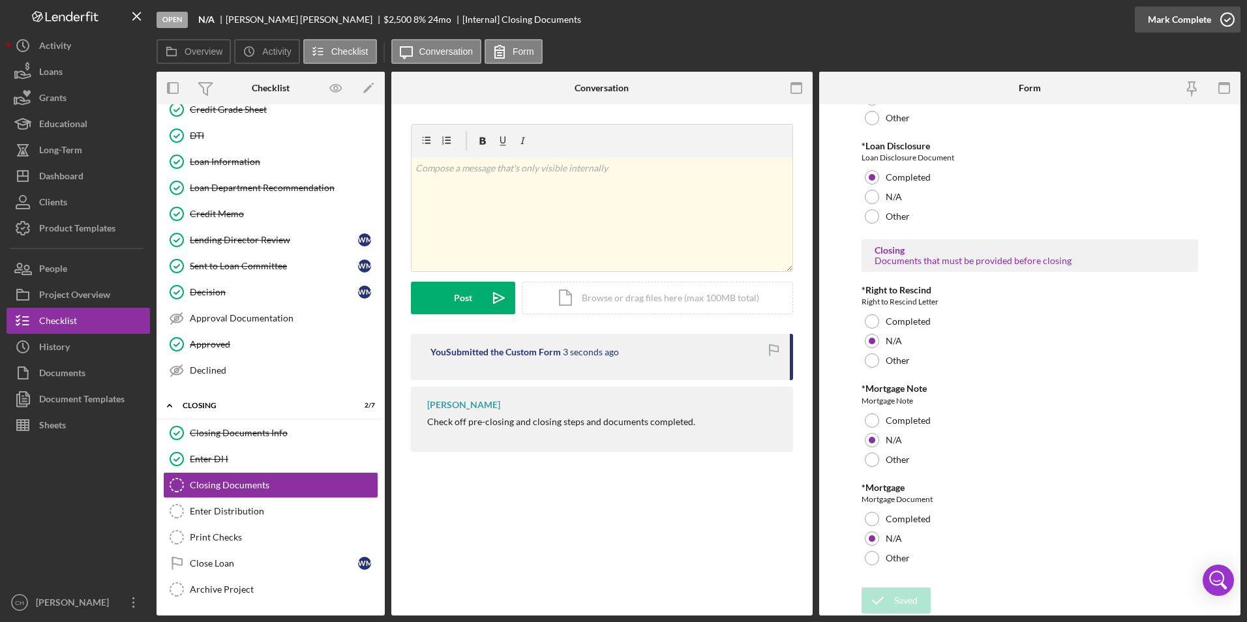
click at [1158, 19] on div "Mark Complete" at bounding box center [1178, 20] width 63 height 26
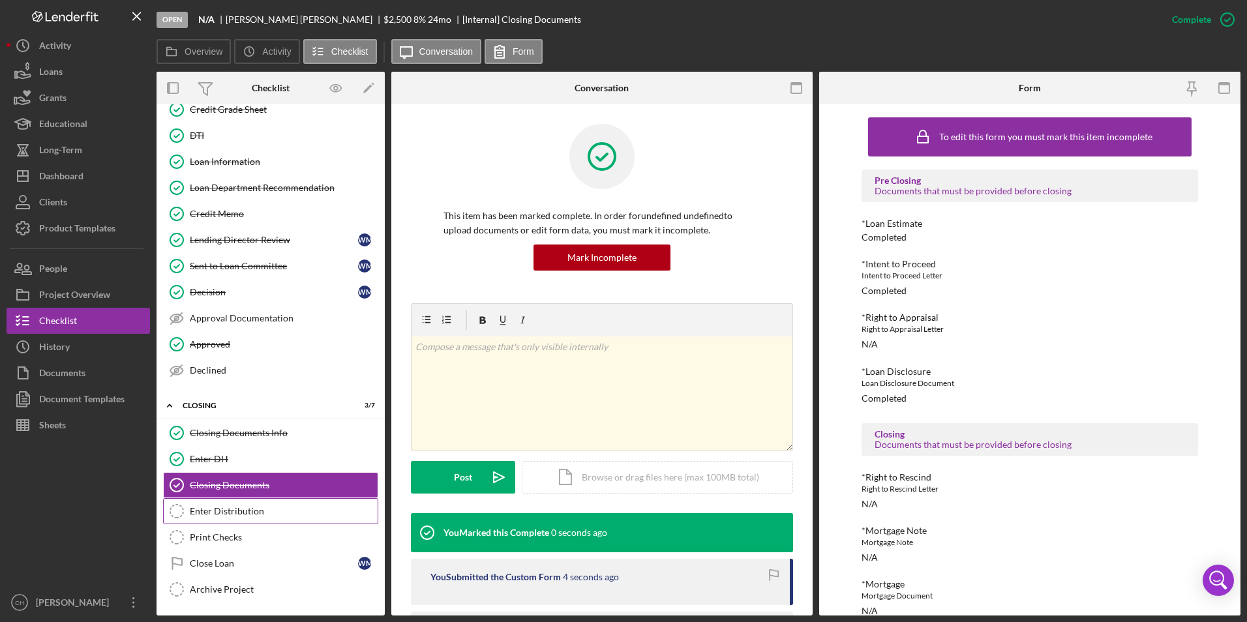
click at [243, 510] on div "Enter Distribution" at bounding box center [284, 511] width 188 height 10
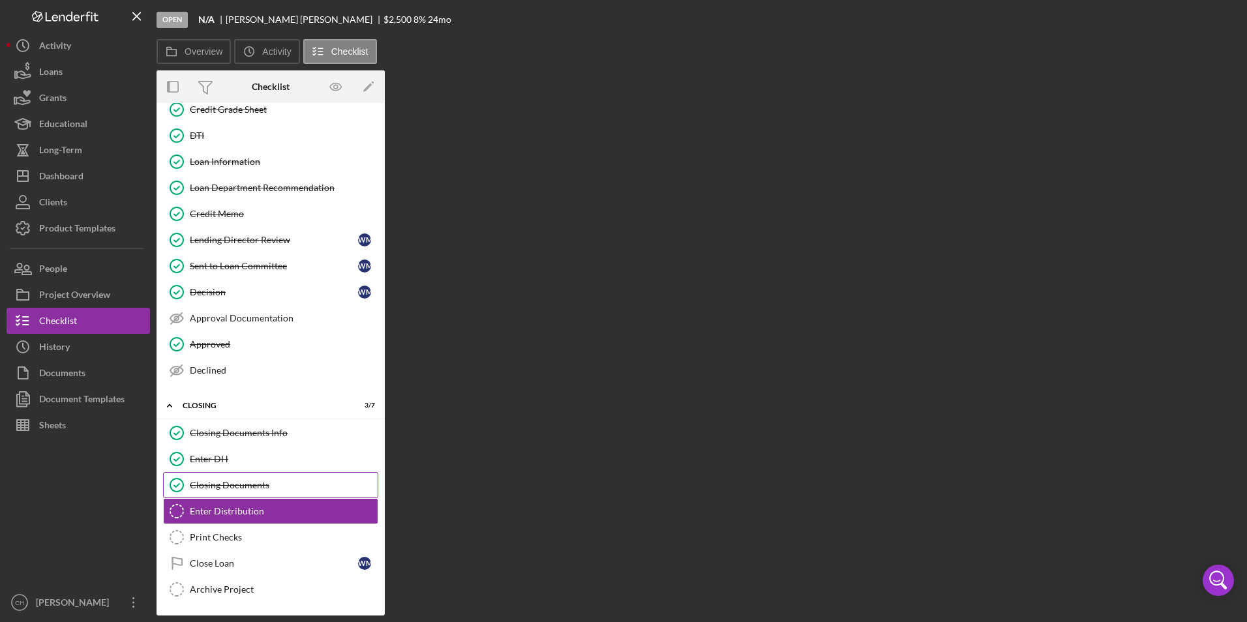
scroll to position [155, 0]
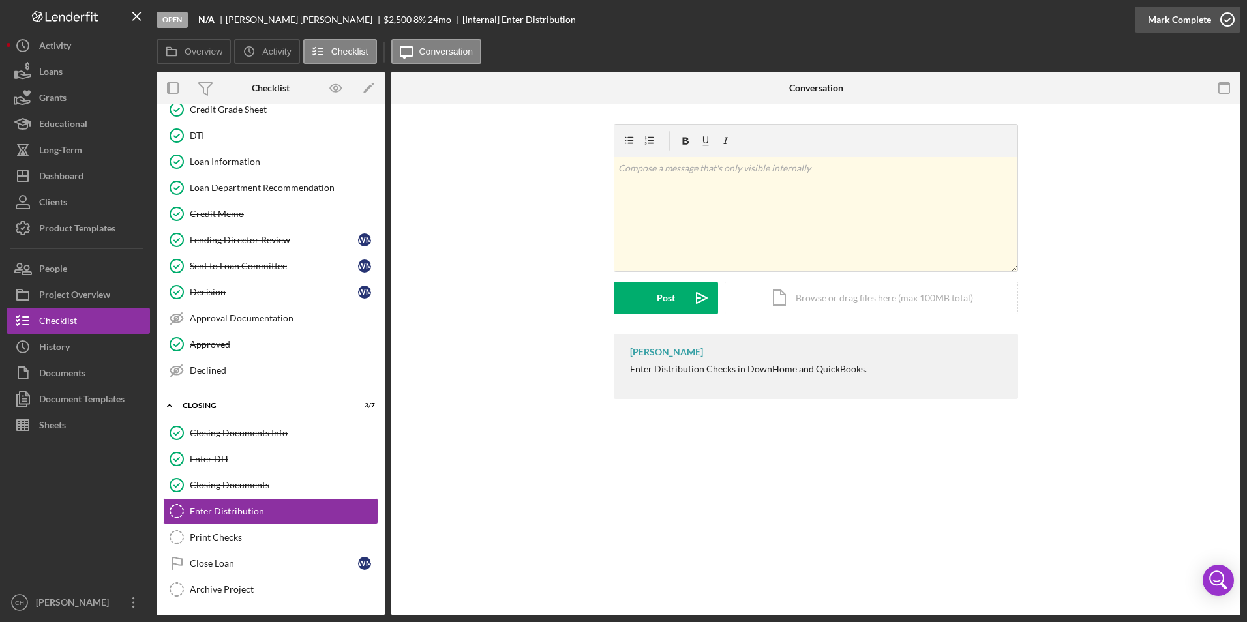
click at [1188, 19] on div "Mark Complete" at bounding box center [1178, 20] width 63 height 26
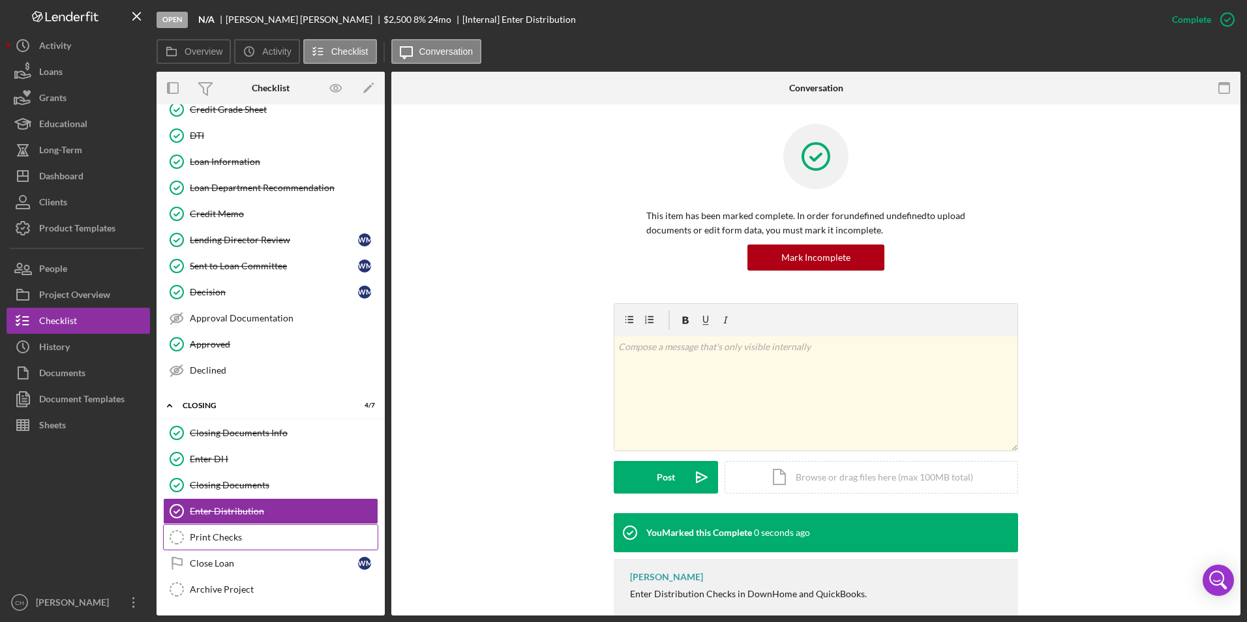
click at [206, 540] on div "Print Checks" at bounding box center [284, 537] width 188 height 10
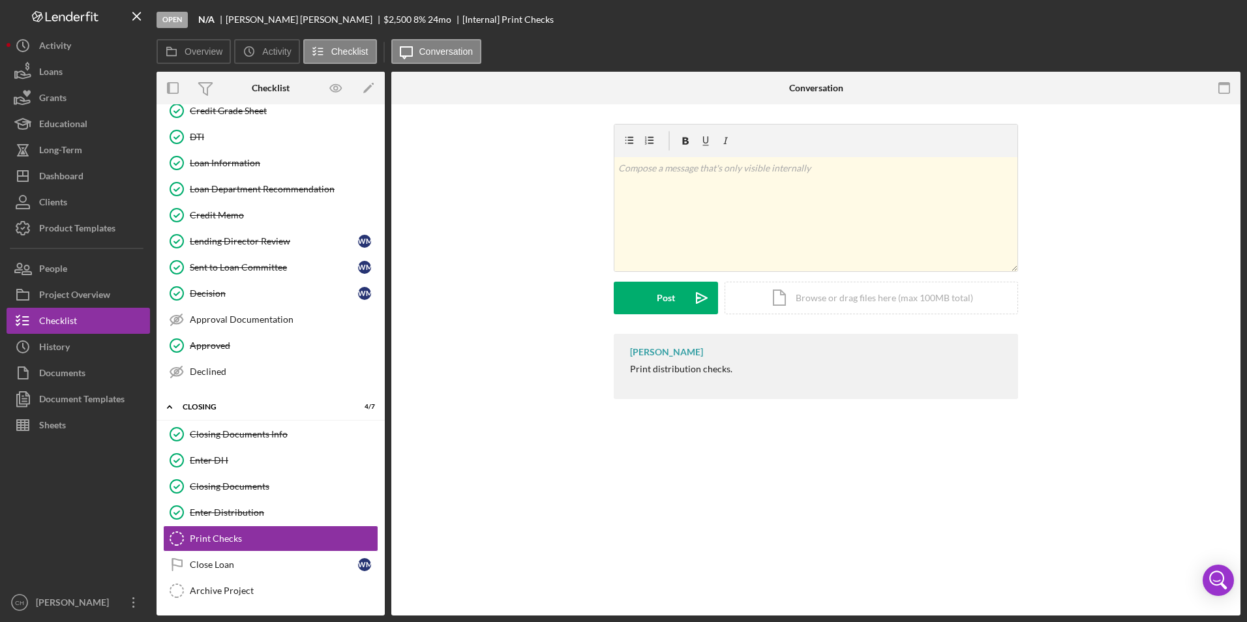
scroll to position [155, 0]
click at [1166, 26] on div "Mark Complete" at bounding box center [1178, 20] width 63 height 26
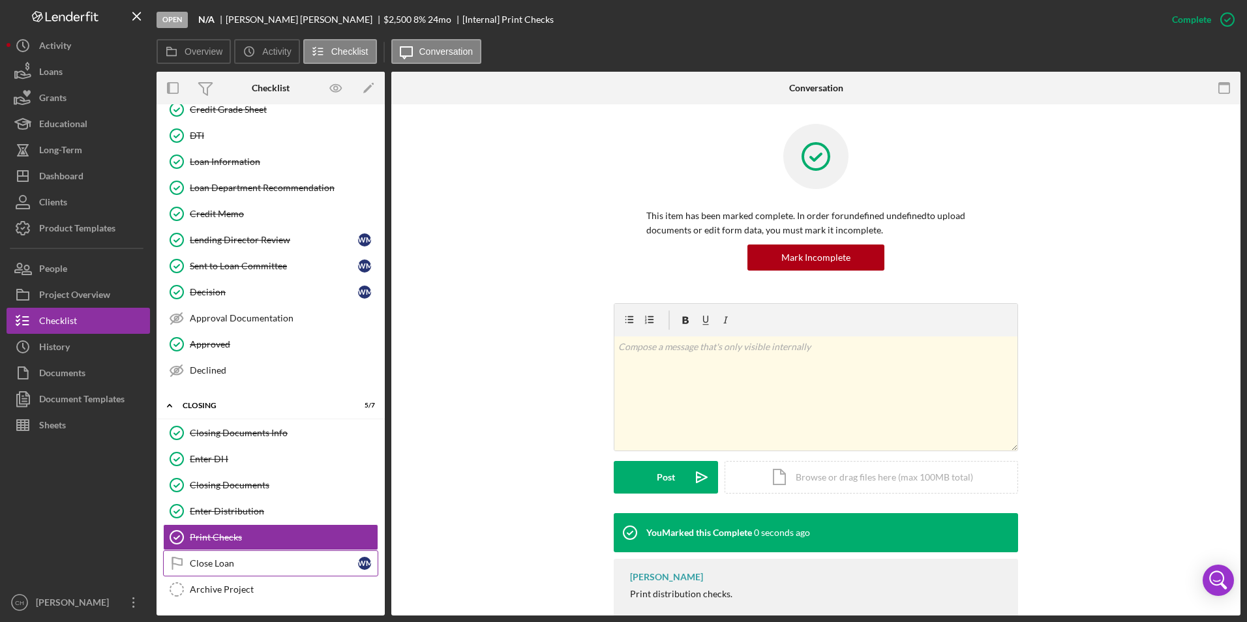
click at [199, 563] on div "Close Loan" at bounding box center [274, 563] width 168 height 10
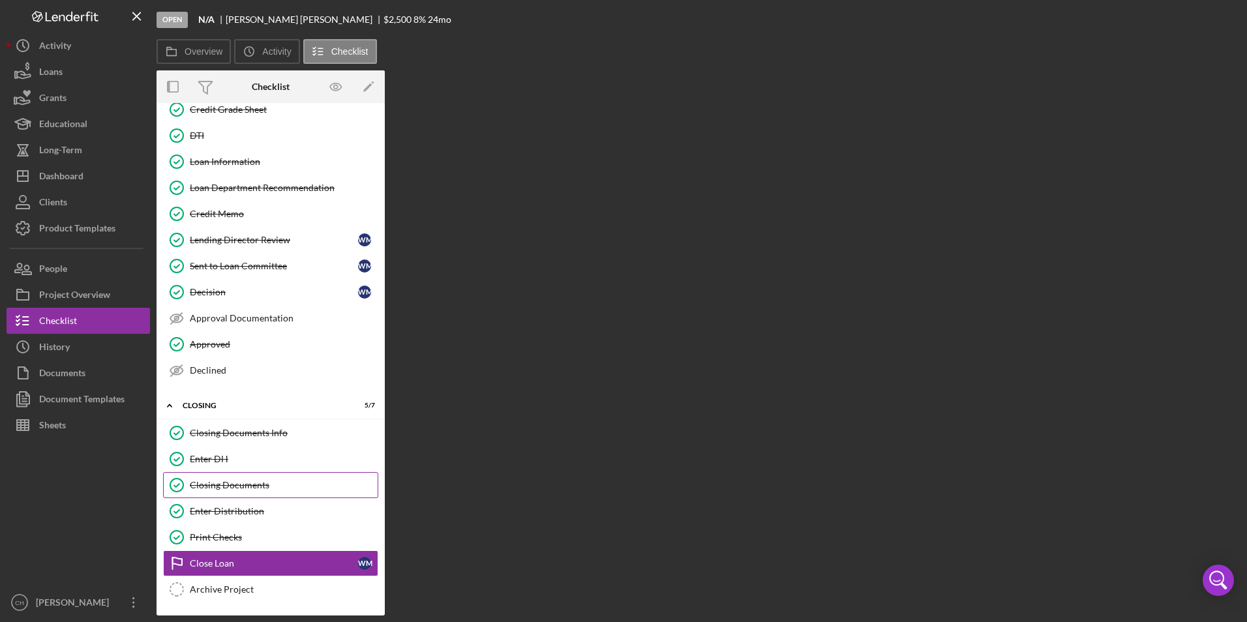
scroll to position [155, 0]
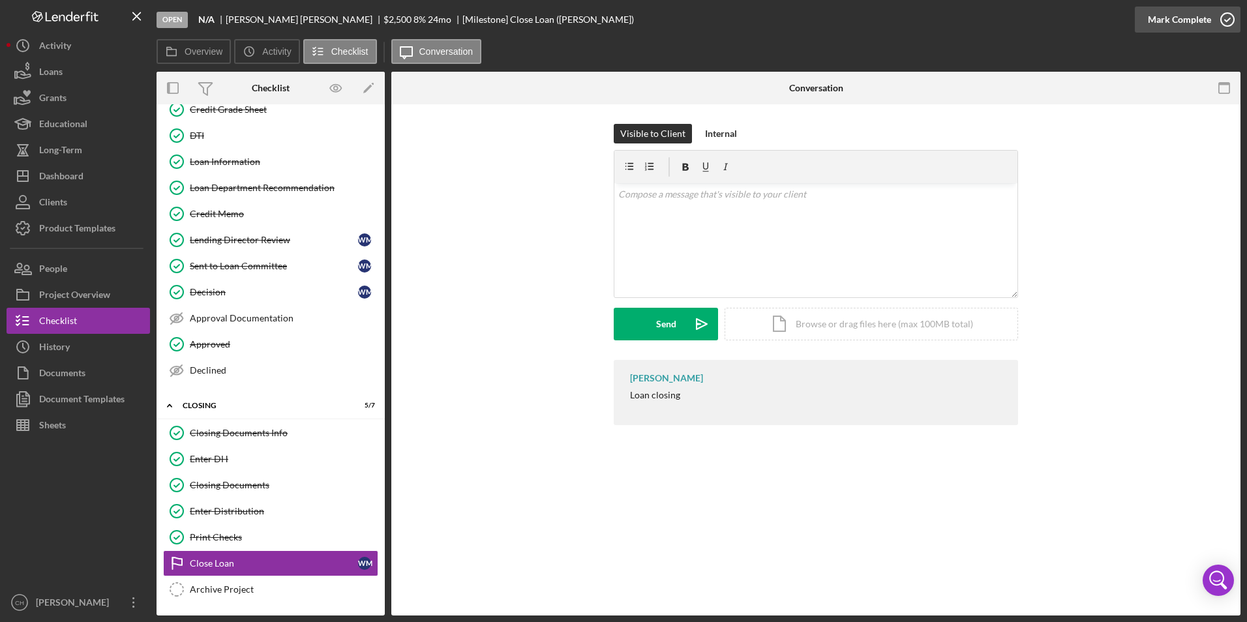
click at [1184, 25] on div "Mark Complete" at bounding box center [1178, 20] width 63 height 26
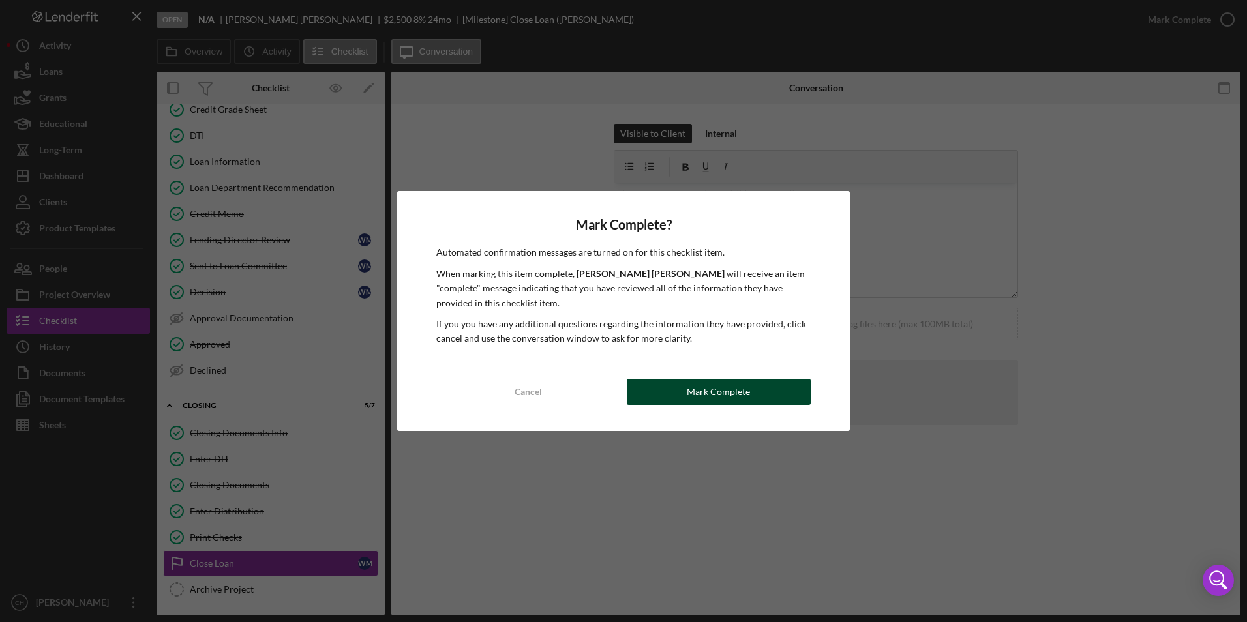
click at [715, 387] on div "Mark Complete" at bounding box center [717, 392] width 63 height 26
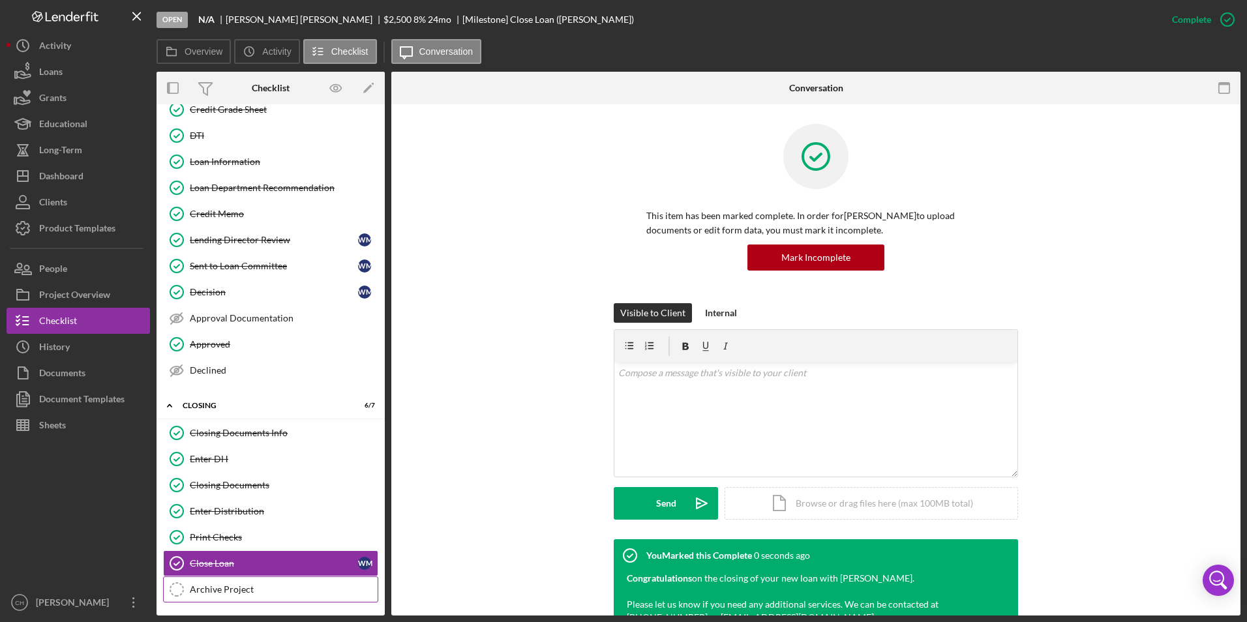
click at [224, 590] on div "Archive Project" at bounding box center [284, 589] width 188 height 10
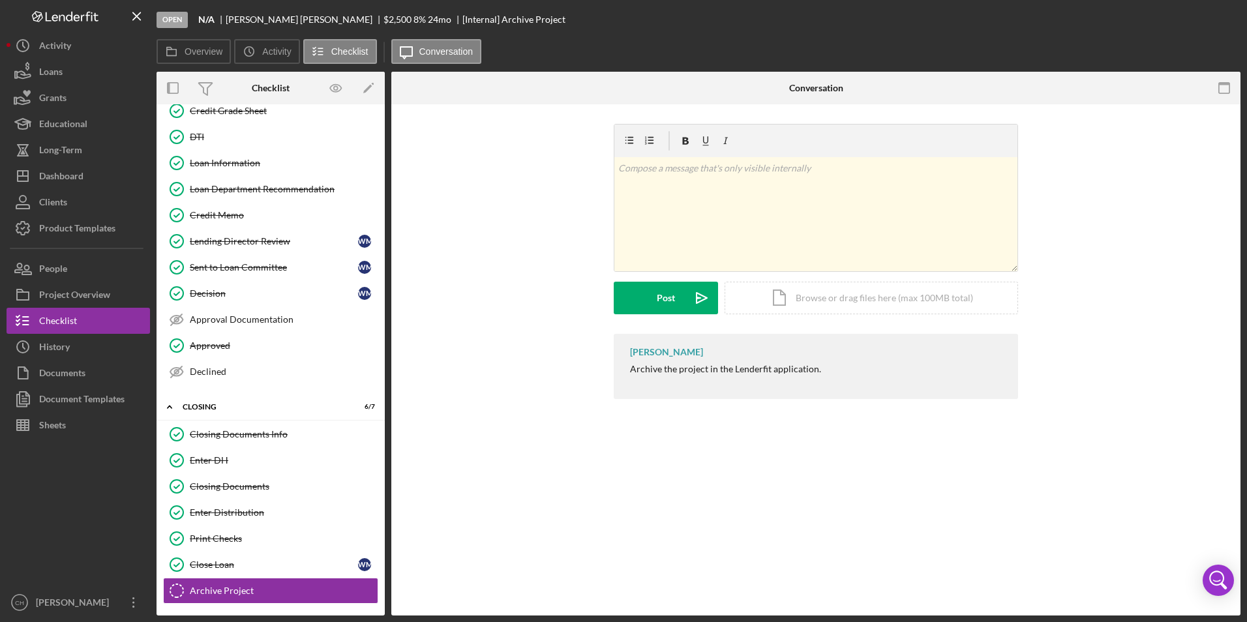
scroll to position [155, 0]
click at [1197, 22] on div "Mark Complete" at bounding box center [1178, 20] width 63 height 26
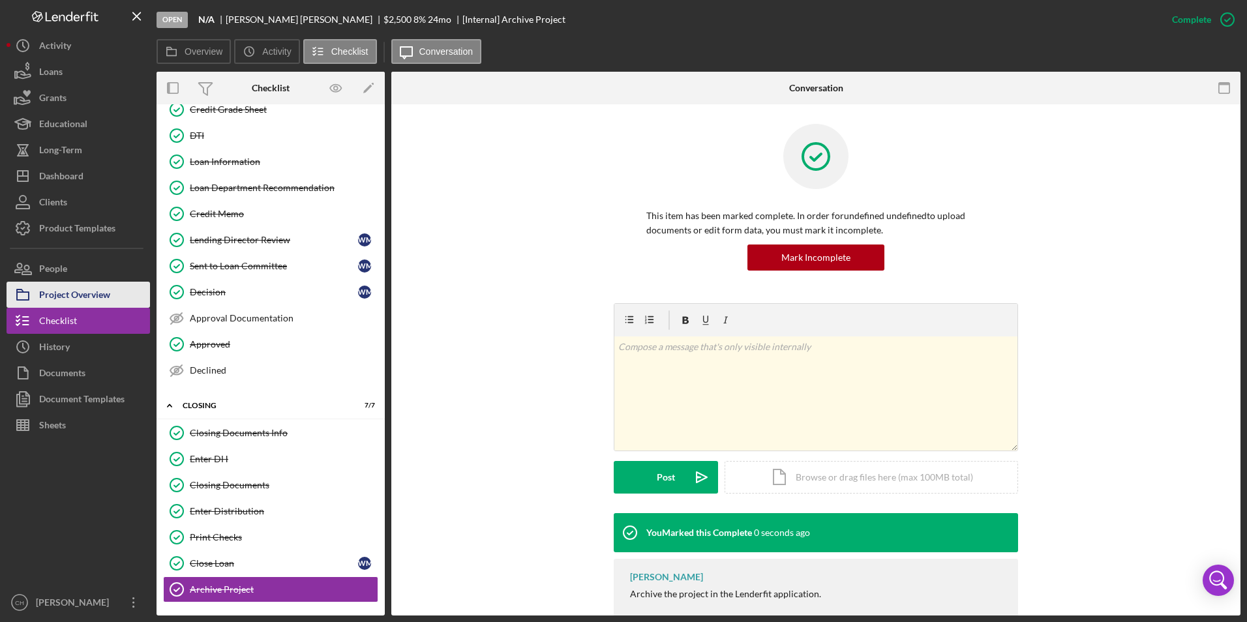
click at [63, 295] on div "Project Overview" at bounding box center [74, 296] width 71 height 29
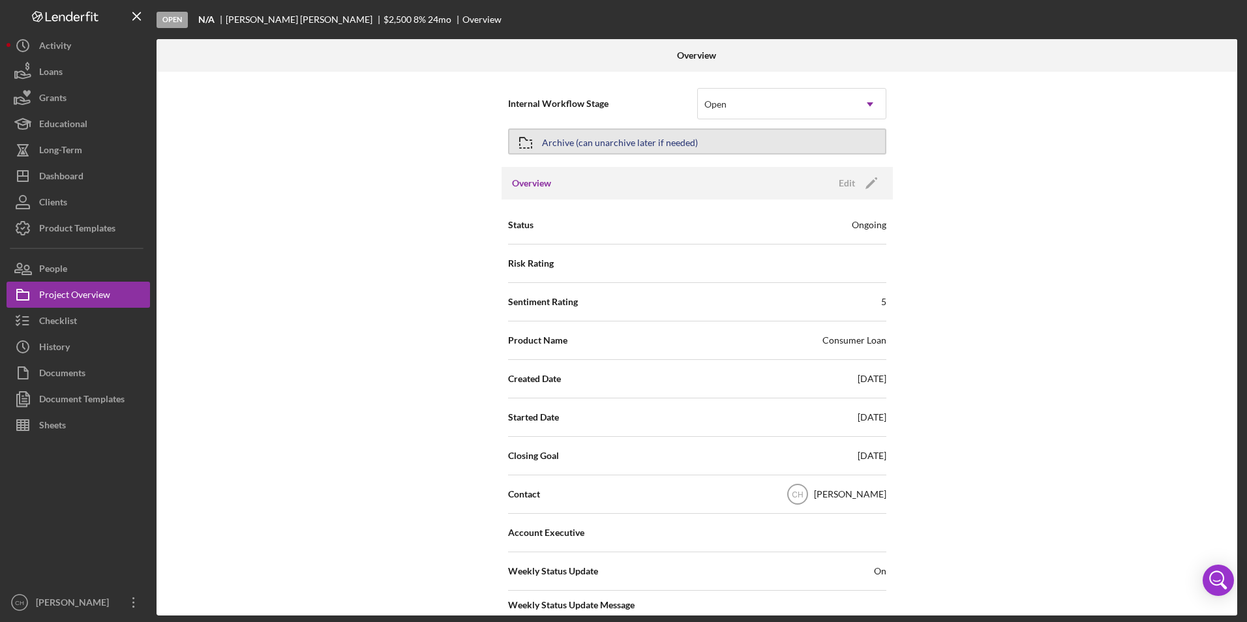
click at [572, 140] on div "Archive (can unarchive later if needed)" at bounding box center [620, 141] width 156 height 23
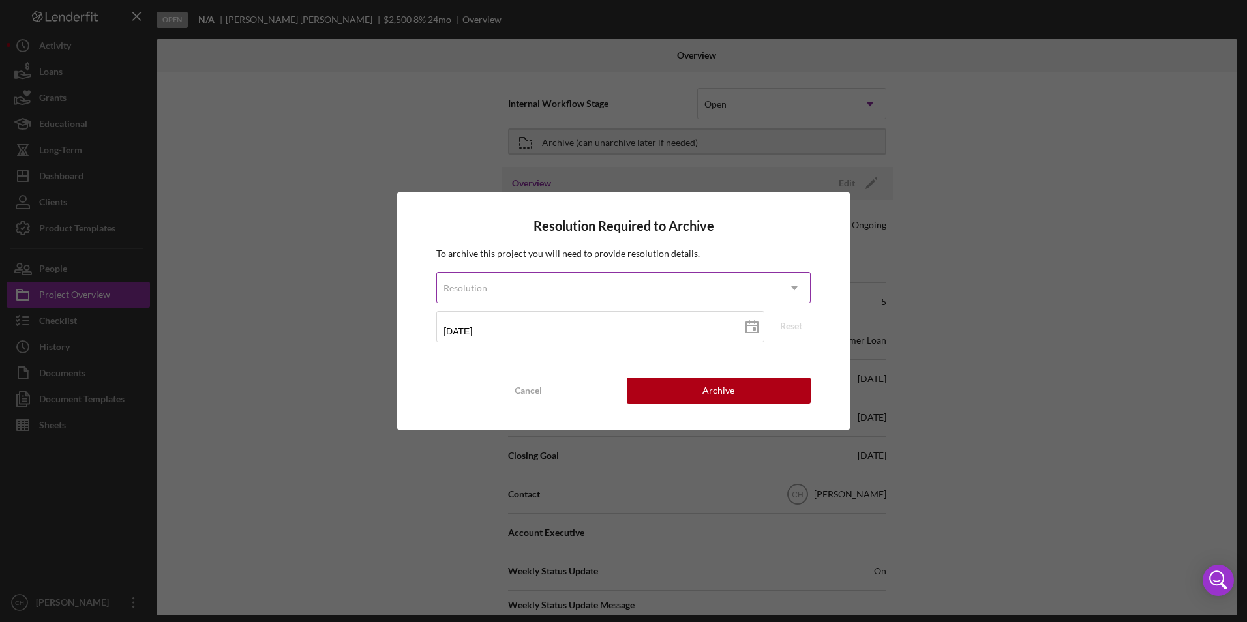
click at [542, 286] on div "Resolution" at bounding box center [608, 288] width 342 height 30
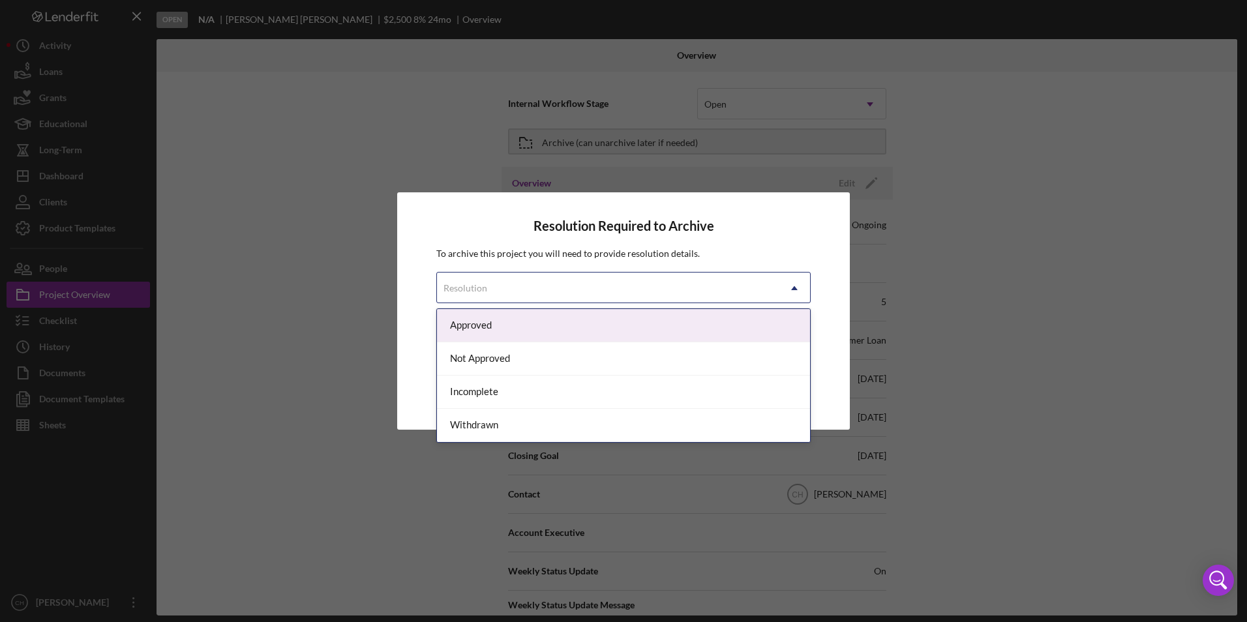
click at [509, 331] on div "Approved" at bounding box center [623, 325] width 373 height 33
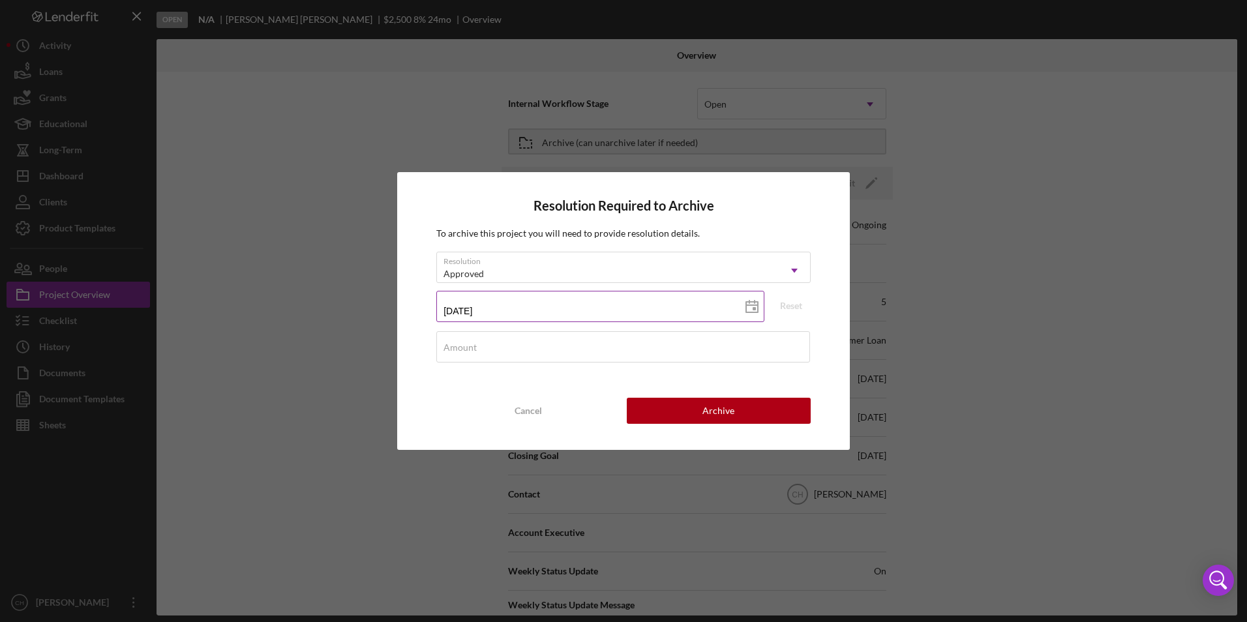
click at [491, 316] on input "[DATE]" at bounding box center [600, 306] width 328 height 31
drag, startPoint x: 479, startPoint y: 316, endPoint x: 448, endPoint y: 324, distance: 31.8
click at [452, 317] on input "[DATE]" at bounding box center [600, 306] width 328 height 31
type input "10/1d/yyyy"
type input "10/10/yyyy"
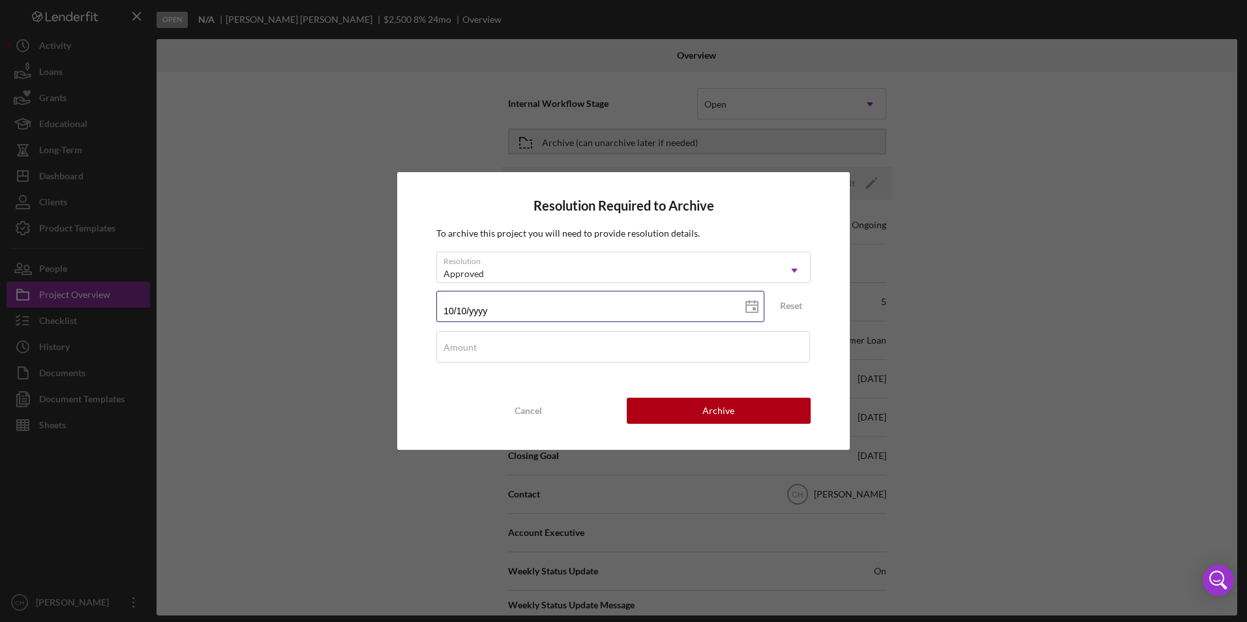
type input "10/10/yyyy"
type input "10/10/2yyy"
type input "10/10/20yy"
type input "10/10/202y"
type input "[DATE]"
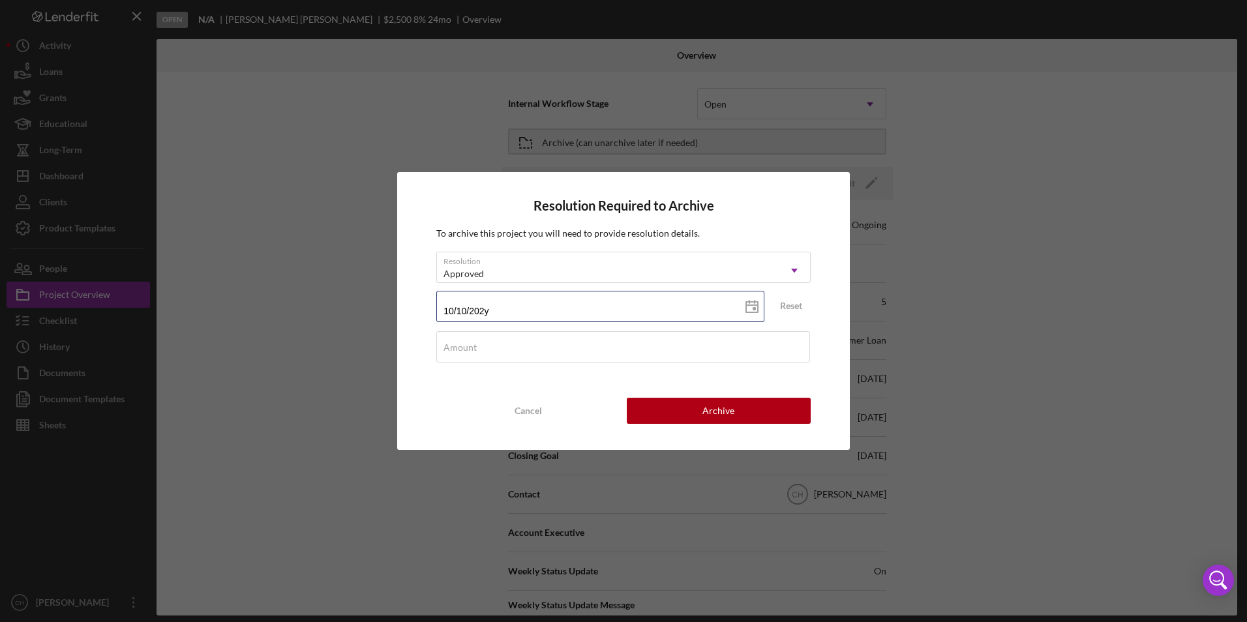
type input "[DATE]"
type input "$2,575"
click at [760, 419] on button "Archive" at bounding box center [719, 411] width 184 height 26
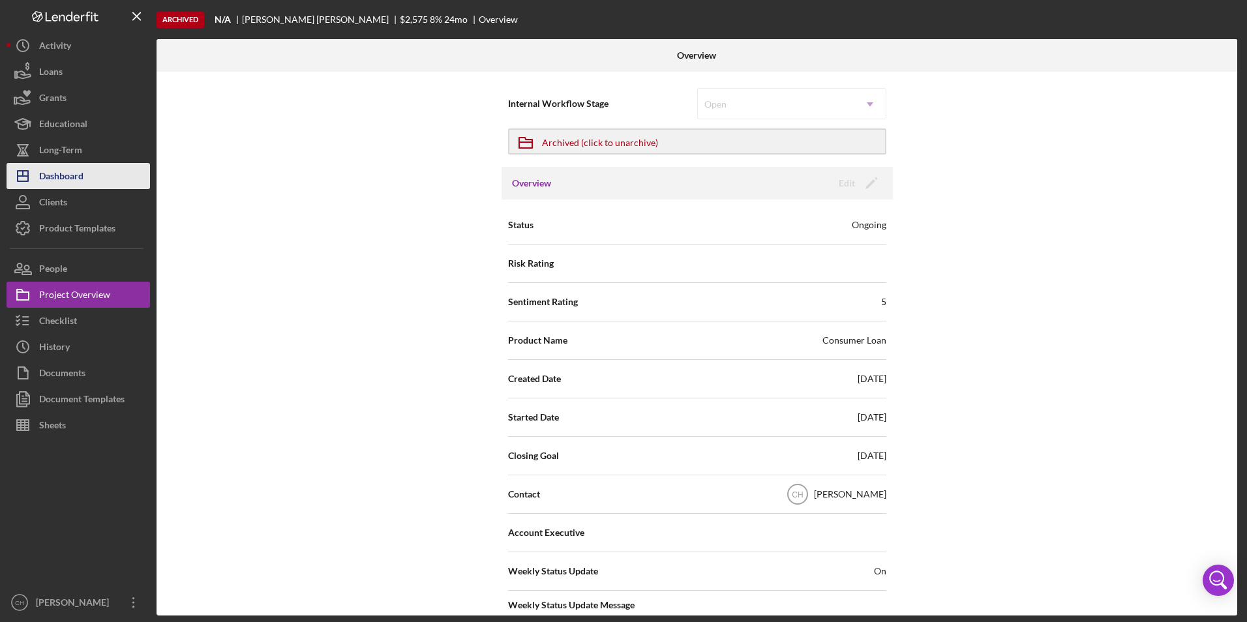
click at [91, 187] on button "Icon/Dashboard Dashboard" at bounding box center [78, 176] width 143 height 26
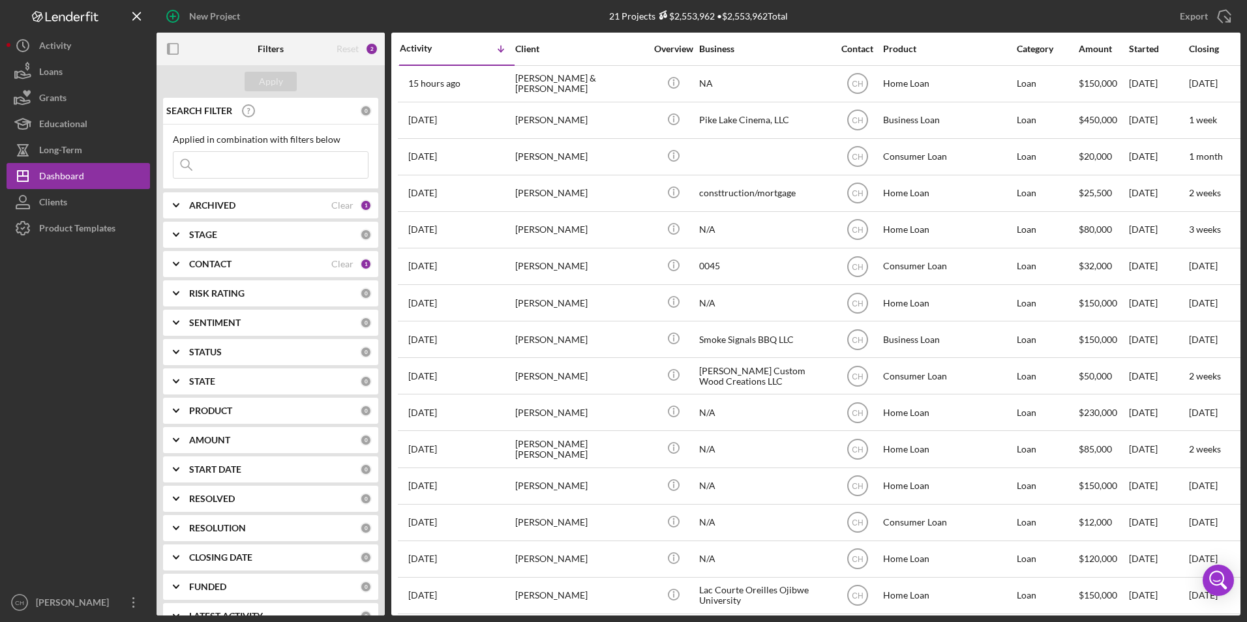
click at [205, 261] on b "CONTACT" at bounding box center [210, 264] width 42 height 10
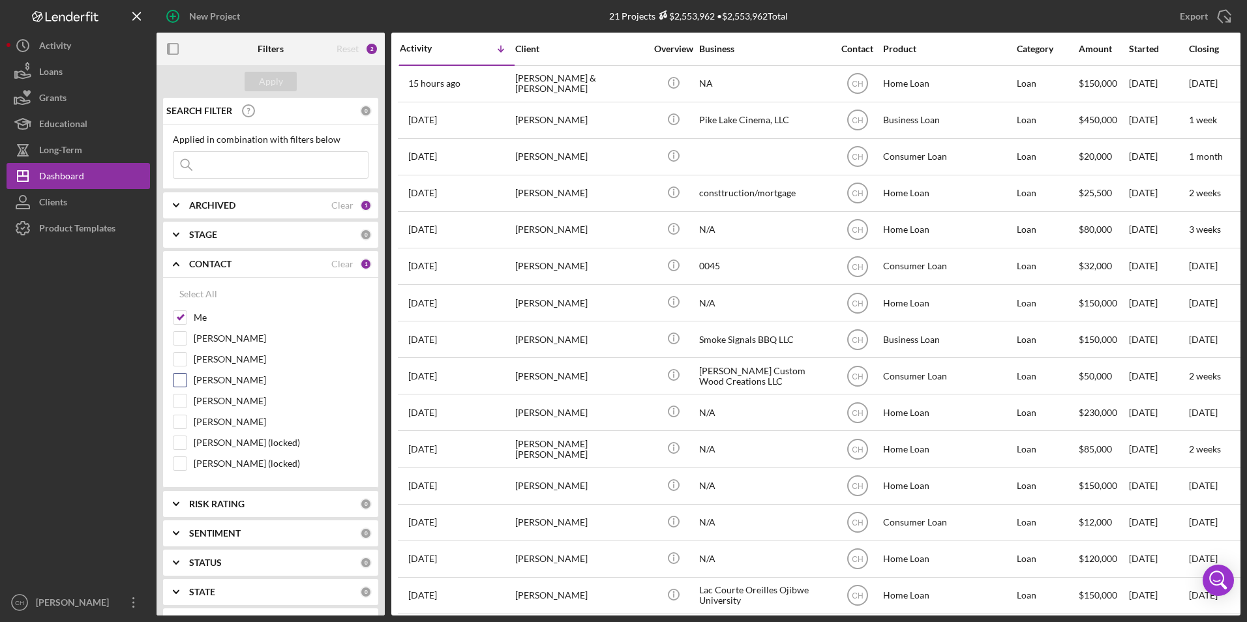
click at [182, 375] on input "[PERSON_NAME]" at bounding box center [179, 380] width 13 height 13
click at [281, 81] on div "Apply" at bounding box center [271, 82] width 24 height 20
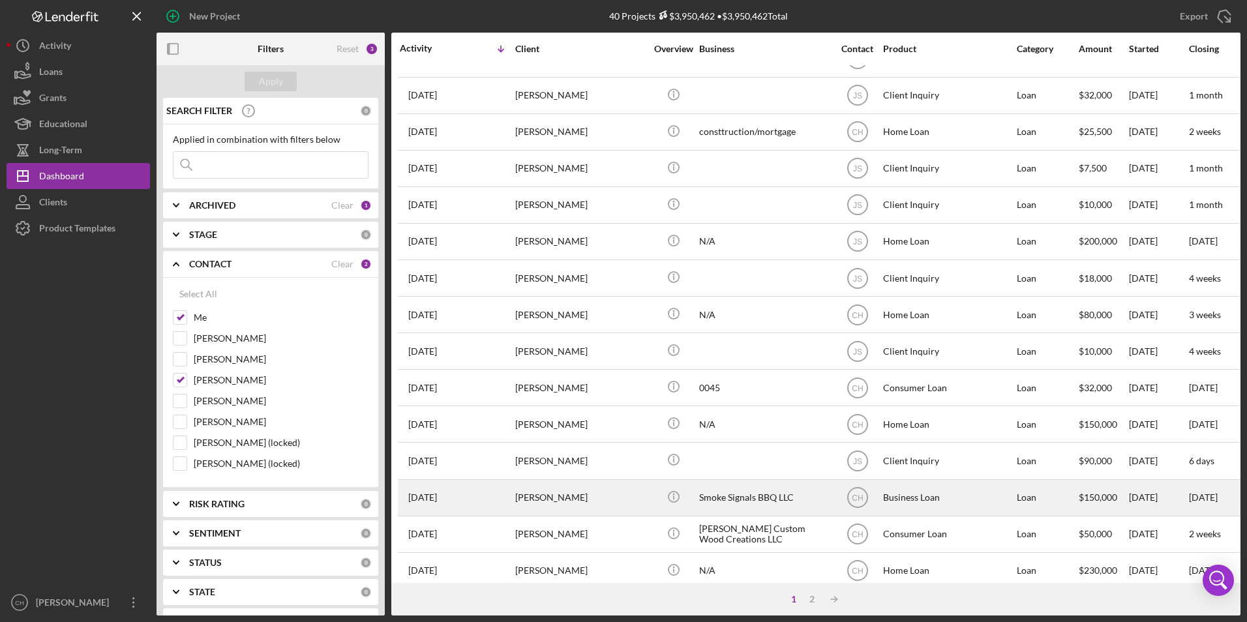
scroll to position [413, 0]
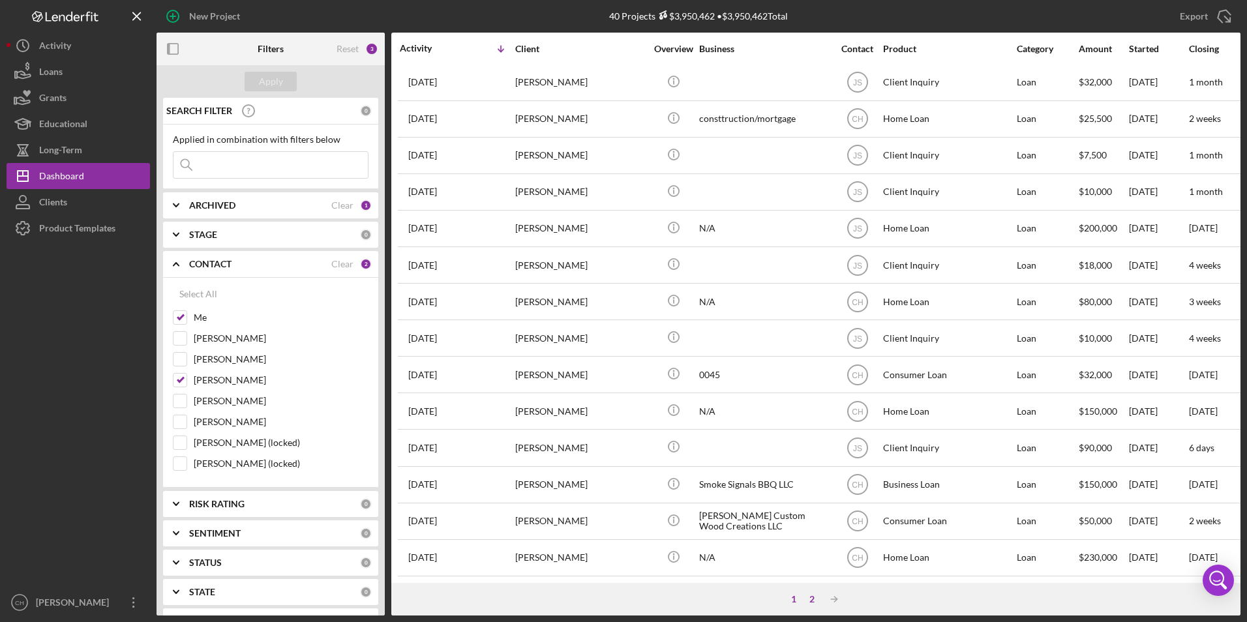
click at [811, 597] on div "2" at bounding box center [812, 599] width 18 height 10
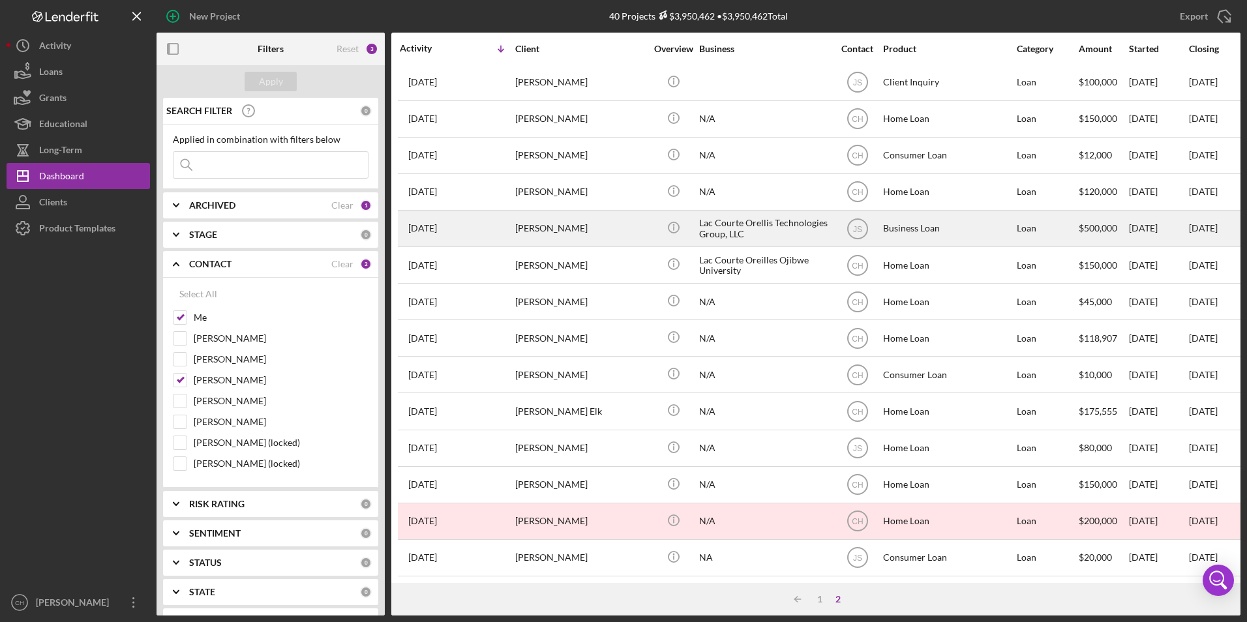
scroll to position [48, 0]
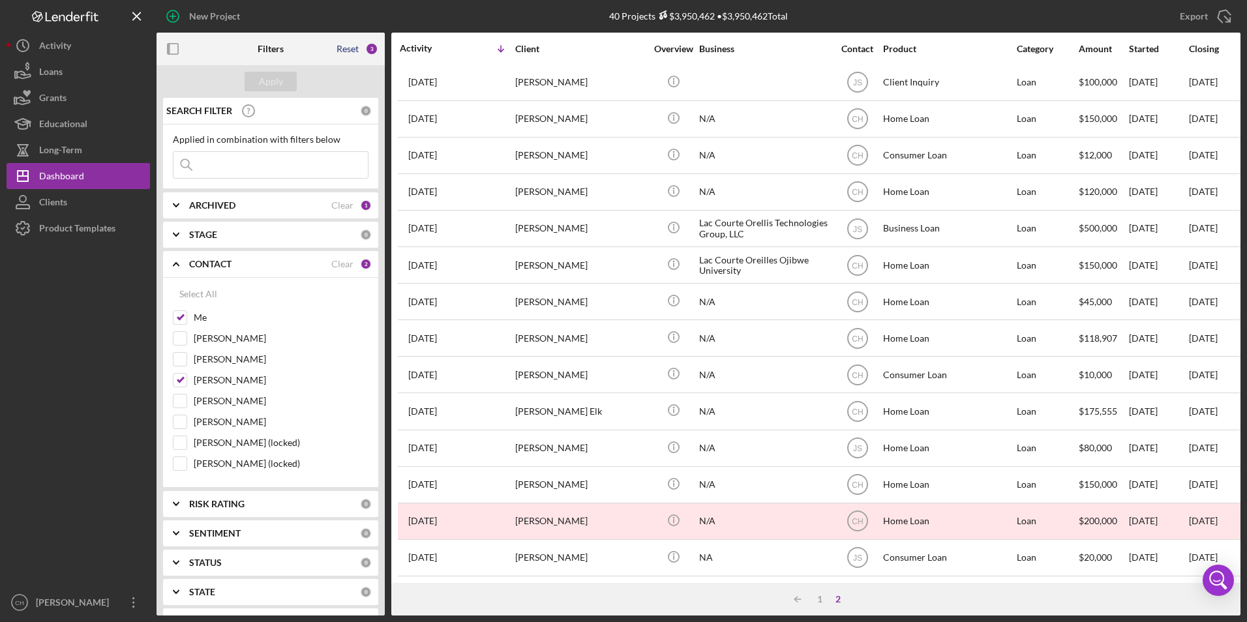
click at [340, 52] on div "Reset" at bounding box center [347, 49] width 22 height 10
checkbox input "false"
click at [290, 80] on button "Apply" at bounding box center [270, 82] width 52 height 20
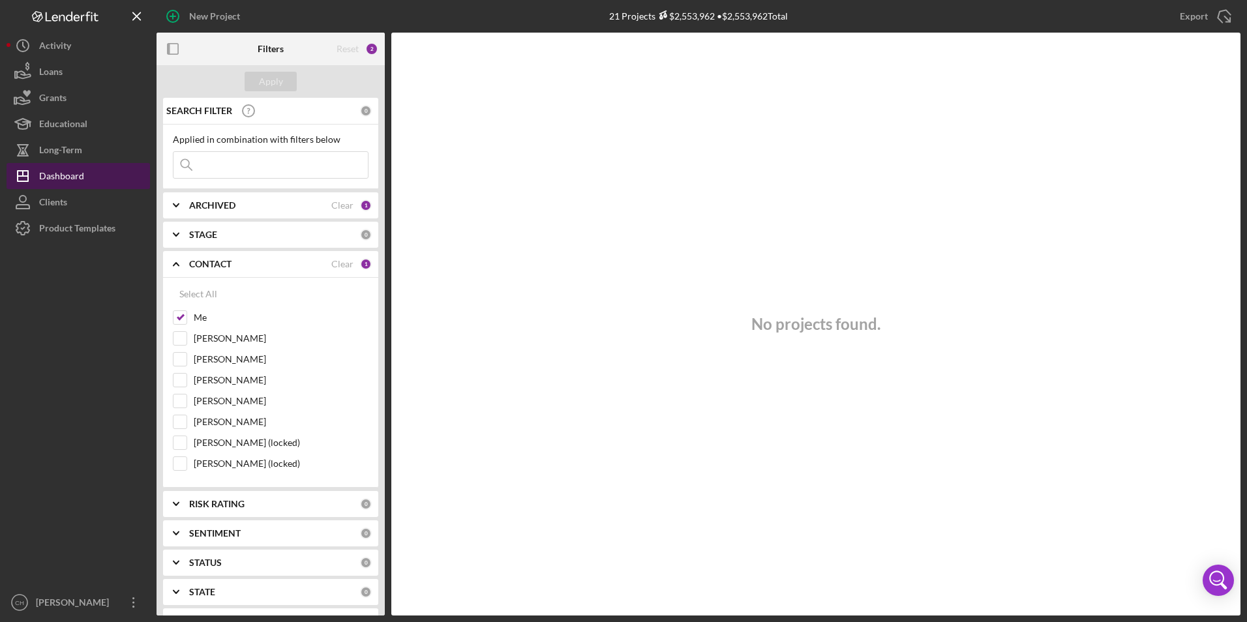
click at [68, 171] on div "Dashboard" at bounding box center [61, 177] width 45 height 29
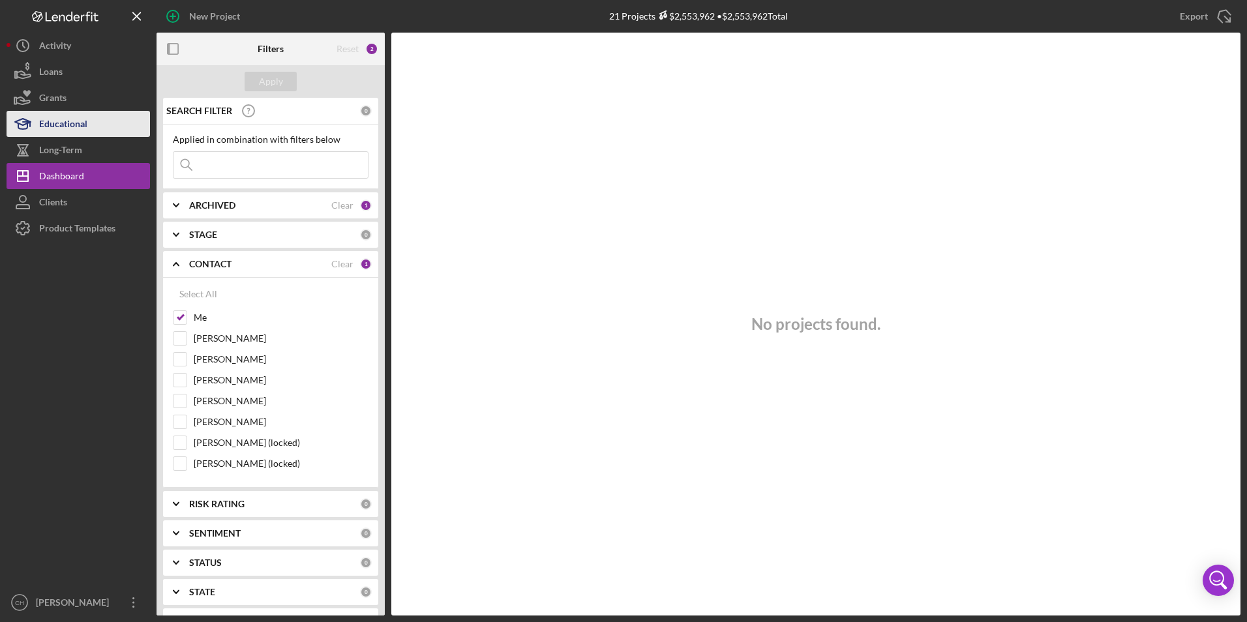
click at [49, 114] on div "Educational" at bounding box center [63, 125] width 48 height 29
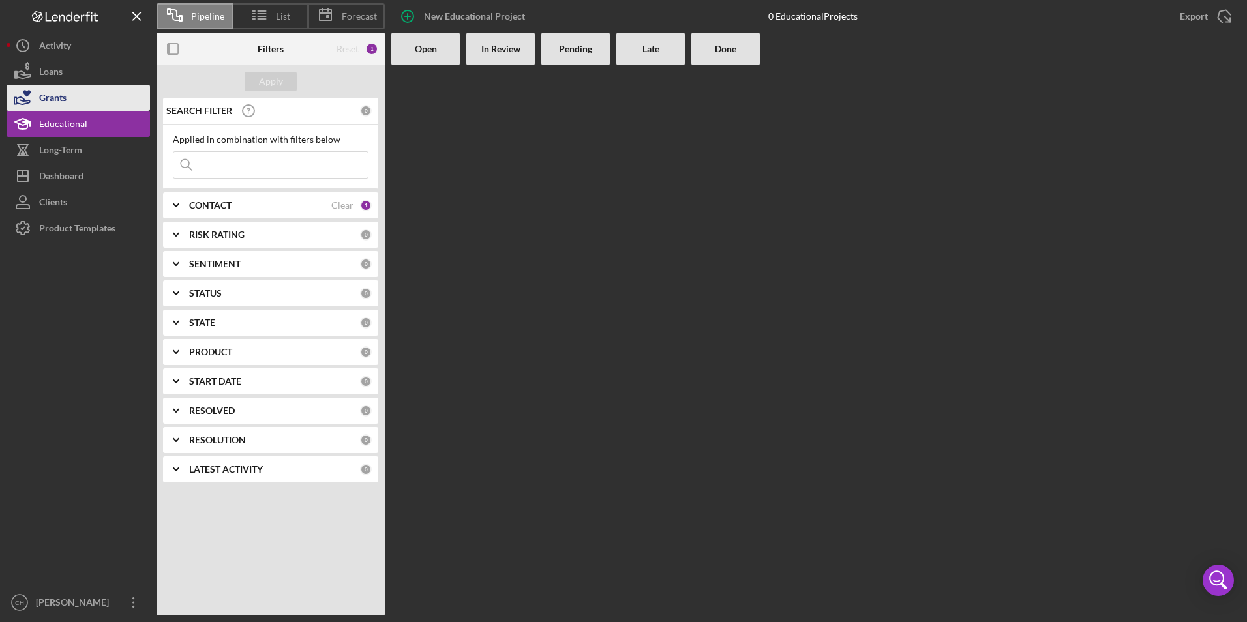
click at [54, 96] on div "Grants" at bounding box center [52, 99] width 27 height 29
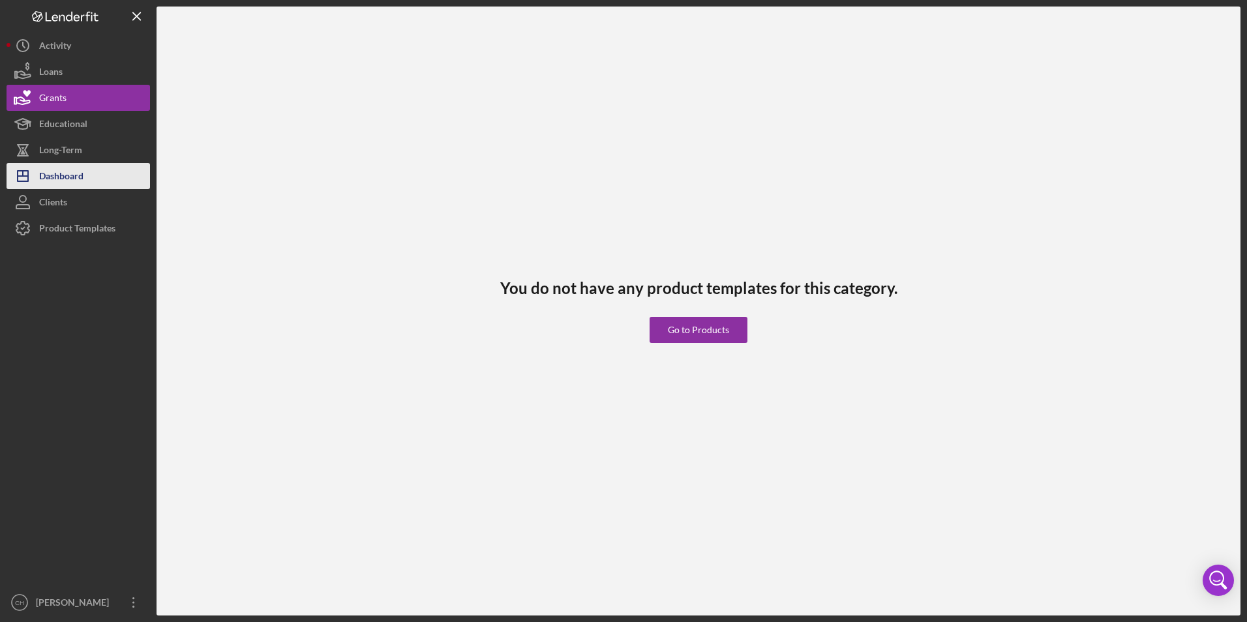
click at [55, 175] on div "Dashboard" at bounding box center [61, 177] width 44 height 29
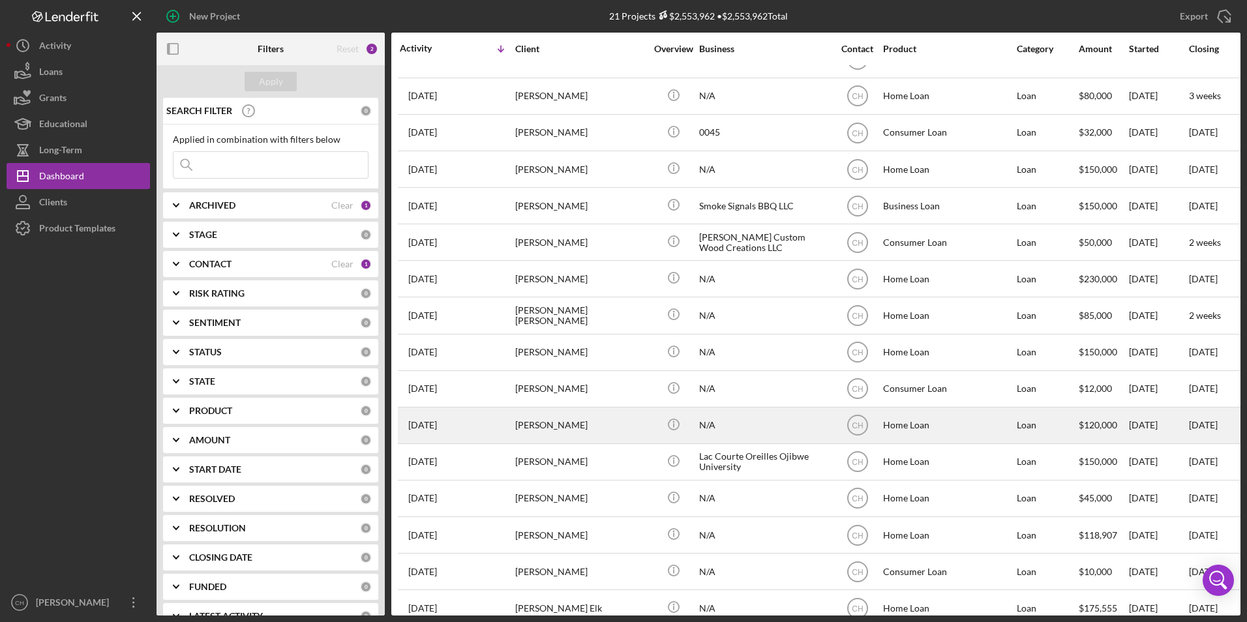
scroll to position [104, 0]
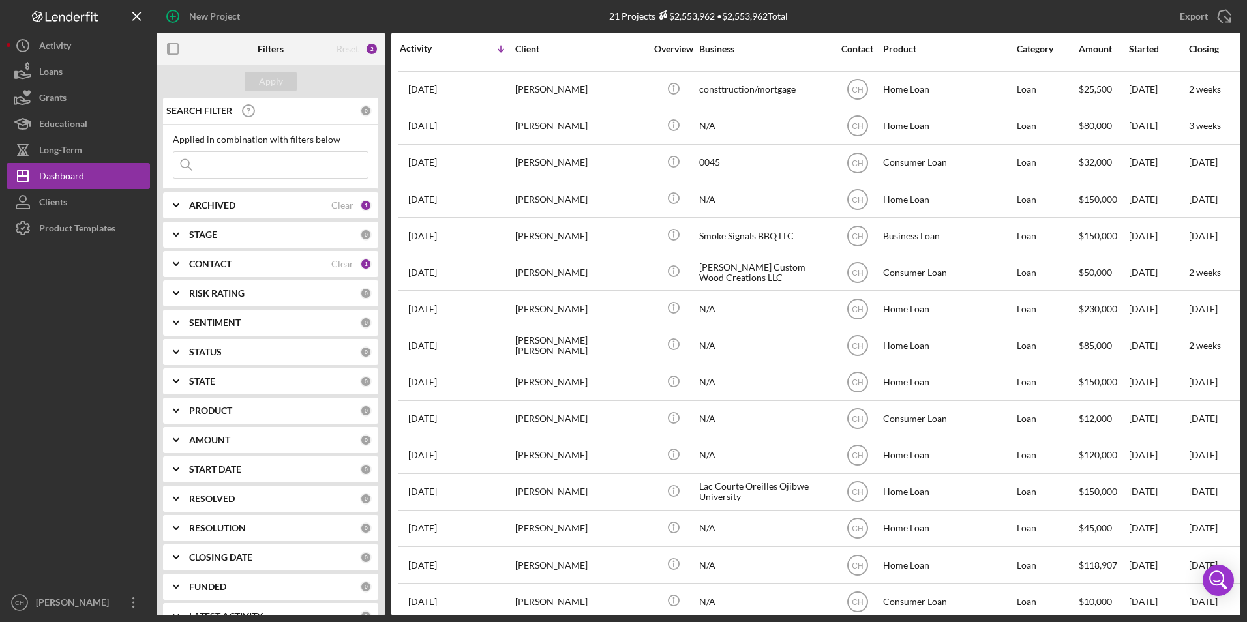
click at [222, 260] on b "CONTACT" at bounding box center [210, 264] width 42 height 10
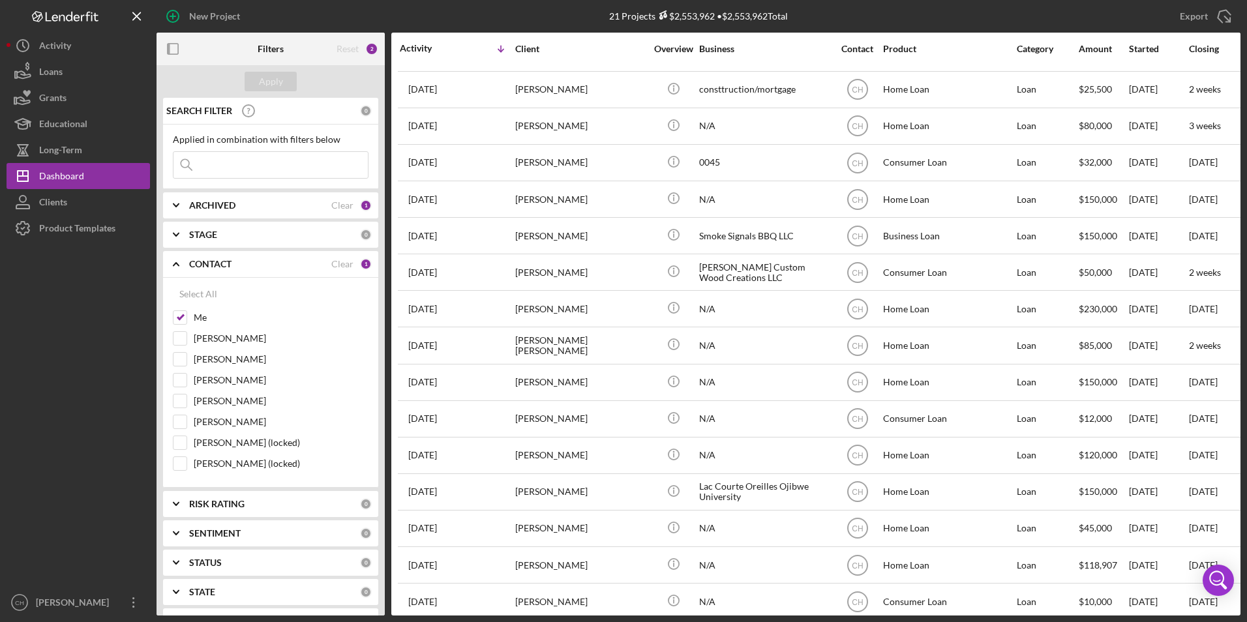
click at [218, 207] on b "ARCHIVED" at bounding box center [212, 205] width 46 height 10
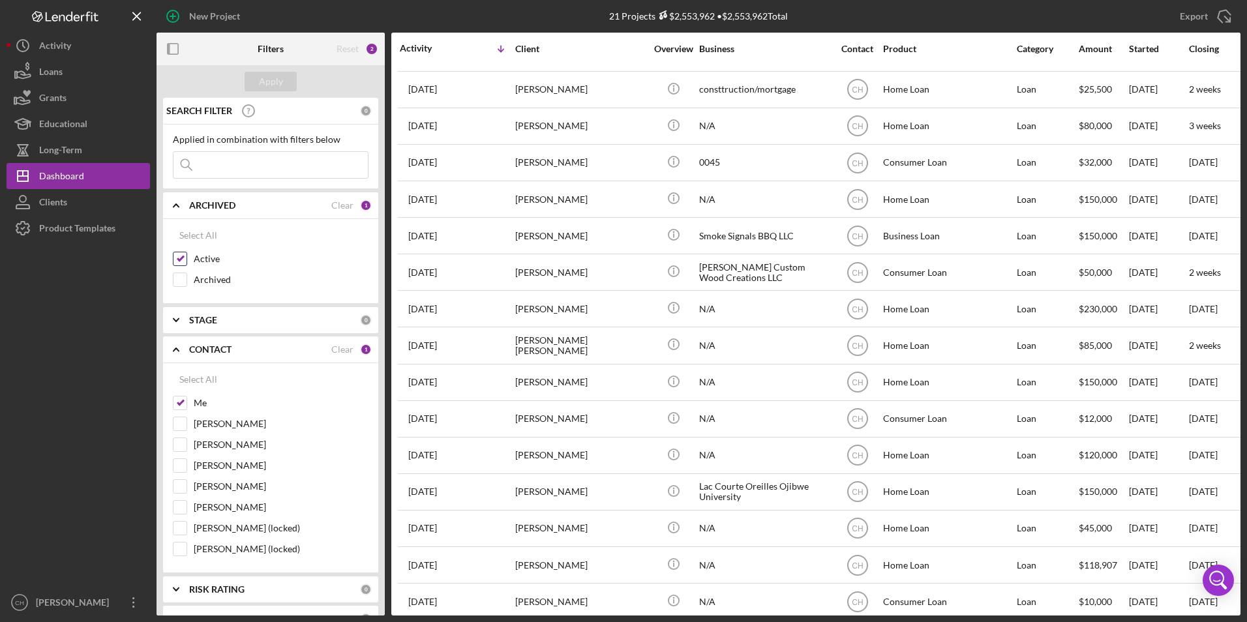
click at [183, 258] on input "Active" at bounding box center [179, 258] width 13 height 13
checkbox input "false"
click at [183, 275] on input "Archived" at bounding box center [179, 279] width 13 height 13
checkbox input "true"
click at [278, 85] on div "Apply" at bounding box center [271, 82] width 24 height 20
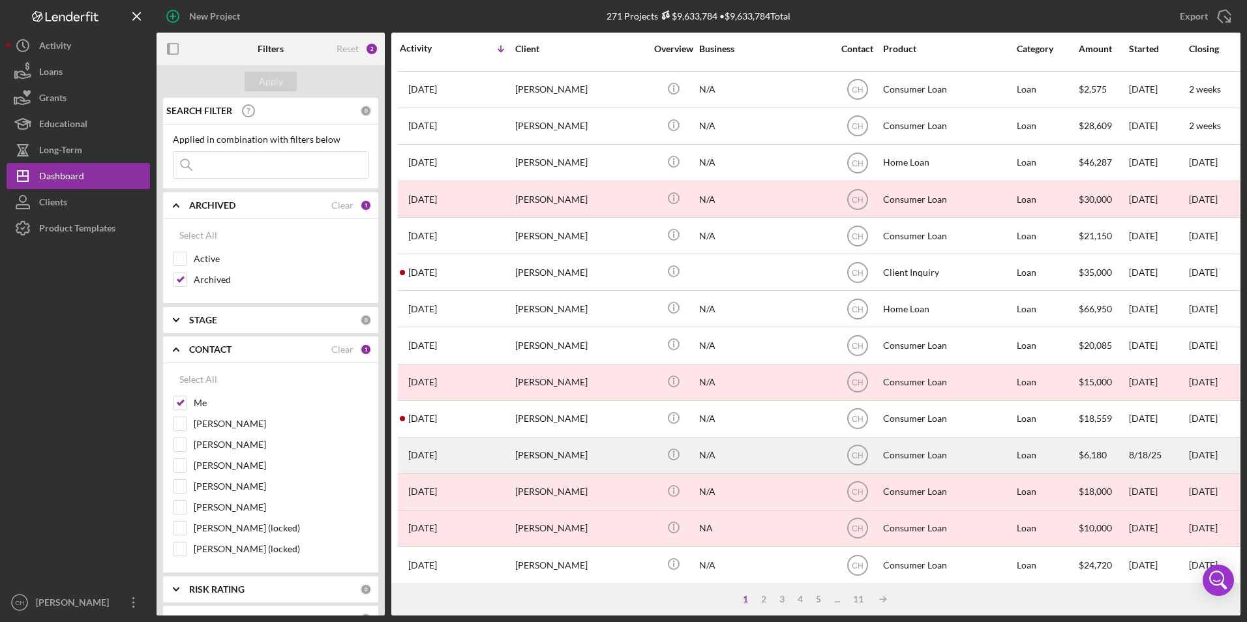
click at [537, 460] on div "[PERSON_NAME]" at bounding box center [580, 455] width 130 height 35
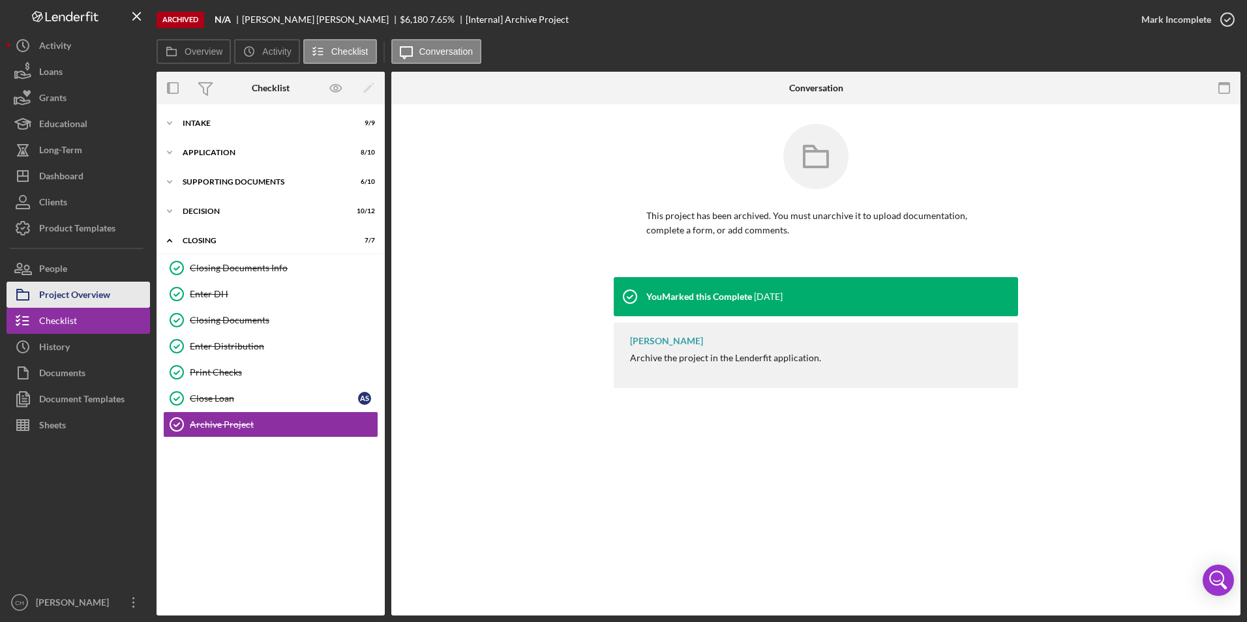
click at [65, 301] on div "Project Overview" at bounding box center [74, 296] width 71 height 29
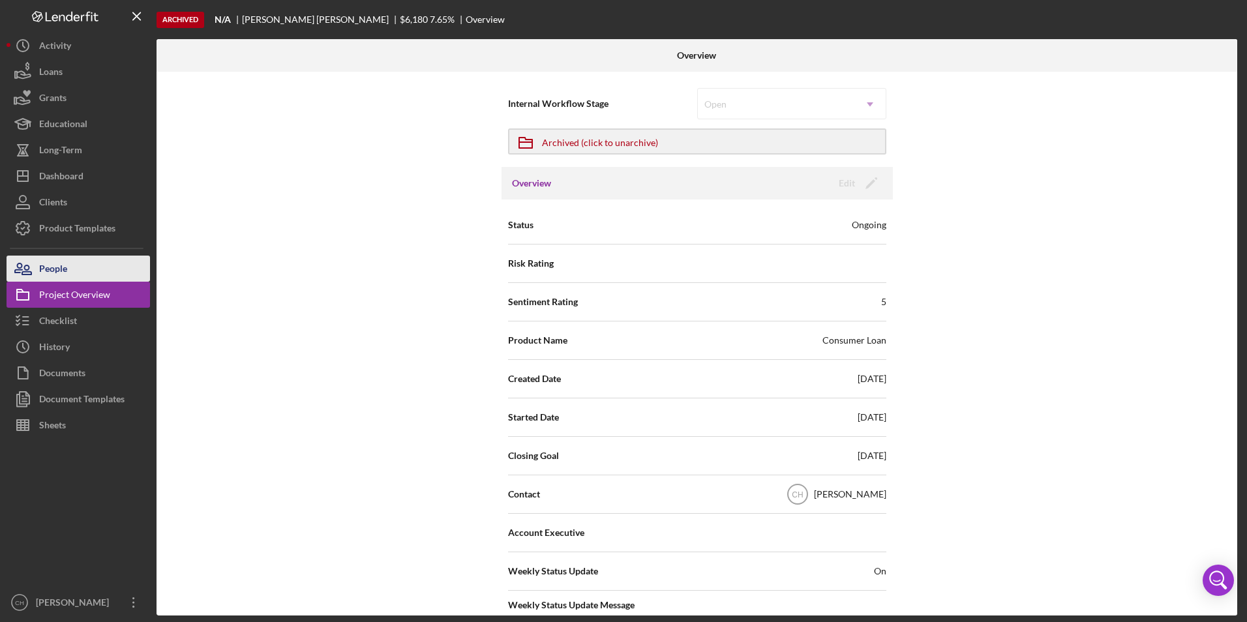
click at [122, 271] on button "People" at bounding box center [78, 269] width 143 height 26
